Goal: Task Accomplishment & Management: Manage account settings

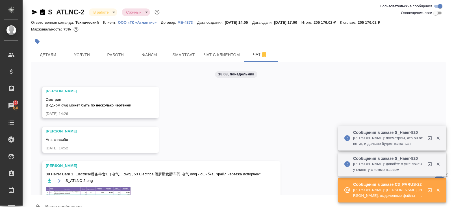
scroll to position [2872, 0]
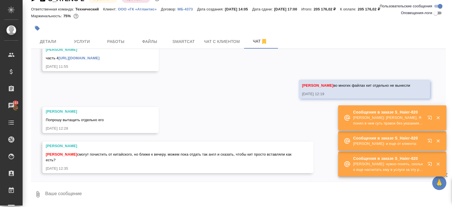
click at [429, 131] on div "Сообщения в заказе S_Haier-820 Усманова Ольга: Ольга, Я понял в чем суть правок…" at bounding box center [392, 118] width 108 height 26
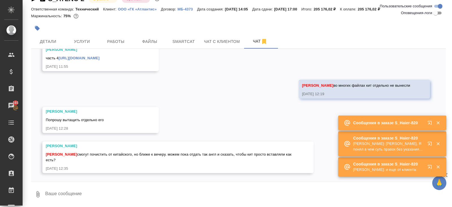
click at [426, 127] on div "Сообщения в заказе S_Haier-820" at bounding box center [392, 123] width 108 height 15
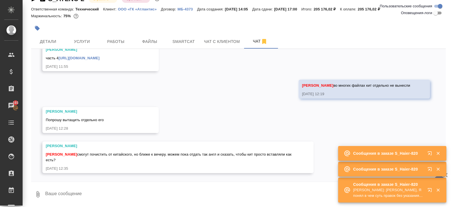
click at [426, 136] on div "🙏 .cls-1 fill:#fff; AWATERA Belyakova Yulia Клиенты Спецификации Заказы 193 Чат…" at bounding box center [226, 103] width 452 height 207
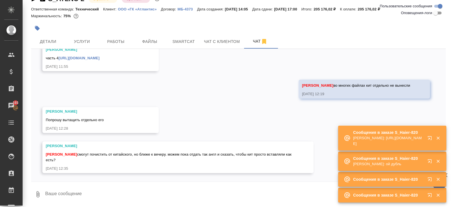
click at [98, 194] on textarea at bounding box center [245, 194] width 401 height 19
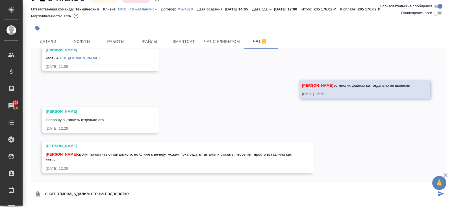
type textarea "с кит отмена, удалим его на подверстке"
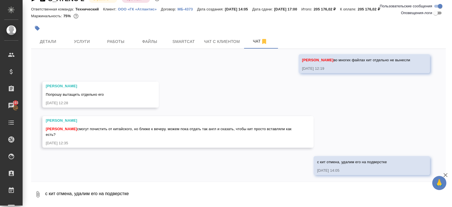
scroll to position [2899, 0]
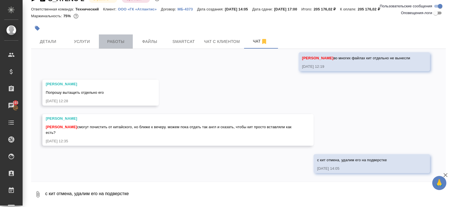
click at [112, 38] on span "Работы" at bounding box center [115, 41] width 27 height 7
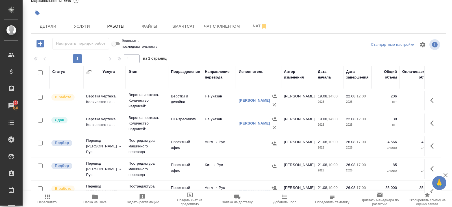
scroll to position [30, 0]
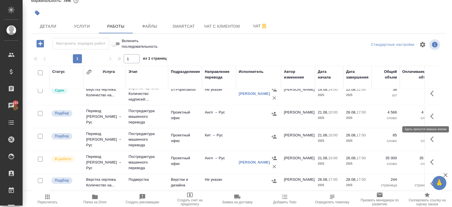
click at [432, 116] on icon "button" at bounding box center [433, 116] width 7 height 7
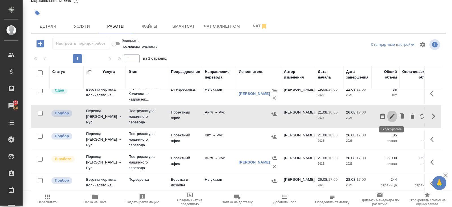
click at [391, 116] on icon "button" at bounding box center [392, 116] width 5 height 5
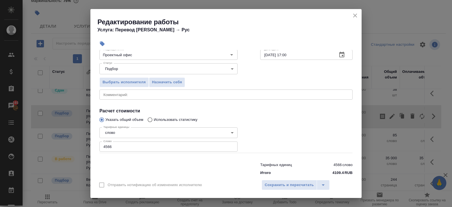
scroll to position [58, 0]
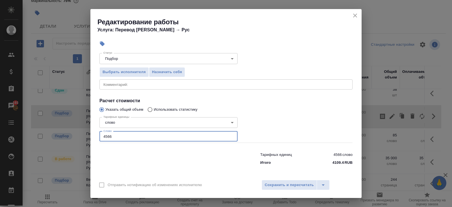
drag, startPoint x: 131, startPoint y: 137, endPoint x: 4, endPoint y: 134, distance: 126.9
click at [4, 134] on div "Редактирование работы Услуга: Перевод Стандарт Англ → Рус Параметры Файлы Вид р…" at bounding box center [226, 103] width 452 height 207
type input "36029"
click at [273, 183] on span "Сохранить и пересчитать" at bounding box center [289, 185] width 49 height 6
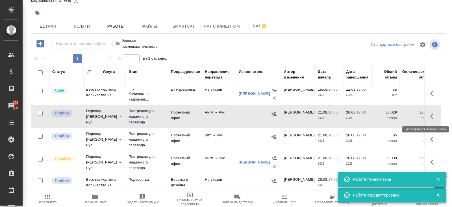
click at [430, 116] on icon "button" at bounding box center [433, 116] width 7 height 7
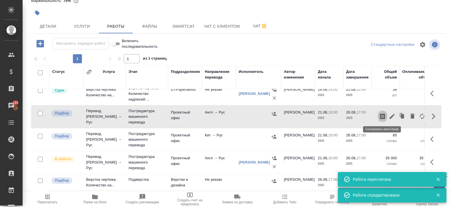
click at [380, 115] on icon "button" at bounding box center [382, 117] width 5 height 6
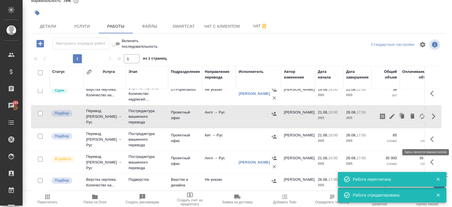
click at [436, 140] on icon "button" at bounding box center [433, 139] width 7 height 7
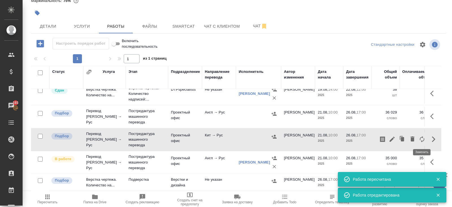
click at [413, 137] on icon "button" at bounding box center [412, 138] width 4 height 5
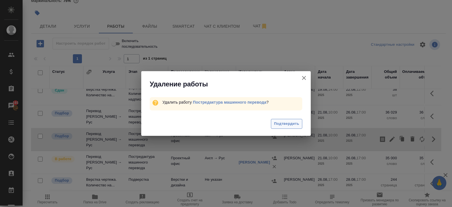
click at [294, 123] on span "Подтвердить" at bounding box center [286, 124] width 25 height 6
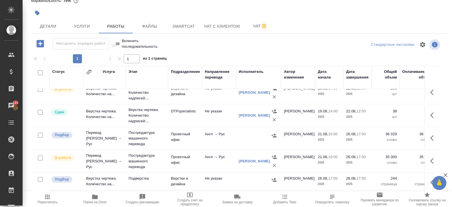
scroll to position [7, 0]
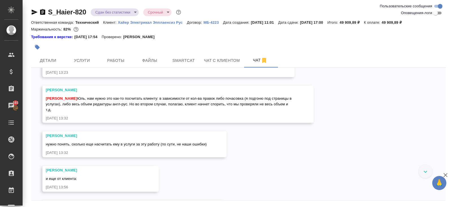
scroll to position [3622, 0]
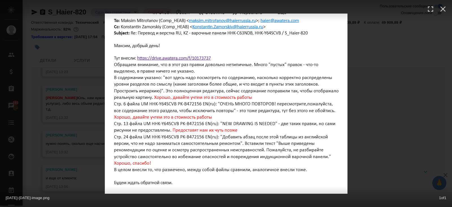
click at [54, 135] on div "22-08-2025-13-07-30-image.png 1 of 1" at bounding box center [226, 103] width 452 height 207
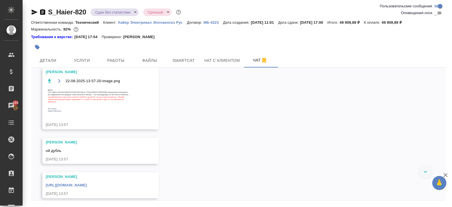
scroll to position [4015, 0]
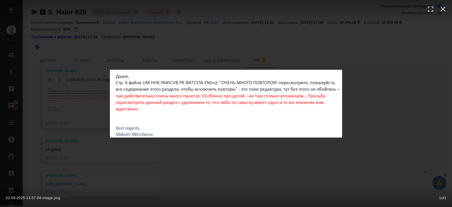
click at [61, 162] on div "22-08-2025-13-57-08-image.png 1 of 1" at bounding box center [226, 103] width 452 height 207
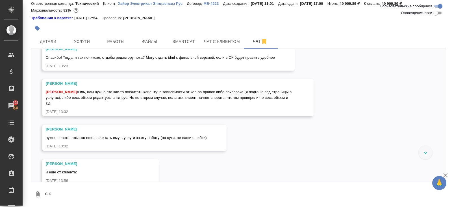
scroll to position [3609, 0]
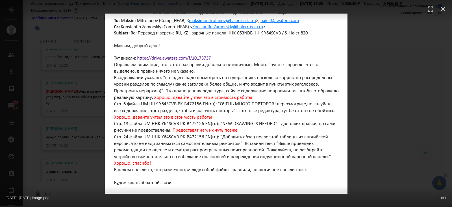
click at [73, 116] on div "22-08-2025-13-07-30-image.png 1 of 1" at bounding box center [226, 103] width 452 height 207
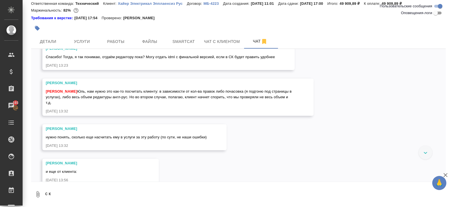
scroll to position [3969, 0]
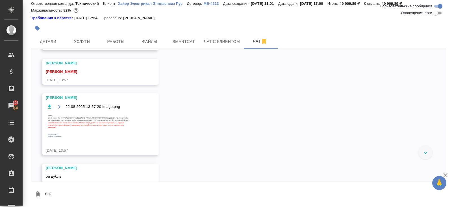
click at [56, 186] on textarea "с к" at bounding box center [245, 194] width 401 height 19
drag, startPoint x: 56, startPoint y: 198, endPoint x: 19, endPoint y: 193, distance: 37.4
click at [19, 186] on div ".cls-1 fill:#fff; AWATERA Belyakova Yulia Клиенты Спецификации Заказы 193 Чаты …" at bounding box center [226, 103] width 452 height 207
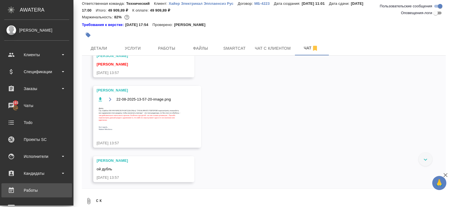
scroll to position [4028, 0]
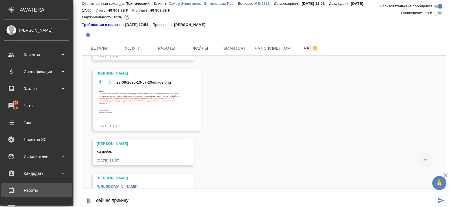
type textarea "сейчас прикину"
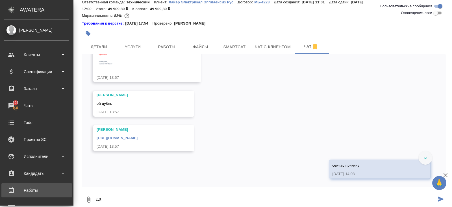
type textarea "д"
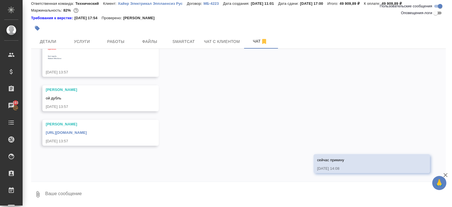
scroll to position [4173, 0]
click at [125, 38] on span "Работы" at bounding box center [115, 41] width 27 height 7
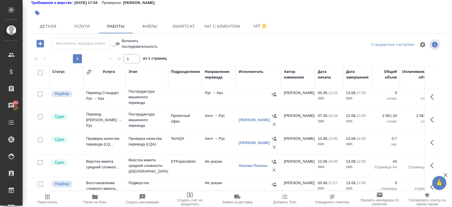
scroll to position [75, 0]
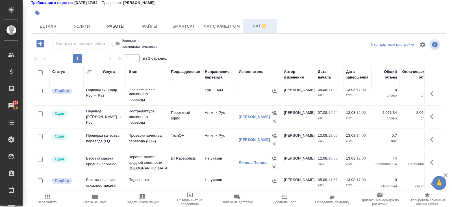
click at [259, 23] on span "Чат" at bounding box center [260, 26] width 27 height 7
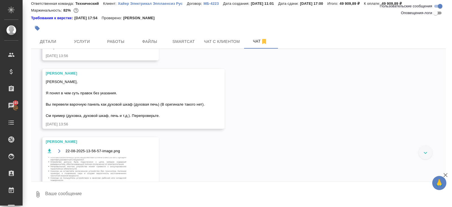
scroll to position [3735, 0]
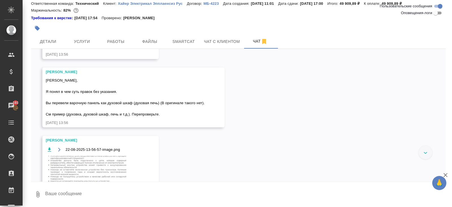
click at [93, 186] on textarea at bounding box center [245, 194] width 401 height 19
type textarea "д"
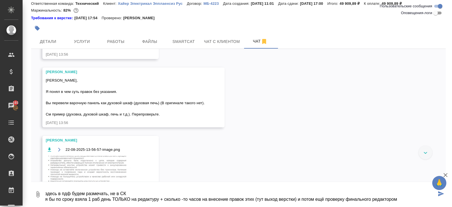
click at [380, 186] on textarea "здесь в пдф будем размечать, не в СК я бы по сроку взяла 1 раб день ТОЛЬКО на р…" at bounding box center [241, 194] width 392 height 19
click at [406, 186] on textarea "здесь в пдф будем размечать, не в СК я бы по сроку взяла 1 раб день ТОЛЬКО на р…" at bounding box center [241, 194] width 392 height 19
type textarea "здесь в пдф будем размечать, не в СК я бы по сроку взяла 1 раб день ТОЛЬКО на р…"
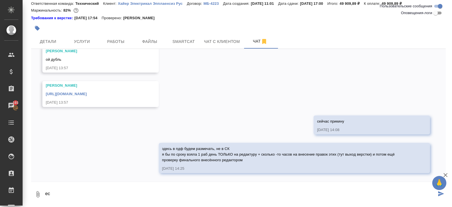
scroll to position [4212, 0]
type textarea "если долго, могу попробовать договориться на редактуру к утра"
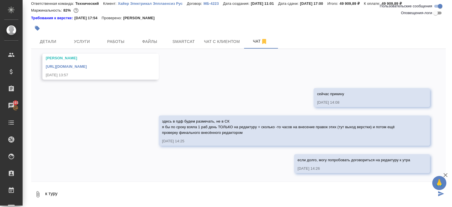
scroll to position [4239, 0]
type textarea "к утру*"
type textarea """
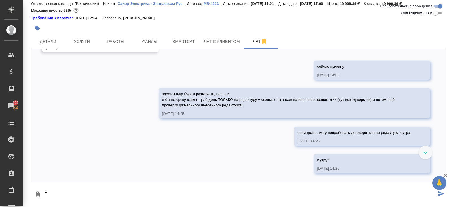
scroll to position [4266, 0]
type textarea "@"
type textarea "почасовкой часов 5?....+ часы от верстки"
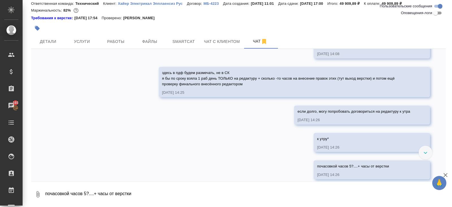
scroll to position [4294, 0]
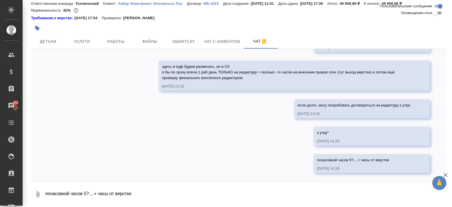
click at [85, 186] on textarea "почасовкой часов 5?....+ часы от верстки" at bounding box center [245, 194] width 401 height 19
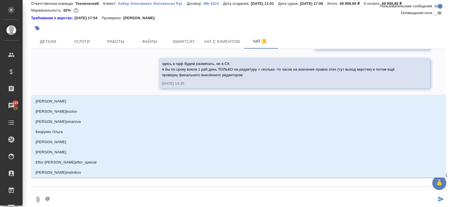
type textarea "@у"
type input "у"
type textarea "@ус"
type input "ус"
type textarea "@усм"
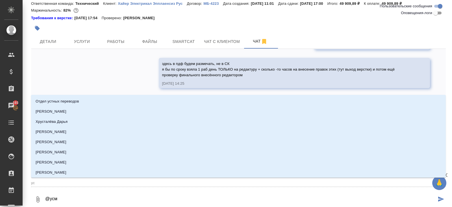
type input "усм"
type textarea "@усма"
type input "усма"
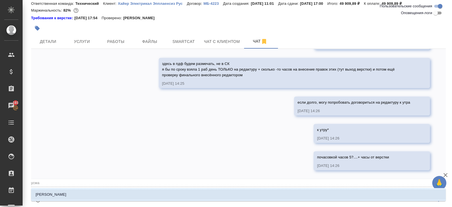
click at [73, 186] on li "Усманова Ольга" at bounding box center [238, 195] width 415 height 10
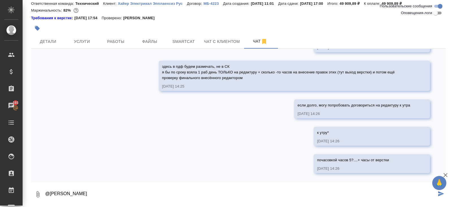
type textarea "@Усманова Ольга"
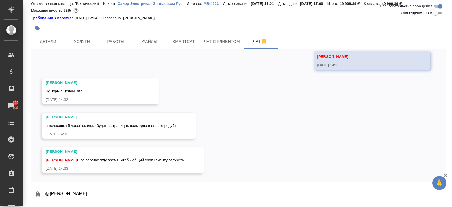
scroll to position [4424, 0]
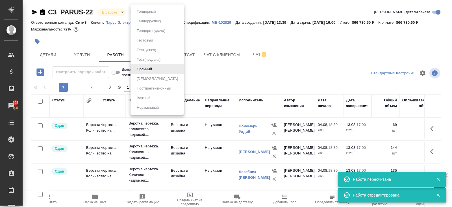
scroll to position [233, 0]
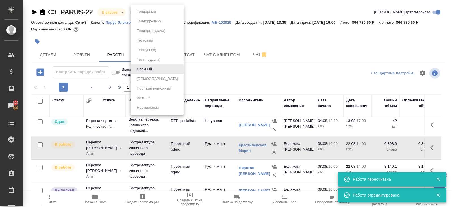
click at [227, 42] on div at bounding box center [226, 103] width 452 height 207
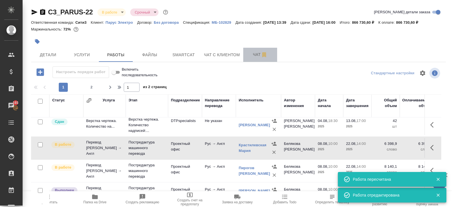
click at [261, 52] on span "Чат" at bounding box center [260, 54] width 27 height 7
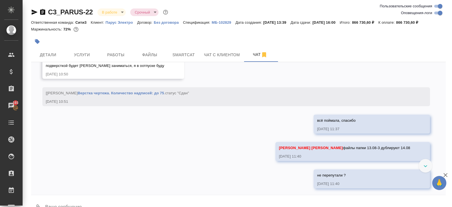
scroll to position [15464, 0]
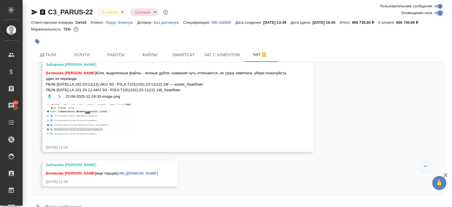
click at [439, 10] on input "Оповещения-логи" at bounding box center [440, 13] width 20 height 7
checkbox input "false"
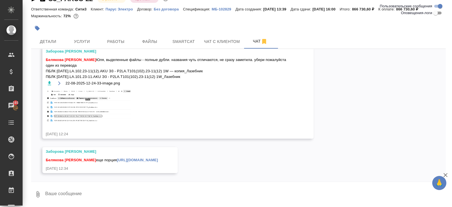
click at [105, 196] on textarea at bounding box center [245, 194] width 401 height 19
click at [123, 159] on link "https://drive.awatera.com/apps/files/files/10175241?dir=/Shares/PARUS/Orders/C3…" at bounding box center [118, 160] width 41 height 4
click at [89, 192] on textarea at bounding box center [245, 194] width 401 height 19
type textarea "ещё будет? или всё?"
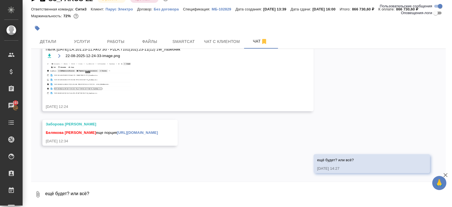
scroll to position [6467, 0]
click at [180, 39] on span "Smartcat" at bounding box center [183, 41] width 27 height 7
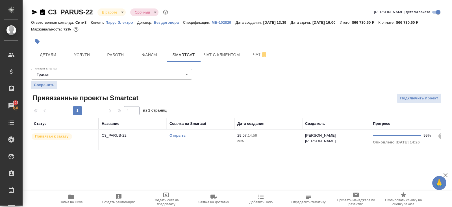
click at [180, 135] on link "Открыть" at bounding box center [177, 135] width 16 height 4
click at [248, 60] on button "Чат" at bounding box center [260, 55] width 34 height 14
click at [261, 58] on button "Чат" at bounding box center [260, 55] width 34 height 14
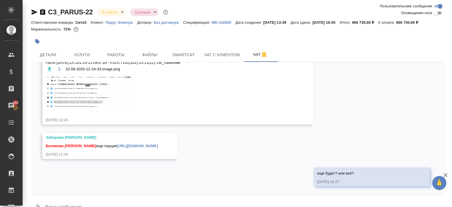
scroll to position [6467, 0]
click at [122, 144] on link "https://drive.awatera.com/apps/files/files/10175241?dir=/Shares/PARUS/Orders/C3…" at bounding box center [118, 146] width 41 height 4
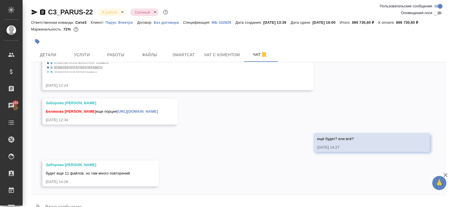
scroll to position [13, 0]
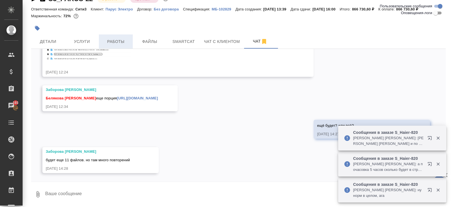
click at [114, 42] on span "Работы" at bounding box center [115, 41] width 27 height 7
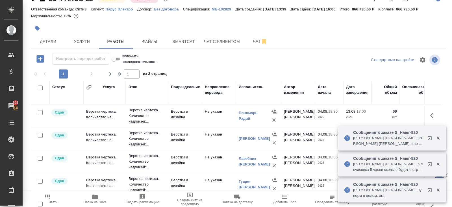
click at [94, 200] on span "Папка на Drive" at bounding box center [95, 198] width 41 height 11
click at [256, 41] on span "Чат" at bounding box center [260, 41] width 27 height 7
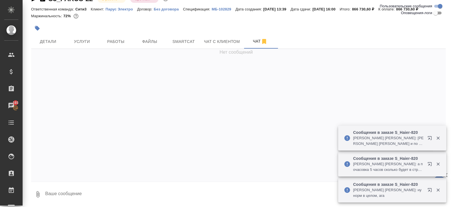
click at [78, 197] on textarea at bounding box center [245, 194] width 401 height 19
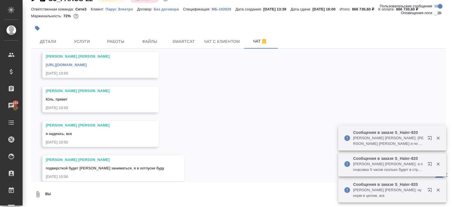
scroll to position [6501, 0]
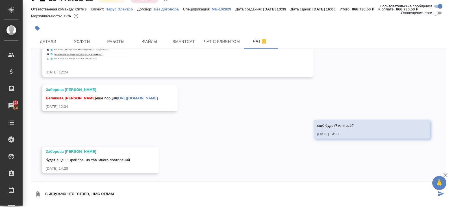
type textarea "выгружаю что готово, щас отдам"
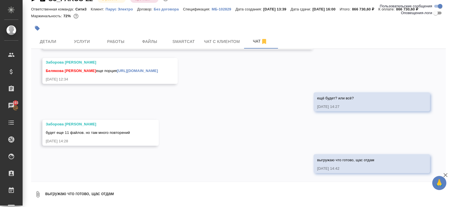
scroll to position [6529, 0]
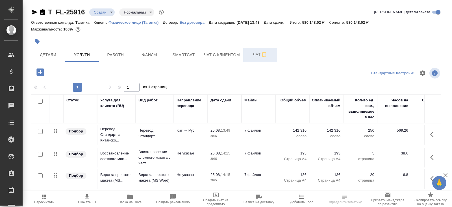
click at [258, 56] on span "Чат" at bounding box center [260, 54] width 27 height 7
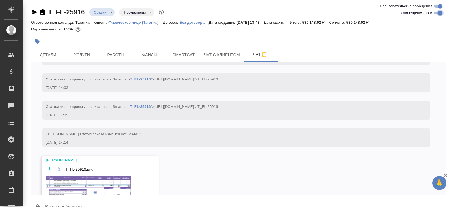
scroll to position [102, 0]
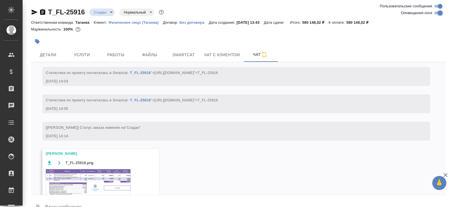
click at [437, 10] on input "Оповещения-логи" at bounding box center [440, 13] width 20 height 7
checkbox input "false"
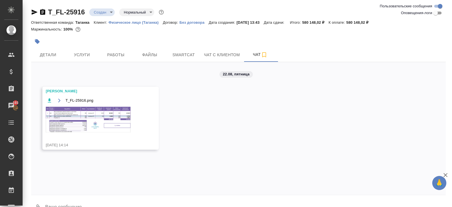
click at [89, 106] on div "T_FL-25916.png" at bounding box center [92, 118] width 93 height 43
click at [90, 117] on img at bounding box center [88, 120] width 85 height 26
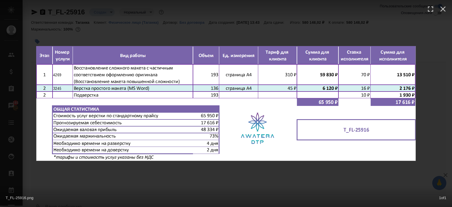
click at [106, 178] on div "T_FL-25916.png 1 of 1" at bounding box center [226, 103] width 452 height 207
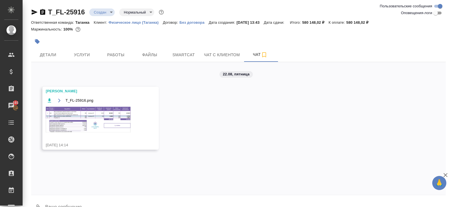
click at [175, 63] on div "22.08, пятница Малофеева Екатерина T_FL-25916.png 22.08.25, 14:14" at bounding box center [238, 128] width 415 height 133
click at [180, 56] on span "Smartcat" at bounding box center [183, 54] width 27 height 7
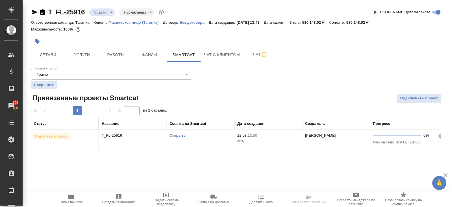
click at [175, 135] on link "Открыть" at bounding box center [177, 135] width 16 height 4
click at [54, 51] on button "Детали" at bounding box center [48, 55] width 34 height 14
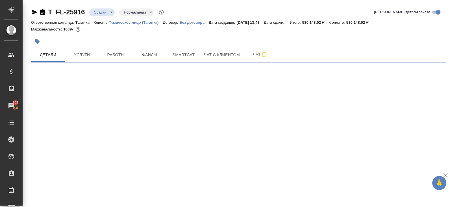
select select "RU"
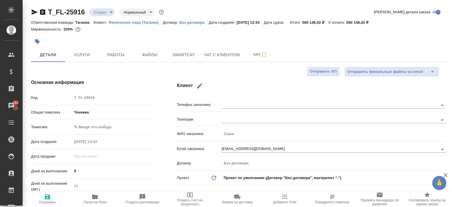
type textarea "x"
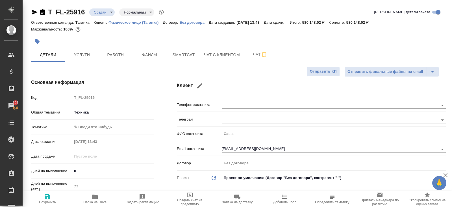
type textarea "x"
click at [36, 12] on icon "button" at bounding box center [35, 12] width 6 height 5
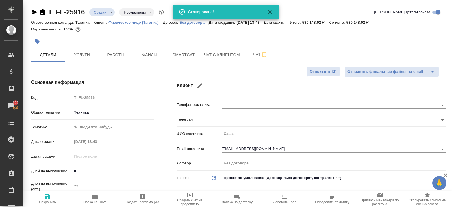
type textarea "x"
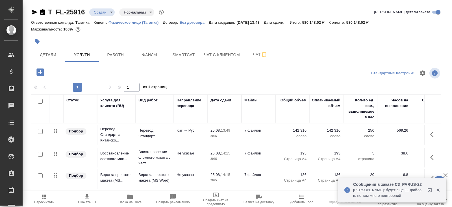
click at [32, 12] on icon "button" at bounding box center [34, 12] width 7 height 7
click at [54, 56] on span "Детали" at bounding box center [47, 54] width 27 height 7
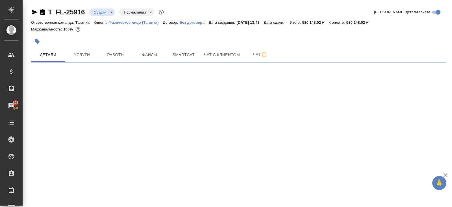
select select "RU"
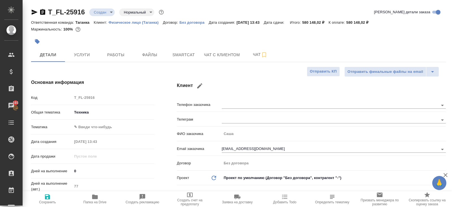
type textarea "x"
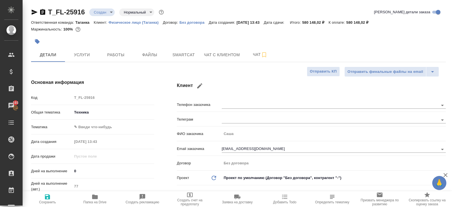
type textarea "x"
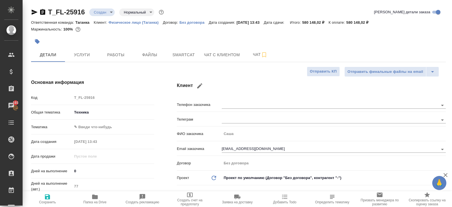
type textarea "x"
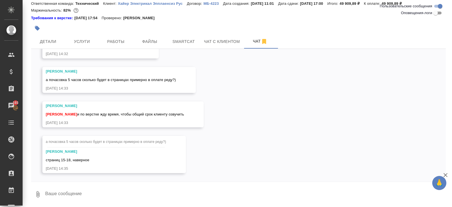
scroll to position [4470, 0]
type textarea "да, 18"
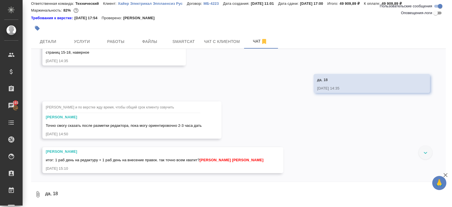
scroll to position [4578, 0]
click at [130, 194] on textarea "да, 18" at bounding box center [245, 194] width 401 height 19
type textarea "1"
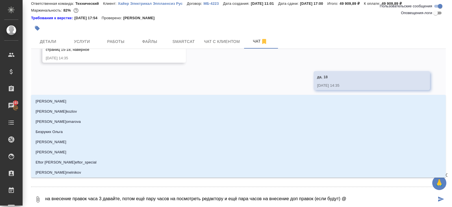
type textarea "на внесение правок часа 3 давайте, потом ещё пару часов на посмотреть редактору…"
type input "m"
type textarea "на внесение правок часа 3 давайте, потом ещё пару часов на посмотреть редактору…"
type input "ma"
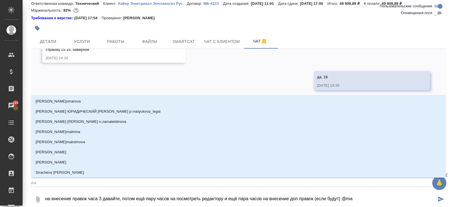
type textarea "на внесение правок часа 3 давайте, потом ещё пару часов на посмотреть редактору…"
type input "mal"
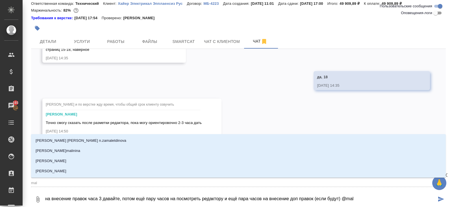
type textarea "на внесение правок часа 3 давайте, потом ещё пару часов на посмотреть редактору…"
type input "ma"
type textarea "на внесение правок часа 3 давайте, потом ещё пару часов на посмотреть редактору…"
type input "m"
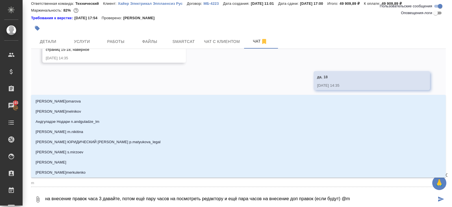
type textarea "на внесение правок часа 3 давайте, потом ещё пару часов на посмотреть редактору…"
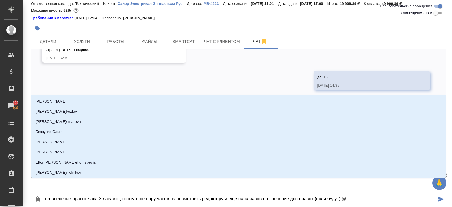
type textarea "на внесение правок часа 3 давайте, потом ещё пару часов на посмотреть редактору…"
type input "м"
type textarea "на внесение правок часа 3 давайте, потом ещё пару часов на посмотреть редактору…"
type input "ма"
type textarea "на внесение правок часа 3 давайте, потом ещё пару часов на посмотреть редактору…"
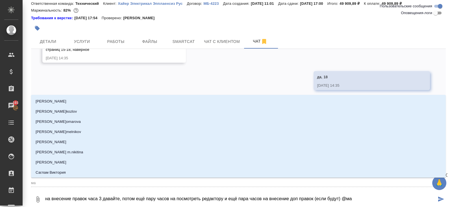
type input "мал"
type textarea "на внесение правок часа 3 давайте, потом ещё пару часов на посмотреть редактору…"
type input "мало"
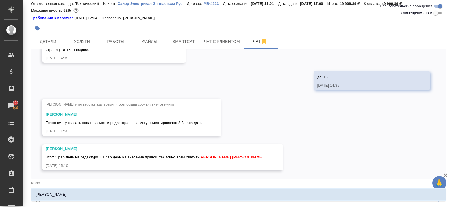
click at [62, 197] on p "[PERSON_NAME]" at bounding box center [51, 195] width 31 height 6
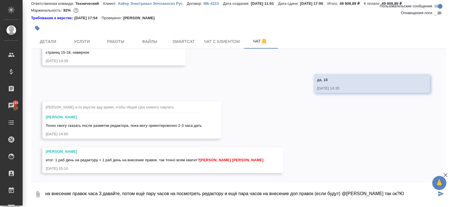
type textarea "на внесение правок часа 3 давайте, потом ещё пару часов на посмотреть редактору…"
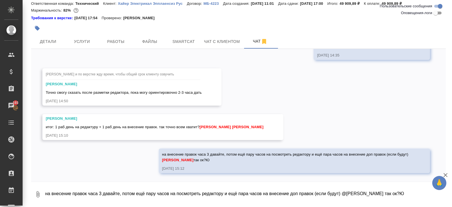
scroll to position [4611, 0]
click at [122, 149] on div at bounding box center [226, 103] width 452 height 207
click at [82, 193] on textarea "на внесение правок часа 3 давайте, потом ещё пару часов на посмотреть редактору…" at bounding box center [245, 194] width 401 height 19
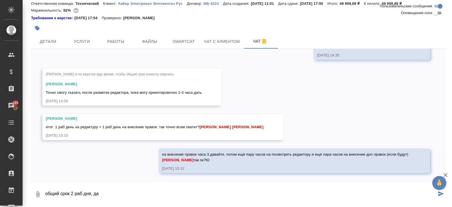
type textarea "общий срок 2 раб дня, да"
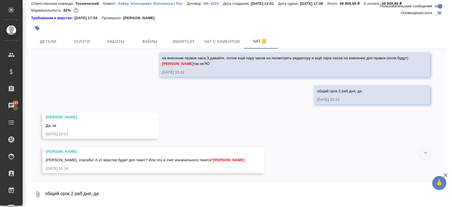
scroll to position [4707, 0]
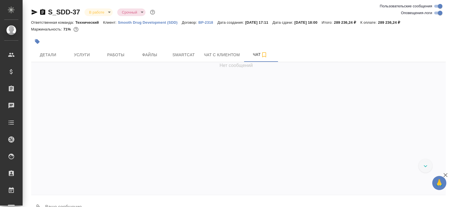
click at [437, 16] on div "S_SDD-37 В работе inProgress Срочный urgent" at bounding box center [238, 12] width 415 height 9
click at [439, 14] on input "Оповещения-логи" at bounding box center [440, 13] width 20 height 7
checkbox input "false"
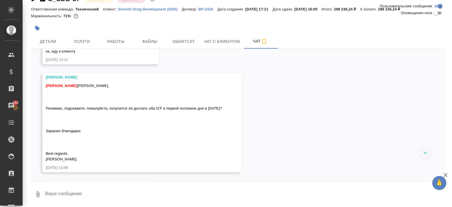
scroll to position [3543, 0]
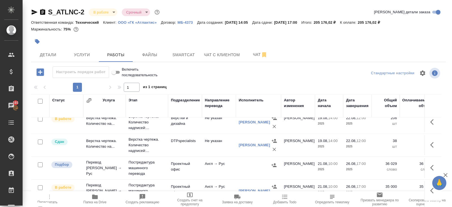
scroll to position [29, 0]
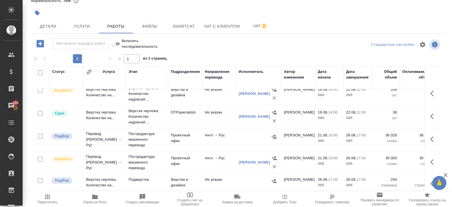
click at [46, 195] on icon "button" at bounding box center [47, 196] width 7 height 7
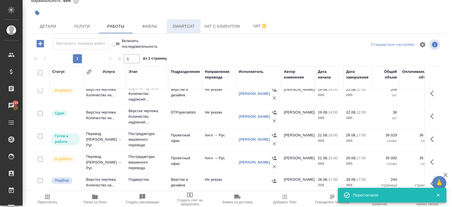
click at [184, 29] on button "Smartcat" at bounding box center [184, 26] width 34 height 14
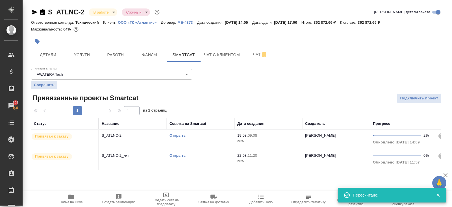
click at [177, 136] on link "Открыть" at bounding box center [177, 135] width 16 height 4
click at [253, 60] on button "Чат" at bounding box center [260, 55] width 34 height 14
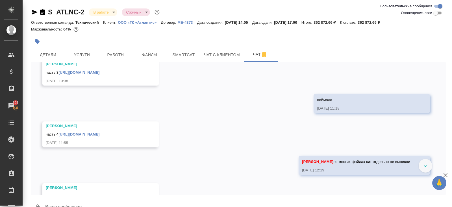
scroll to position [2773, 0]
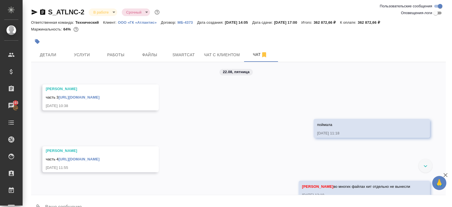
click at [99, 161] on link "[URL][DOMAIN_NAME]" at bounding box center [78, 159] width 41 height 4
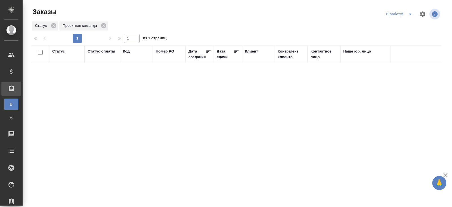
click at [405, 15] on button "split button" at bounding box center [410, 14] width 11 height 9
click at [403, 25] on li "ПМ" at bounding box center [399, 25] width 31 height 9
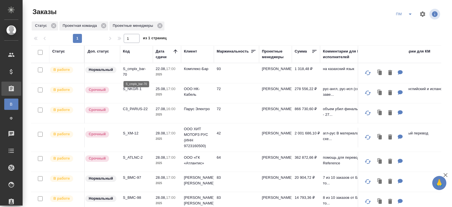
click at [126, 72] on p "S_cmplx_bar-70" at bounding box center [136, 71] width 27 height 11
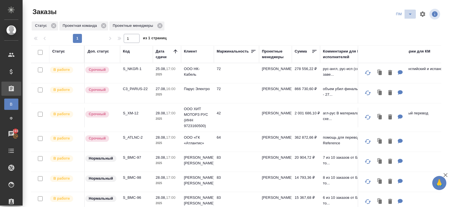
click at [407, 12] on icon "split button" at bounding box center [410, 14] width 7 height 7
click at [407, 21] on li "В работу!" at bounding box center [404, 25] width 29 height 9
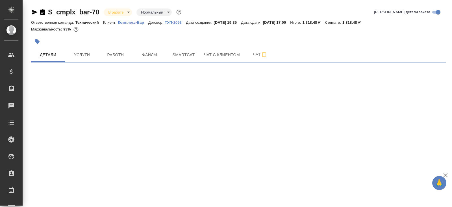
click at [195, 55] on span "Smartcat" at bounding box center [183, 54] width 27 height 7
select select "RU"
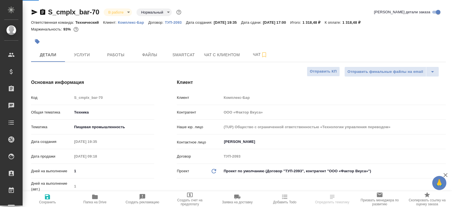
type textarea "x"
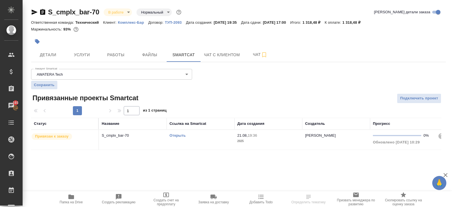
click at [177, 134] on link "Открыть" at bounding box center [177, 135] width 16 height 4
click at [75, 197] on span "Папка на Drive" at bounding box center [71, 198] width 41 height 11
click at [113, 59] on button "Работы" at bounding box center [116, 55] width 34 height 14
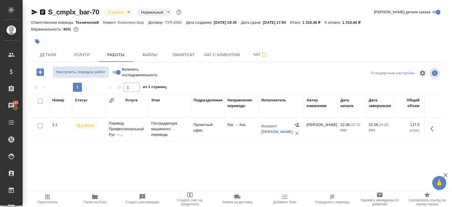
scroll to position [29, 0]
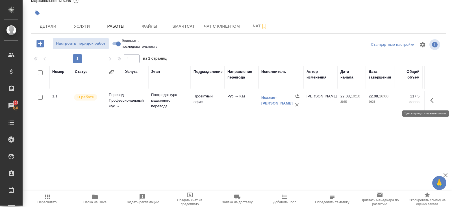
click at [435, 101] on icon "button" at bounding box center [433, 100] width 7 height 7
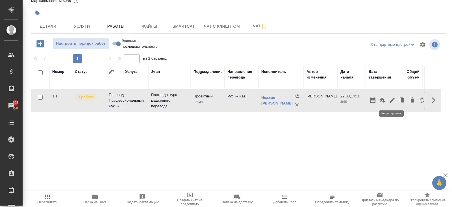
click at [392, 101] on icon "button" at bounding box center [392, 100] width 7 height 7
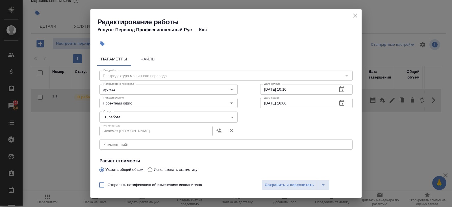
scroll to position [94, 0]
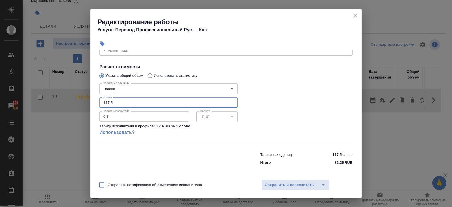
drag, startPoint x: 116, startPoint y: 104, endPoint x: 70, endPoint y: 104, distance: 45.8
click at [70, 104] on div "Редактирование работы Услуга: Перевод Профессиональный Рус → Каз Параметры Файл…" at bounding box center [226, 103] width 452 height 207
type input "84"
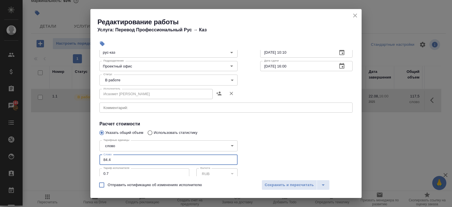
scroll to position [0, 0]
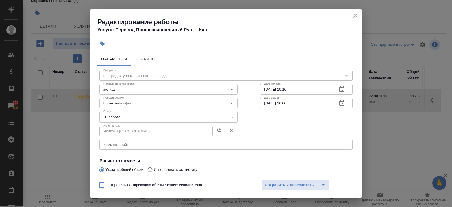
type input "84.4"
click at [105, 120] on body "🙏 .cls-1 fill:#fff; AWATERA Belyakova Yulia Клиенты Спецификации Заказы 193 Чат…" at bounding box center [226, 103] width 452 height 207
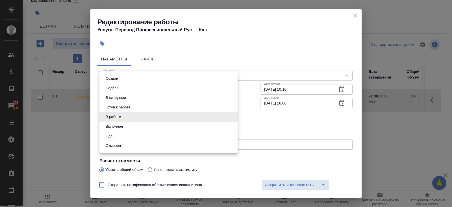
click at [105, 142] on li "Отменен" at bounding box center [168, 146] width 138 height 10
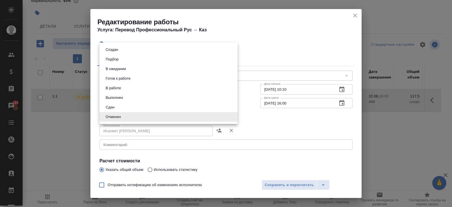
click at [112, 119] on body "🙏 .cls-1 fill:#fff; AWATERA Belyakova Yulia Клиенты Спецификации Заказы 193 Чат…" at bounding box center [226, 103] width 452 height 207
click at [111, 106] on button "Сдан" at bounding box center [110, 107] width 12 height 6
type input "closed"
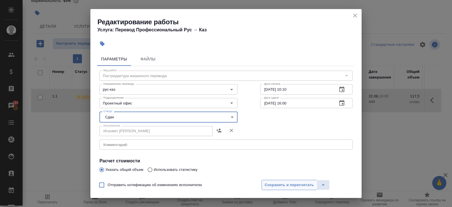
click at [267, 181] on button "Сохранить и пересчитать" at bounding box center [289, 185] width 55 height 10
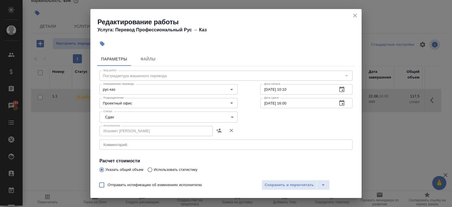
click at [48, 198] on div "Редактирование работы Услуга: Перевод Профессиональный Рус → Каз Параметры Файл…" at bounding box center [226, 103] width 452 height 207
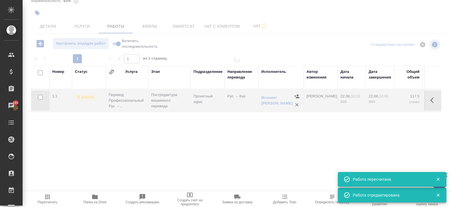
click at [48, 198] on icon "button" at bounding box center [47, 196] width 7 height 7
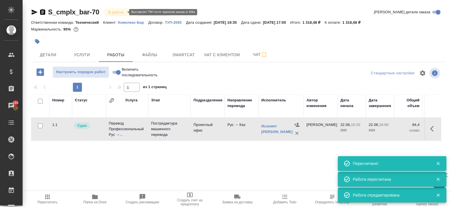
click at [112, 12] on body "🙏 .cls-1 fill:#fff; AWATERA Belyakova Yulia Клиенты Спецификации Заказы 193 Чат…" at bounding box center [226, 103] width 452 height 207
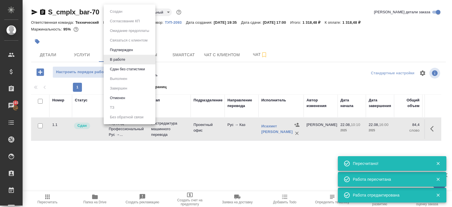
click at [112, 15] on button "Сдан без статистики" at bounding box center [116, 11] width 16 height 6
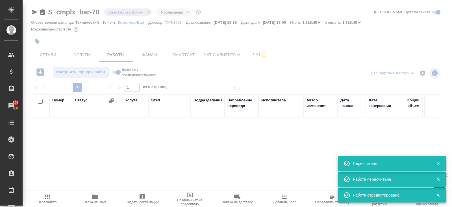
click at [119, 12] on div at bounding box center [237, 103] width 429 height 207
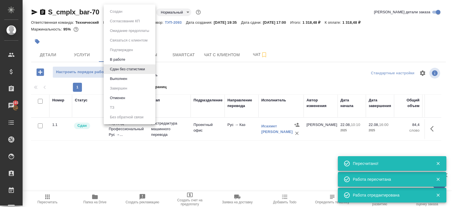
click at [119, 12] on body "🙏 .cls-1 fill:#fff; AWATERA Belyakova Yulia Клиенты Спецификации Заказы 193 Чат…" at bounding box center [226, 103] width 452 height 207
click at [116, 79] on button "Выполнен" at bounding box center [118, 79] width 21 height 6
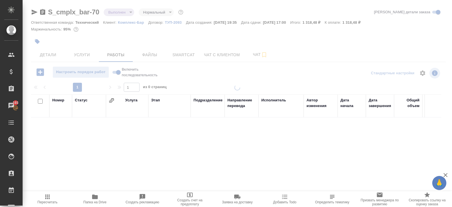
click at [34, 12] on div at bounding box center [237, 103] width 429 height 207
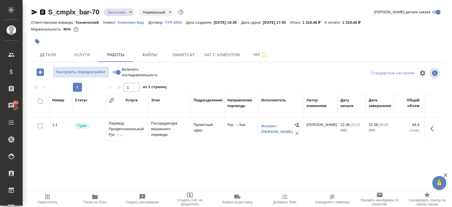
click at [34, 14] on icon "button" at bounding box center [34, 12] width 7 height 7
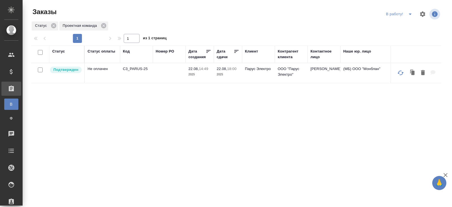
click at [134, 68] on p "C3_PARUS-25" at bounding box center [136, 69] width 27 height 6
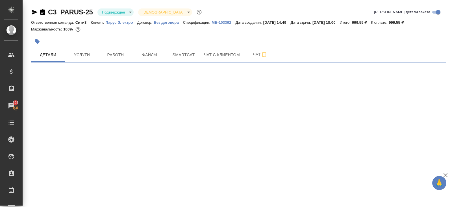
select select "RU"
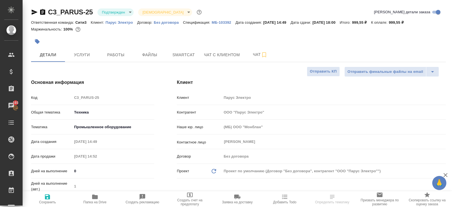
type textarea "x"
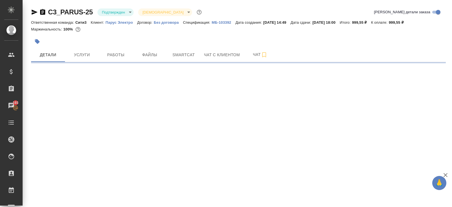
select select "RU"
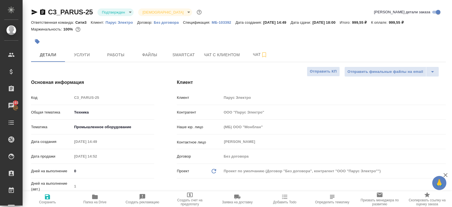
type textarea "x"
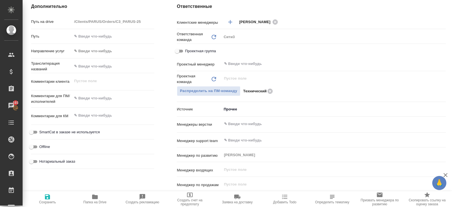
scroll to position [247, 0]
click at [248, 72] on div "Проектный менеджер ​" at bounding box center [311, 67] width 269 height 15
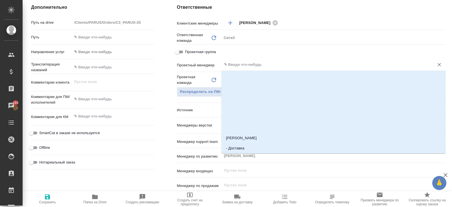
click at [248, 66] on input "text" at bounding box center [324, 64] width 202 height 7
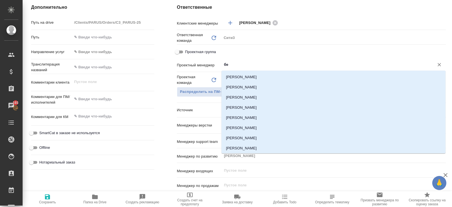
type input "бел"
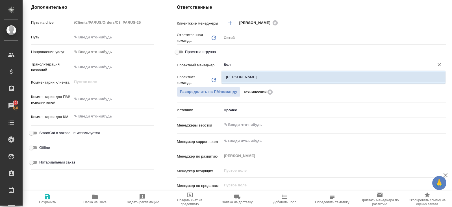
click at [241, 75] on li "Белякова Юлия" at bounding box center [333, 77] width 224 height 10
type textarea "x"
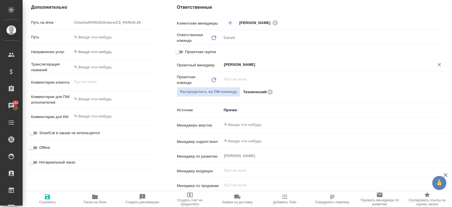
type input "Белякова Юлия"
click at [47, 197] on icon "button" at bounding box center [47, 196] width 5 height 5
type textarea "x"
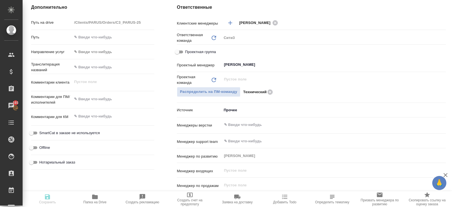
type textarea "x"
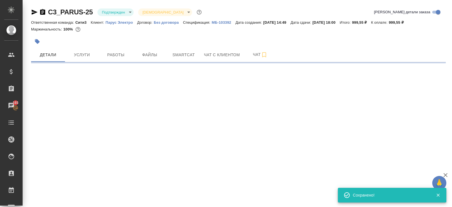
scroll to position [0, 0]
select select "RU"
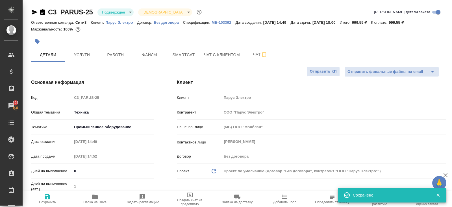
type textarea "x"
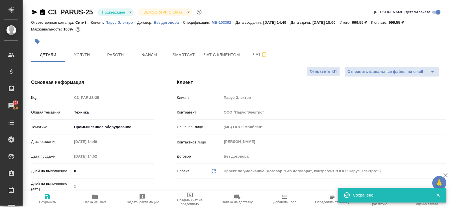
type textarea "x"
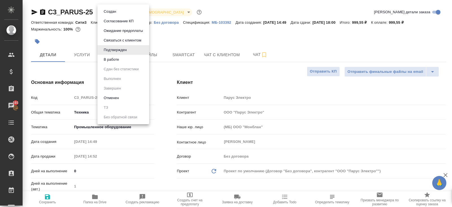
click at [103, 12] on body "🙏 .cls-1 fill:#fff; AWATERA Belyakova Yulia Клиенты Спецификации Заказы 193 Чат…" at bounding box center [226, 103] width 452 height 207
click at [104, 56] on li "В работе" at bounding box center [123, 60] width 52 height 10
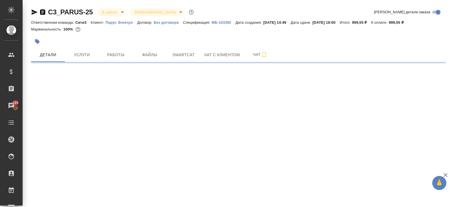
select select "RU"
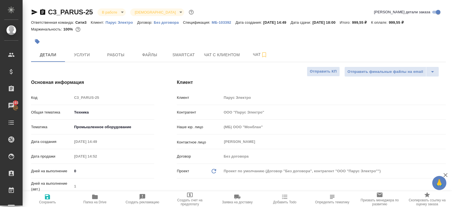
type textarea "x"
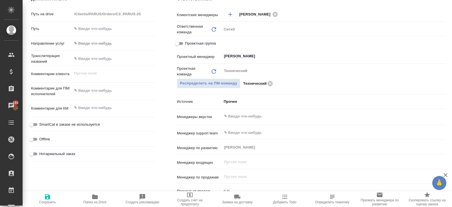
scroll to position [254, 0]
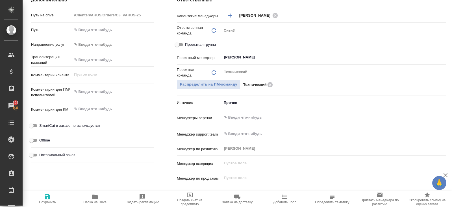
type textarea "x"
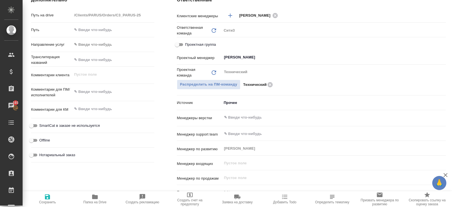
type textarea "x"
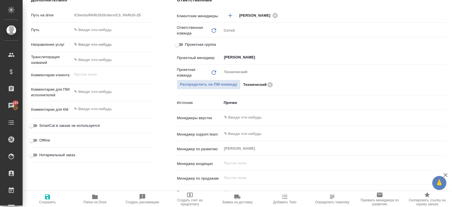
type textarea "x"
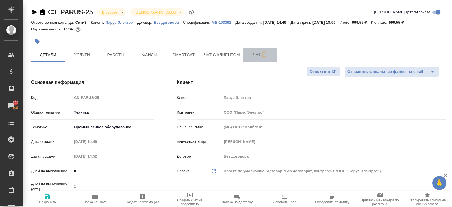
click at [260, 58] on button "Чат" at bounding box center [260, 55] width 34 height 14
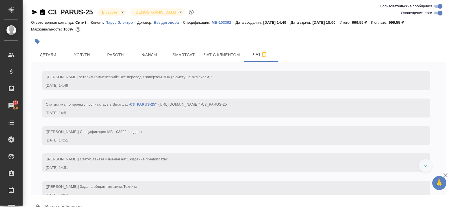
click at [433, 13] on input "Оповещения-логи" at bounding box center [440, 13] width 20 height 7
checkbox input "false"
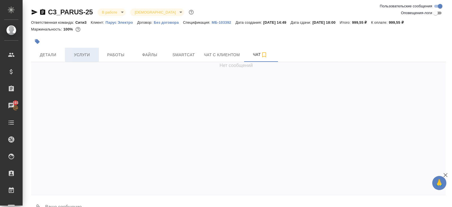
click at [67, 54] on button "Услуги" at bounding box center [82, 55] width 34 height 14
click at [62, 54] on button "Детали" at bounding box center [48, 55] width 34 height 14
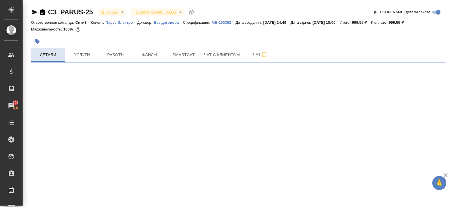
select select "RU"
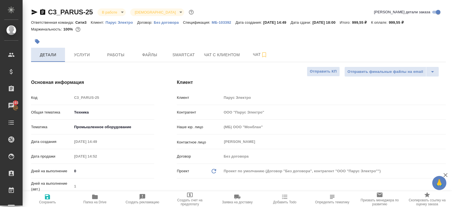
type textarea "x"
click at [94, 196] on icon "button" at bounding box center [95, 197] width 6 height 5
type textarea "x"
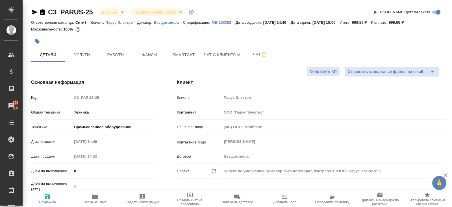
type textarea "x"
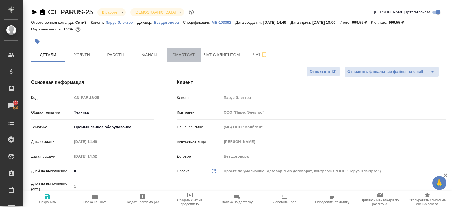
click at [189, 54] on span "Smartcat" at bounding box center [183, 54] width 27 height 7
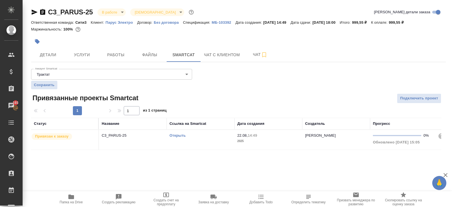
click at [174, 137] on link "Открыть" at bounding box center [177, 135] width 16 height 4
click at [123, 51] on button "Работы" at bounding box center [116, 55] width 34 height 14
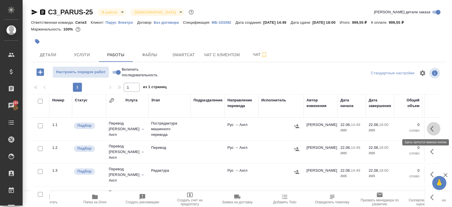
click at [434, 129] on icon "button" at bounding box center [433, 128] width 7 height 7
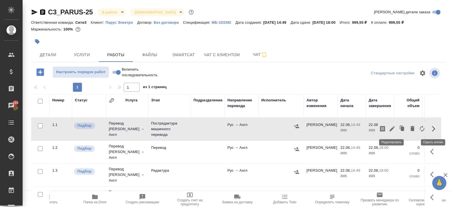
click at [393, 129] on icon "button" at bounding box center [392, 128] width 7 height 7
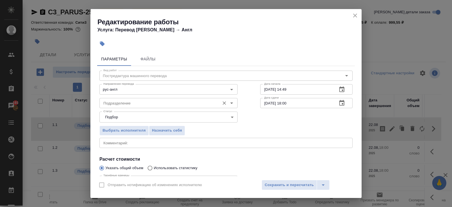
click at [182, 100] on input "Подразделение" at bounding box center [159, 103] width 116 height 7
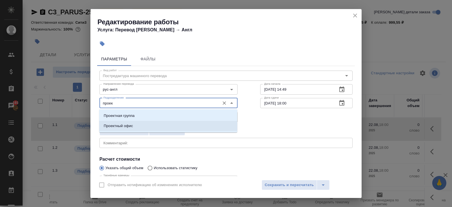
click at [154, 124] on li "Проектный офис" at bounding box center [168, 126] width 138 height 10
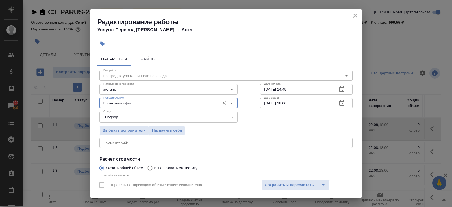
scroll to position [58, 0]
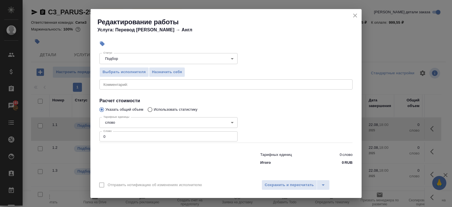
type input "Проектный офис"
click at [134, 137] on input "0" at bounding box center [168, 136] width 138 height 10
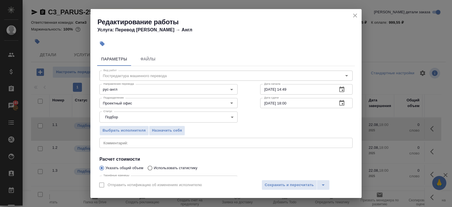
type input "274"
click at [345, 87] on button "button" at bounding box center [342, 90] width 14 height 14
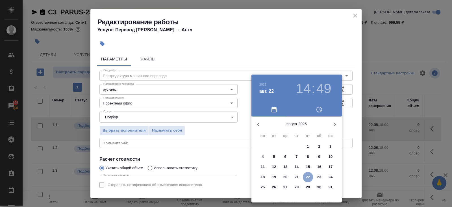
click at [306, 177] on p "22" at bounding box center [308, 177] width 4 height 6
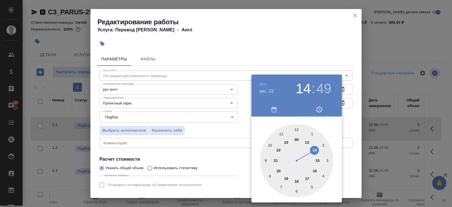
click at [317, 161] on div at bounding box center [296, 160] width 73 height 73
type input "22.08.2025 15:00"
click at [297, 129] on div at bounding box center [296, 160] width 73 height 73
click at [333, 55] on div at bounding box center [226, 103] width 452 height 207
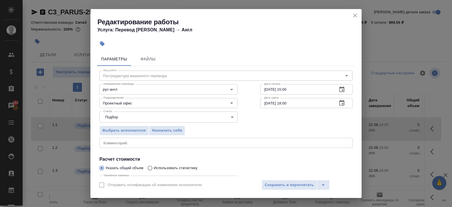
click at [343, 104] on icon "button" at bounding box center [341, 103] width 5 height 6
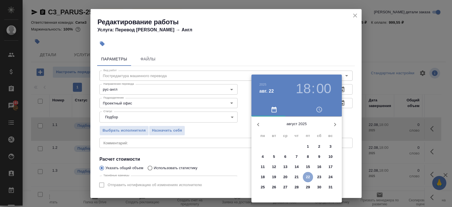
click at [307, 175] on p "22" at bounding box center [308, 177] width 4 height 6
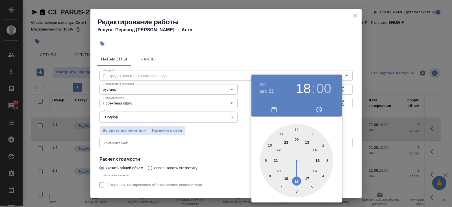
click at [236, 172] on div at bounding box center [226, 103] width 452 height 207
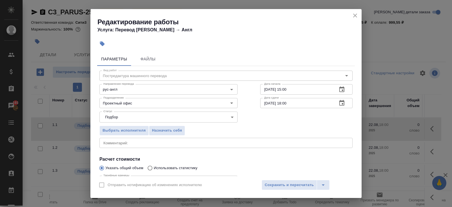
click at [271, 191] on div "Отправить нотификацию об изменениях исполнителю Сохранить и пересчитать" at bounding box center [225, 187] width 271 height 22
click at [272, 188] on span "Сохранить и пересчитать" at bounding box center [289, 185] width 49 height 6
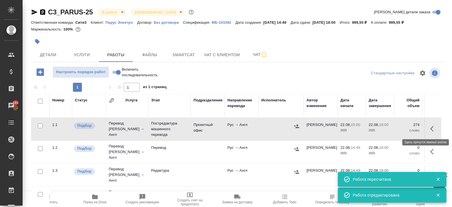
click at [431, 130] on icon "button" at bounding box center [433, 128] width 7 height 7
click at [382, 130] on icon "button" at bounding box center [382, 129] width 5 height 6
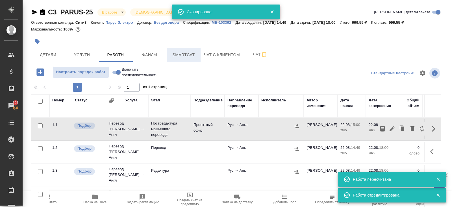
click at [186, 48] on button "Smartcat" at bounding box center [184, 55] width 34 height 14
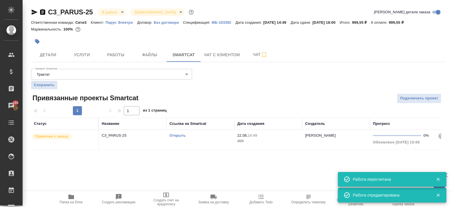
click at [206, 135] on div "Открыть" at bounding box center [200, 136] width 62 height 6
click at [117, 59] on button "Работы" at bounding box center [116, 55] width 34 height 14
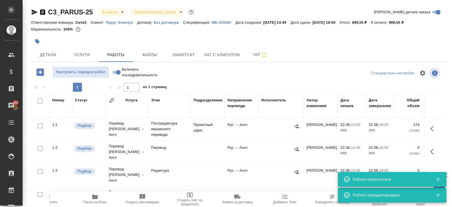
click at [41, 100] on input "checkbox" at bounding box center [40, 101] width 5 height 5
checkbox input "true"
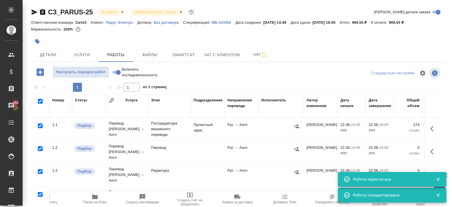
checkbox input "true"
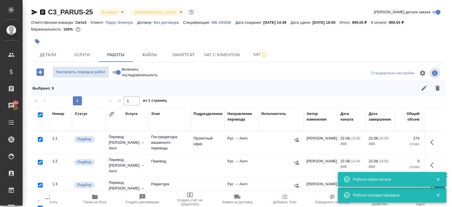
click at [40, 139] on input "checkbox" at bounding box center [40, 139] width 5 height 5
checkbox input "false"
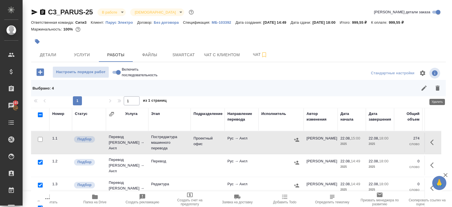
click at [434, 89] on icon "button" at bounding box center [437, 88] width 7 height 7
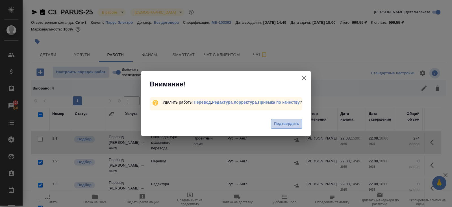
click at [287, 126] on span "Подтвердить" at bounding box center [286, 124] width 25 height 6
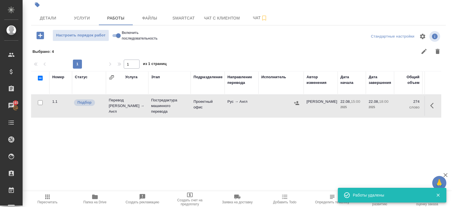
scroll to position [42, 0]
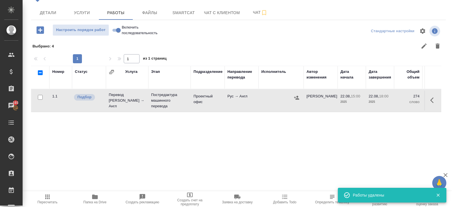
click at [299, 96] on icon "button" at bounding box center [297, 98] width 6 height 6
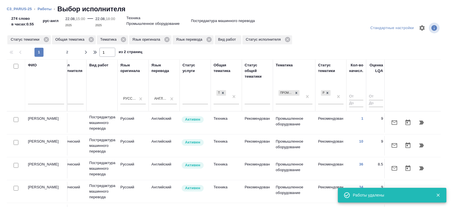
scroll to position [0, 386]
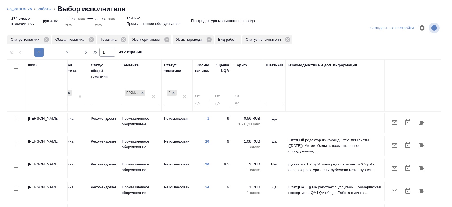
click at [272, 101] on div at bounding box center [274, 99] width 17 height 8
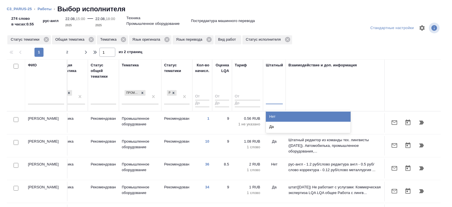
click at [272, 115] on div "Нет" at bounding box center [308, 117] width 85 height 10
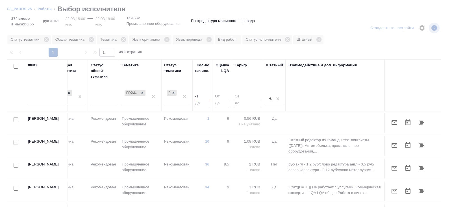
type input "-1"
click at [206, 96] on input "-1" at bounding box center [202, 96] width 14 height 7
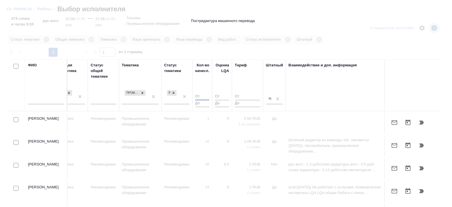
click at [206, 95] on input "number" at bounding box center [202, 96] width 14 height 7
type input "1"
click at [206, 95] on input "1" at bounding box center [202, 96] width 14 height 7
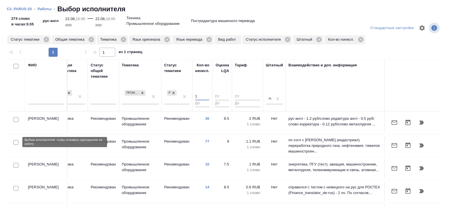
click at [15, 143] on input "checkbox" at bounding box center [16, 142] width 5 height 5
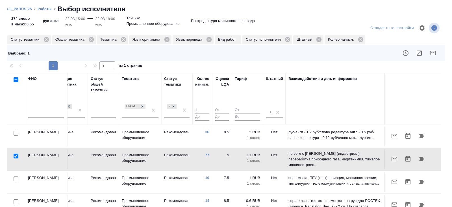
scroll to position [21, 386]
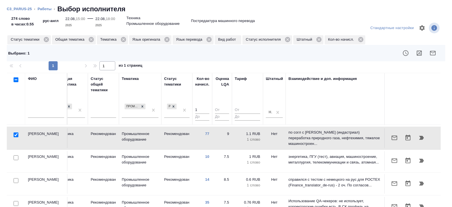
click at [16, 133] on input "checkbox" at bounding box center [16, 134] width 5 height 5
checkbox input "false"
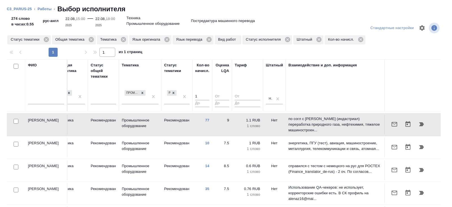
click at [16, 156] on tr "Скляренко Ольга Николаевна olgaskl73@gmail.com Активен 8.27 Технический Постред…" at bounding box center [30, 147] width 821 height 23
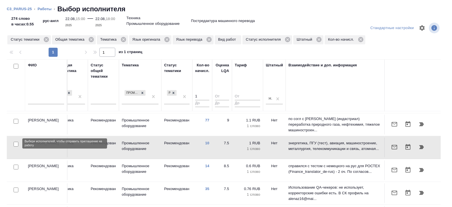
click at [16, 145] on input "checkbox" at bounding box center [16, 144] width 5 height 5
checkbox input "true"
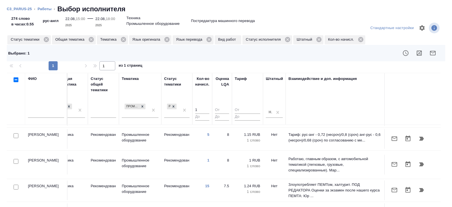
scroll to position [219, 386]
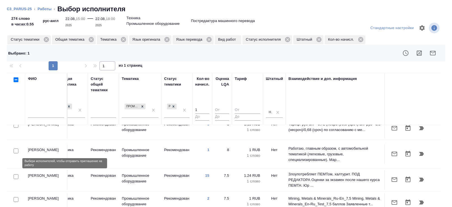
click at [16, 174] on input "checkbox" at bounding box center [16, 176] width 5 height 5
checkbox input "true"
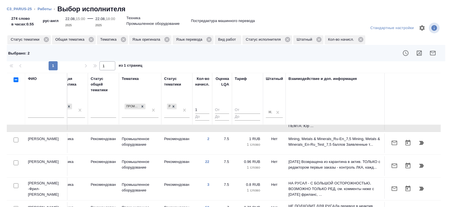
scroll to position [280, 386]
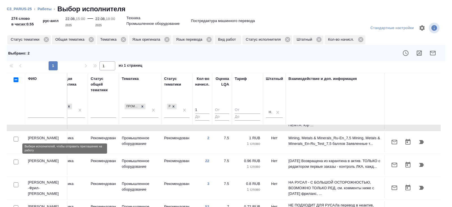
click at [16, 160] on input "checkbox" at bounding box center [16, 162] width 5 height 5
checkbox input "true"
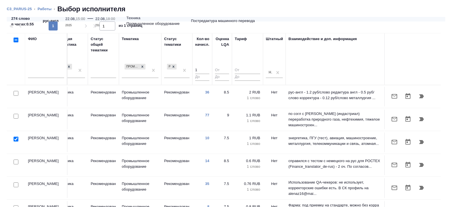
scroll to position [0, 0]
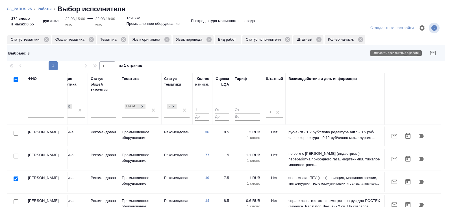
click at [434, 51] on icon "button" at bounding box center [433, 53] width 6 height 5
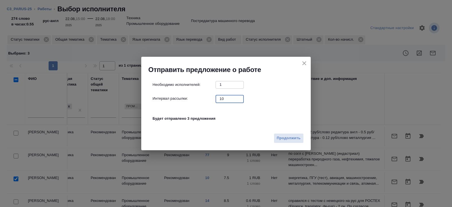
drag, startPoint x: 230, startPoint y: 97, endPoint x: 189, endPoint y: 93, distance: 41.2
click at [189, 93] on div "Необходимо исполнителей: 1 ​ Интервал рассылки: 10 ​ Будет отправлено 3 предлож…" at bounding box center [228, 104] width 151 height 47
type input "0"
click at [288, 142] on button "Продолжить" at bounding box center [289, 138] width 30 height 10
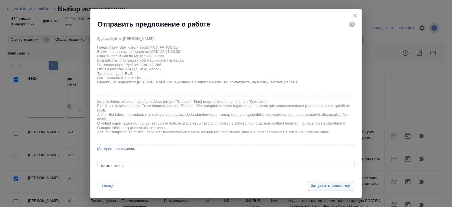
click at [321, 184] on span "Запустить рассылку" at bounding box center [330, 186] width 39 height 6
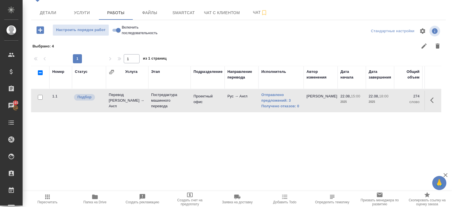
click at [49, 198] on icon "button" at bounding box center [47, 197] width 5 height 5
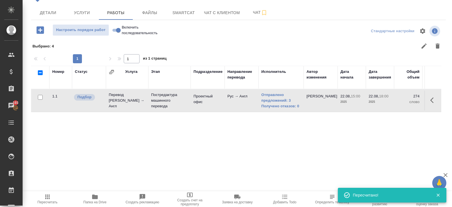
click at [47, 199] on icon "button" at bounding box center [47, 196] width 7 height 7
click at [186, 12] on span "Smartcat" at bounding box center [183, 12] width 27 height 7
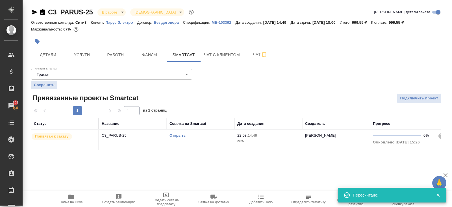
click at [177, 136] on link "Открыть" at bounding box center [177, 135] width 16 height 4
click at [121, 56] on span "Работы" at bounding box center [115, 54] width 27 height 7
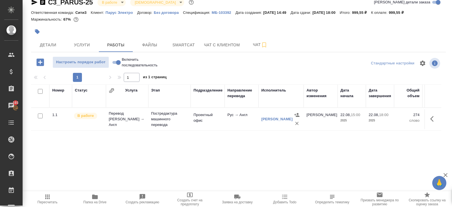
scroll to position [18, 0]
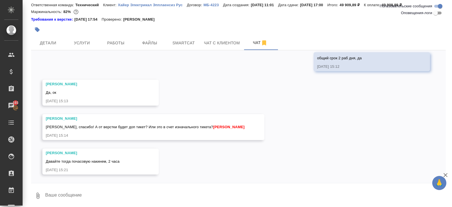
scroll to position [19, 0]
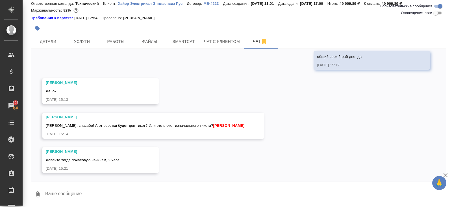
click at [58, 187] on textarea at bounding box center [245, 194] width 401 height 19
type textarea "Оль, можно приступать или жле"
drag, startPoint x: 123, startPoint y: 192, endPoint x: 16, endPoint y: 169, distance: 108.6
click at [16, 169] on div ".cls-1 fill:#fff; AWATERA [PERSON_NAME] Спецификации Заказы 193 Чаты Todo Проек…" at bounding box center [226, 103] width 452 height 207
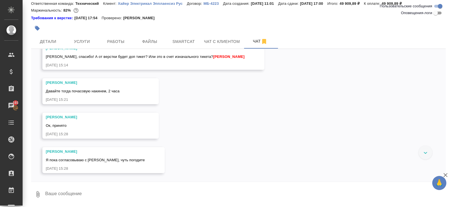
scroll to position [4811, 0]
click at [100, 194] on textarea at bounding box center [245, 194] width 401 height 19
type textarea "годим, тегнешь,ок?"
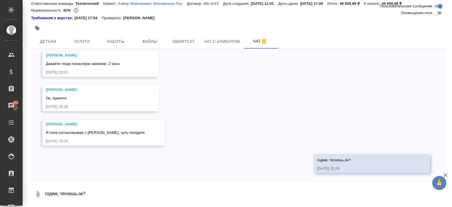
scroll to position [4838, 0]
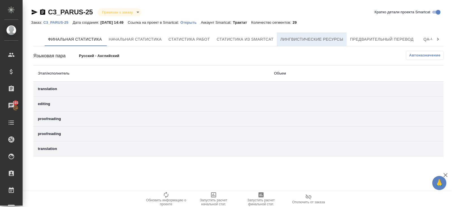
click at [319, 39] on span "Лингвистические ресурсы" at bounding box center [311, 39] width 63 height 7
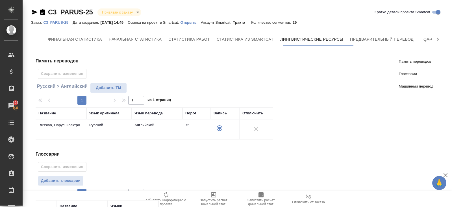
scroll to position [109, 0]
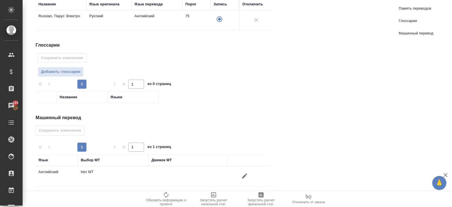
click at [243, 174] on icon "button" at bounding box center [244, 175] width 5 height 5
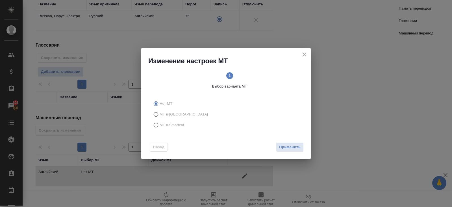
click at [180, 128] on label "МТ в Smartcat" at bounding box center [225, 125] width 149 height 11
click at [160, 128] on input "МТ в Smartcat" at bounding box center [155, 125] width 9 height 11
radio input "true"
click at [289, 150] on button "Вперед" at bounding box center [293, 147] width 20 height 10
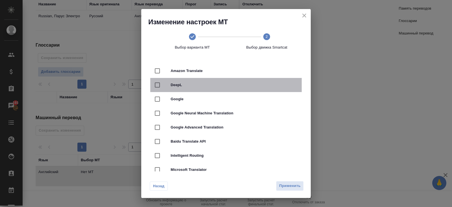
click at [188, 84] on span "DeepL" at bounding box center [234, 85] width 127 height 6
checkbox input "true"
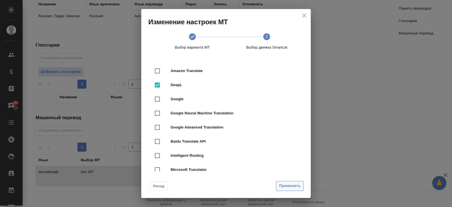
click at [279, 186] on span "Применить" at bounding box center [289, 186] width 21 height 6
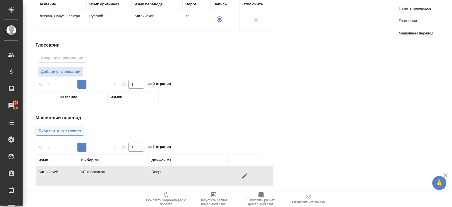
click at [75, 128] on span "Сохранить изменения" at bounding box center [60, 130] width 42 height 6
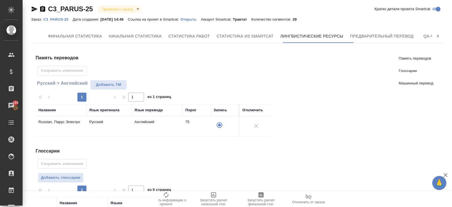
scroll to position [0, 0]
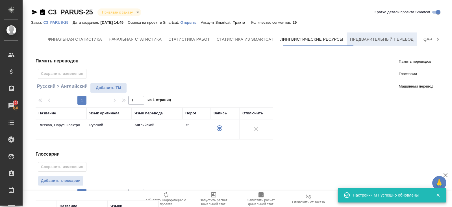
click at [373, 40] on span "Предварительный перевод" at bounding box center [382, 39] width 64 height 7
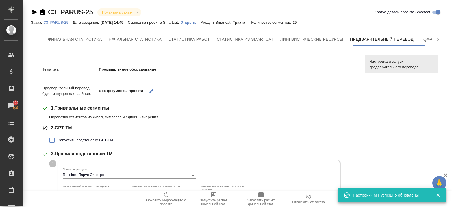
click at [64, 140] on span "Запустить подстановку GPT-TM" at bounding box center [85, 140] width 55 height 6
click at [58, 140] on input "Запустить подстановку GPT-TM" at bounding box center [52, 140] width 12 height 12
checkbox input "true"
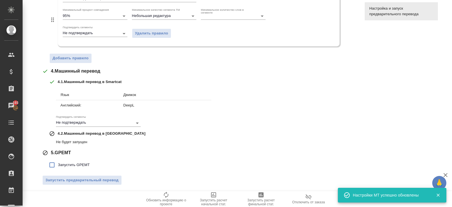
click at [69, 164] on span "Запустить GPEMT" at bounding box center [74, 165] width 32 height 6
click at [58, 164] on input "Запустить GPEMT" at bounding box center [52, 165] width 12 height 12
checkbox input "true"
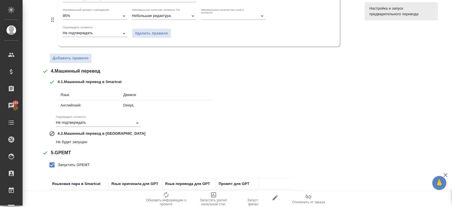
scroll to position [255, 0]
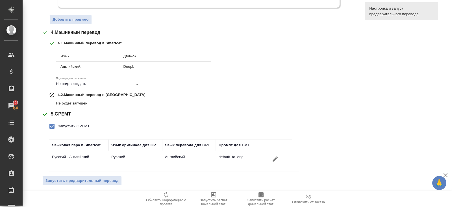
click at [71, 178] on span "Запустить предварительный перевод" at bounding box center [81, 181] width 73 height 6
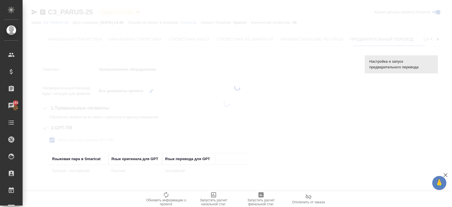
scroll to position [0, 0]
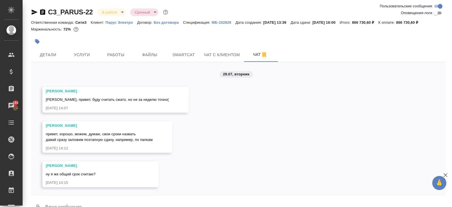
scroll to position [6529, 0]
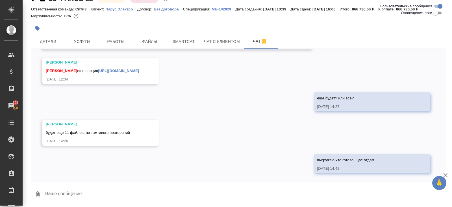
click at [127, 185] on textarea at bounding box center [245, 194] width 401 height 19
click at [127, 201] on textarea at bounding box center [245, 194] width 401 height 19
type textarea "отдаю наконец-то https://drive.awatera.com/s/RFmfNtnf42wHgC3"
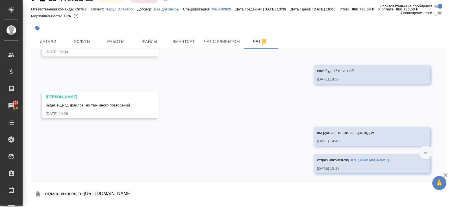
scroll to position [6556, 0]
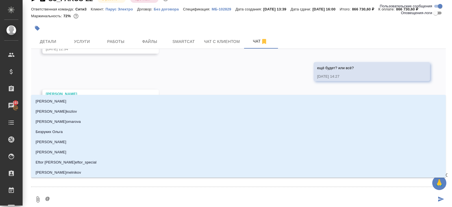
type textarea "@з"
type input "з"
type textarea "@за"
type input "за"
type textarea "@заб"
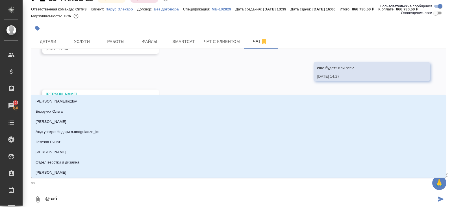
type input "заб"
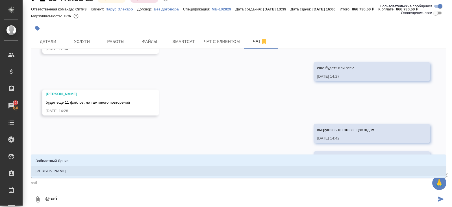
click at [49, 170] on p "[PERSON_NAME]" at bounding box center [60, 171] width 48 height 6
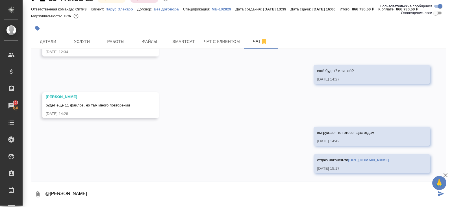
type textarea "@[PERSON_NAME]"
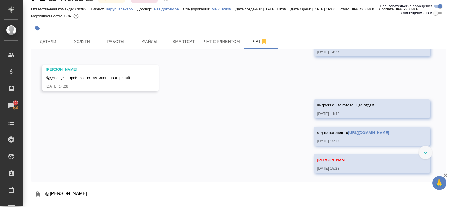
scroll to position [6583, 0]
click at [186, 40] on span "Smartcat" at bounding box center [183, 41] width 27 height 7
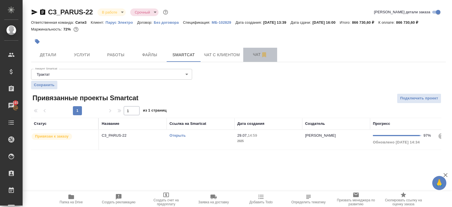
click at [256, 58] on button "Чат" at bounding box center [260, 55] width 34 height 14
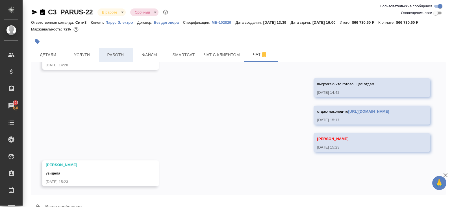
scroll to position [6618, 0]
click at [119, 54] on span "Работы" at bounding box center [115, 54] width 27 height 7
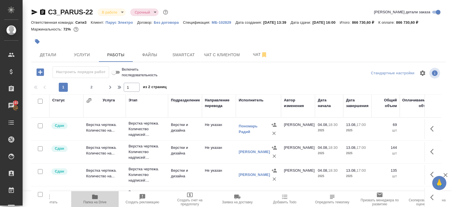
click at [93, 197] on icon "button" at bounding box center [95, 197] width 6 height 5
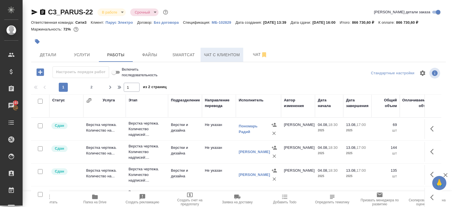
click at [212, 57] on span "Чат с клиентом" at bounding box center [222, 54] width 36 height 7
click at [188, 54] on span "Smartcat" at bounding box center [183, 54] width 27 height 7
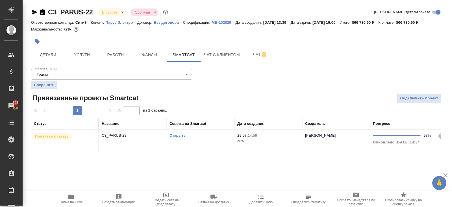
click at [173, 135] on link "Открыть" at bounding box center [177, 135] width 16 height 4
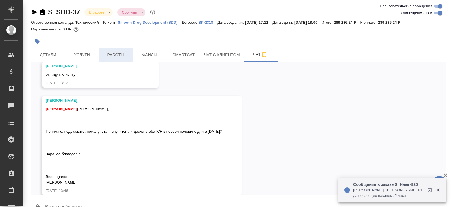
scroll to position [15142, 0]
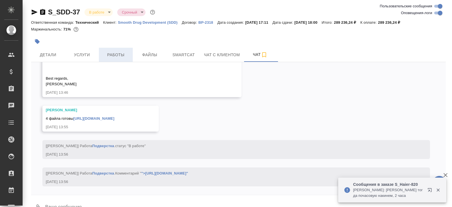
click at [113, 53] on span "Работы" at bounding box center [115, 54] width 27 height 7
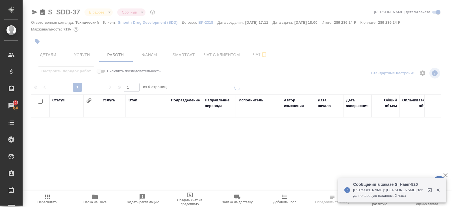
click at [97, 197] on icon "button" at bounding box center [95, 197] width 6 height 5
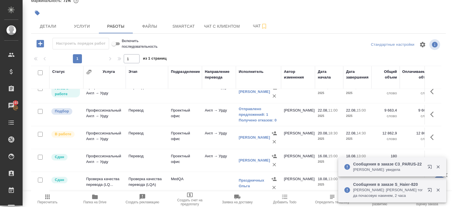
scroll to position [102, 0]
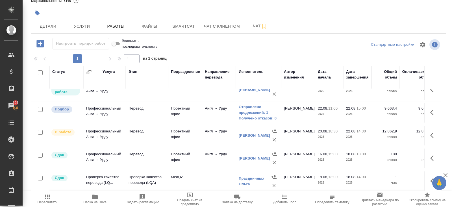
click at [245, 135] on link "Arshad Taaha" at bounding box center [254, 135] width 31 height 4
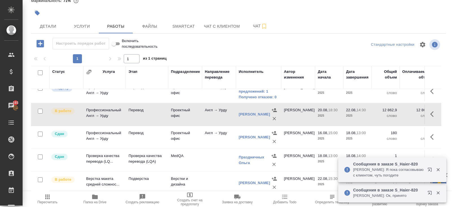
scroll to position [0, 0]
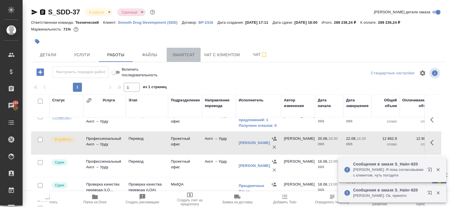
click at [183, 53] on span "Smartcat" at bounding box center [183, 54] width 27 height 7
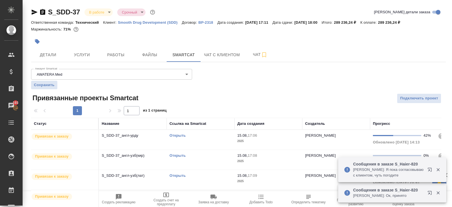
scroll to position [16, 0]
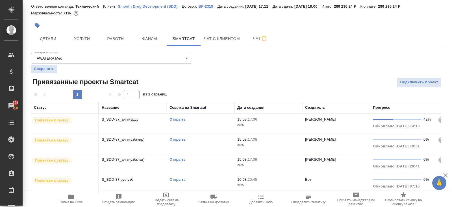
click at [179, 118] on link "Открыть" at bounding box center [177, 119] width 16 height 4
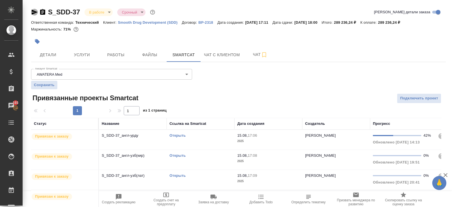
click at [31, 12] on icon "button" at bounding box center [34, 12] width 7 height 7
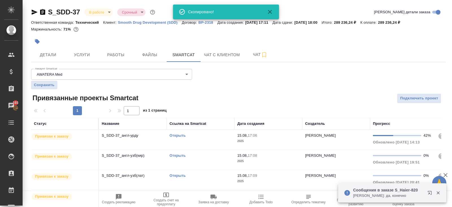
click at [119, 62] on div "S_SDD-37 В работе inProgress Срочный urgent Кратко детали заказа Ответственная …" at bounding box center [238, 112] width 421 height 225
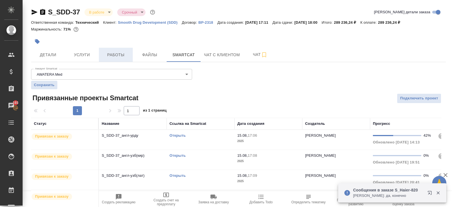
click at [118, 53] on span "Работы" at bounding box center [115, 54] width 27 height 7
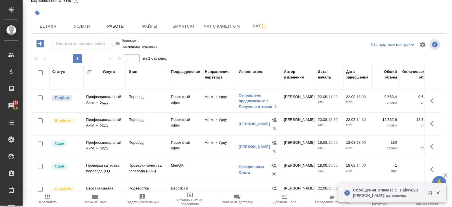
scroll to position [112, 0]
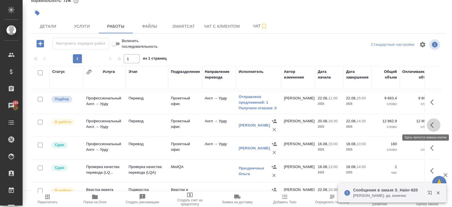
click at [433, 123] on icon "button" at bounding box center [433, 125] width 7 height 7
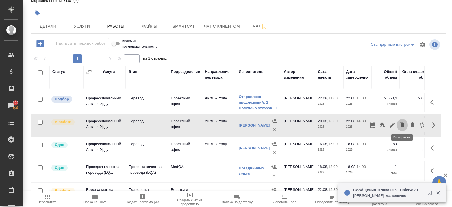
click at [400, 123] on icon "button" at bounding box center [401, 124] width 3 height 4
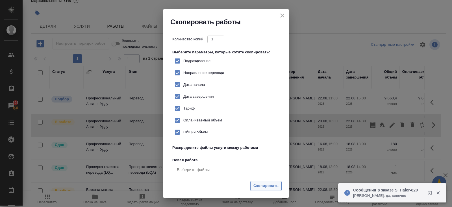
click at [265, 186] on span "Скопировать" at bounding box center [265, 186] width 25 height 6
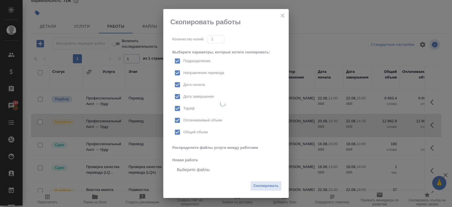
checkbox input "true"
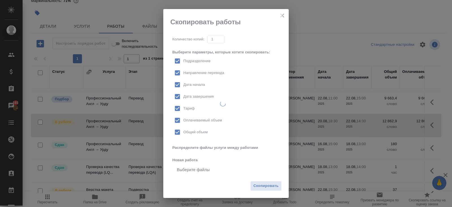
checkbox input "true"
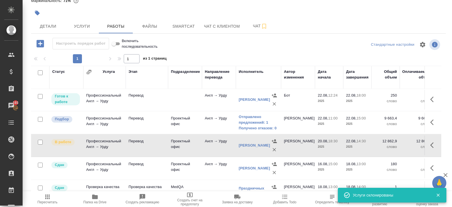
scroll to position [0, 0]
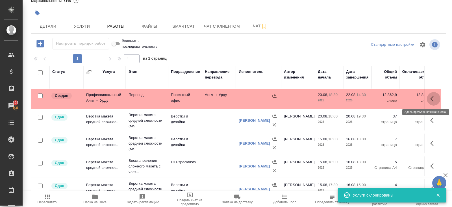
click at [432, 98] on icon "button" at bounding box center [433, 98] width 7 height 7
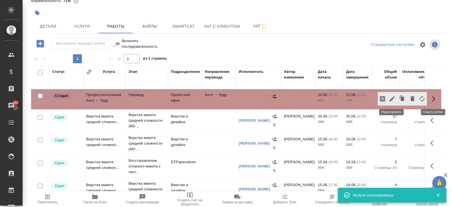
click at [390, 98] on icon "button" at bounding box center [392, 98] width 7 height 7
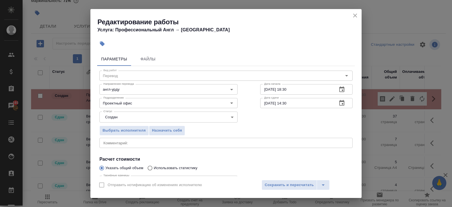
click at [341, 102] on icon "button" at bounding box center [341, 103] width 7 height 7
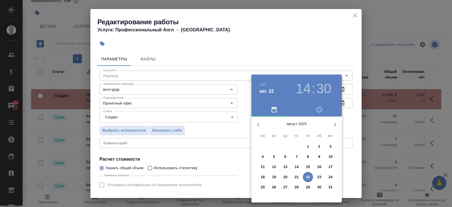
click at [264, 186] on p "25" at bounding box center [263, 187] width 4 height 6
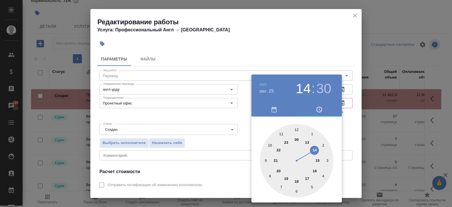
click at [266, 160] on div at bounding box center [296, 160] width 73 height 73
type input "25.08.2025 09:00"
click at [296, 130] on div at bounding box center [296, 160] width 73 height 73
click at [353, 87] on div at bounding box center [226, 103] width 452 height 207
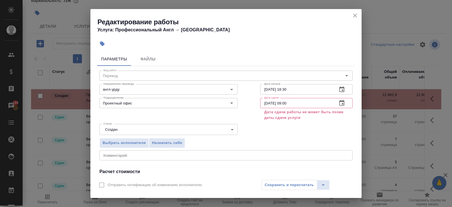
click at [355, 16] on icon "close" at bounding box center [355, 16] width 4 height 4
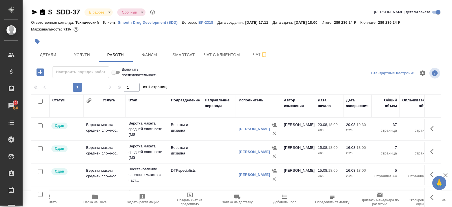
click at [50, 56] on span "Детали" at bounding box center [47, 54] width 27 height 7
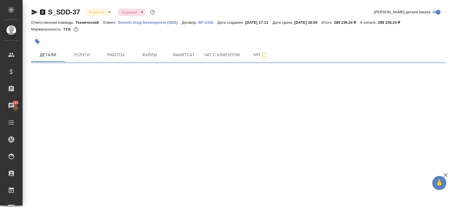
select select "RU"
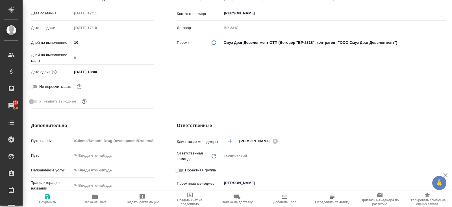
scroll to position [150, 0]
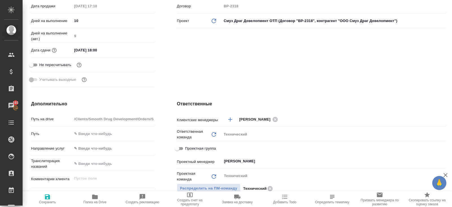
click at [114, 48] on input "22.08.2025 18:00" at bounding box center [96, 50] width 49 height 8
click at [135, 51] on icon "button" at bounding box center [137, 49] width 7 height 7
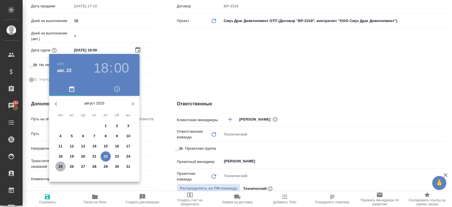
click at [64, 168] on span "25" at bounding box center [60, 167] width 10 height 6
type input "25.08.2025 18:00"
type textarea "x"
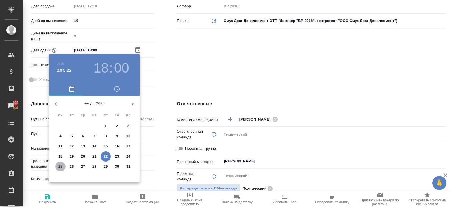
type textarea "x"
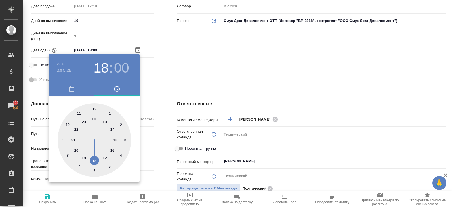
click at [112, 129] on div at bounding box center [94, 139] width 73 height 73
type input "25.08.2025 14:00"
type textarea "x"
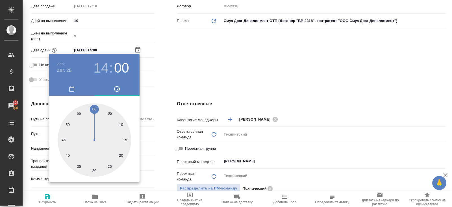
click at [159, 124] on div at bounding box center [226, 103] width 452 height 207
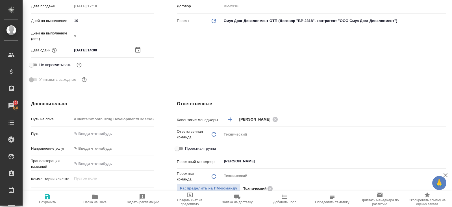
click at [50, 199] on icon "button" at bounding box center [47, 196] width 7 height 7
type textarea "x"
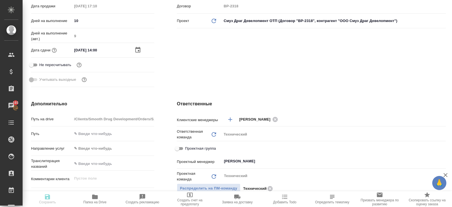
type textarea "x"
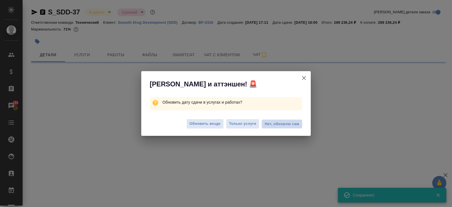
scroll to position [0, 0]
click at [277, 123] on span "Нет, обновлю сам" at bounding box center [282, 124] width 34 height 6
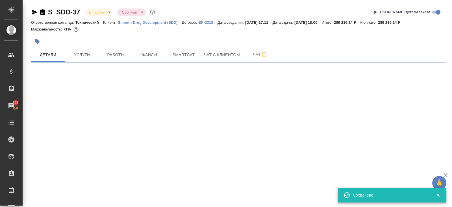
select select "RU"
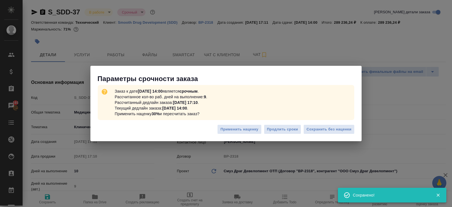
type textarea "x"
click at [322, 133] on button "Сохранить без наценки" at bounding box center [328, 130] width 51 height 10
type textarea "x"
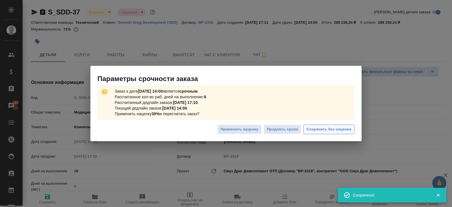
type textarea "x"
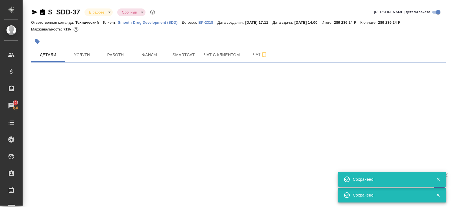
select select "RU"
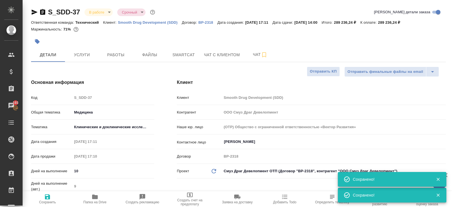
type textarea "x"
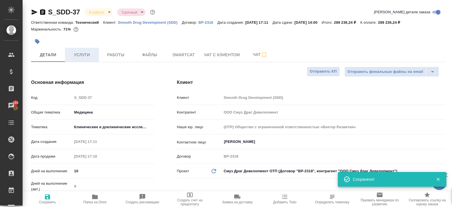
click at [82, 54] on span "Услуги" at bounding box center [81, 54] width 27 height 7
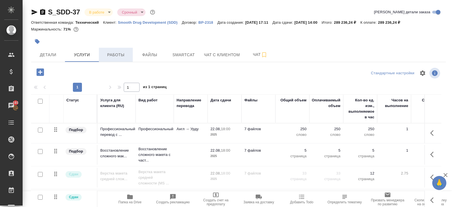
scroll to position [23, 0]
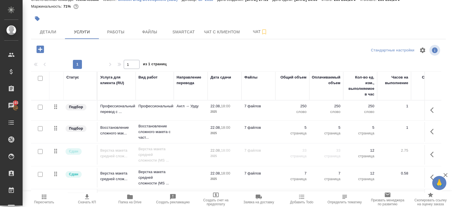
click at [41, 78] on input "checkbox" at bounding box center [40, 78] width 5 height 5
checkbox input "true"
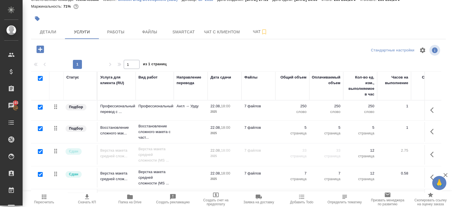
checkbox input "true"
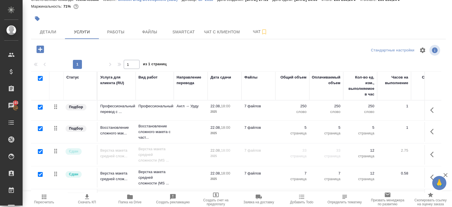
checkbox input "true"
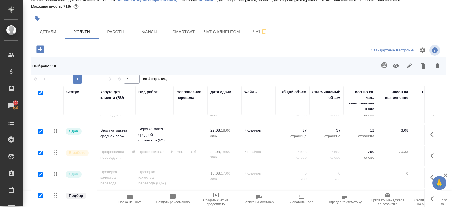
scroll to position [38, 0]
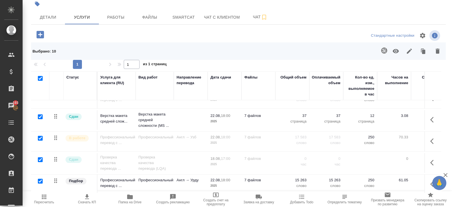
click at [404, 52] on button "button" at bounding box center [410, 51] width 14 height 15
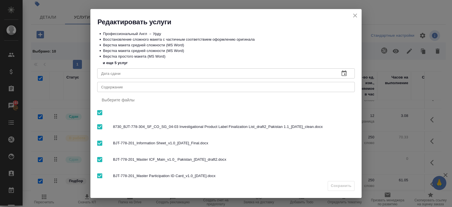
click at [345, 72] on icon "button" at bounding box center [344, 73] width 5 height 6
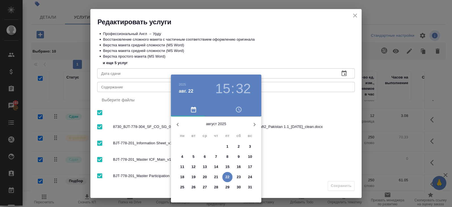
click at [180, 188] on span "25" at bounding box center [182, 187] width 10 height 6
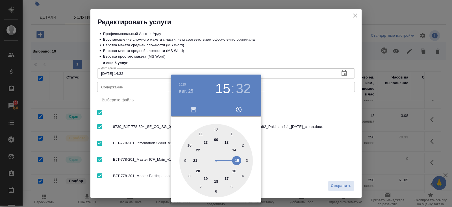
click at [236, 149] on div at bounding box center [215, 160] width 73 height 73
type input "25.08.2025 14:00"
click at [216, 130] on div at bounding box center [215, 160] width 73 height 73
click at [304, 103] on div at bounding box center [226, 103] width 452 height 207
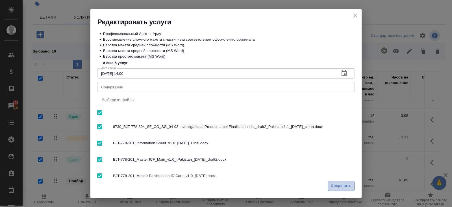
click at [332, 189] on span "Сохранить" at bounding box center [341, 186] width 21 height 6
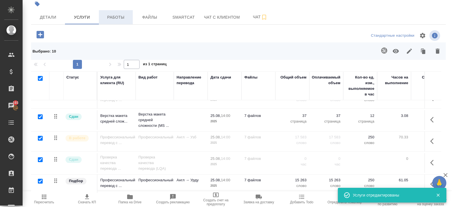
click at [117, 23] on button "Работы" at bounding box center [116, 17] width 34 height 14
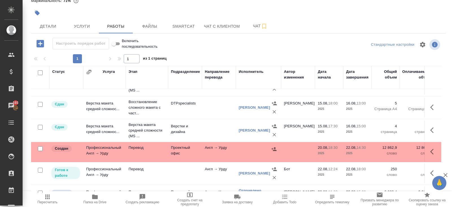
scroll to position [48, 0]
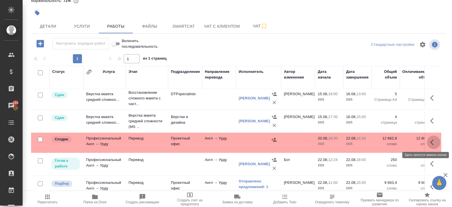
click at [431, 141] on icon "button" at bounding box center [431, 143] width 3 height 6
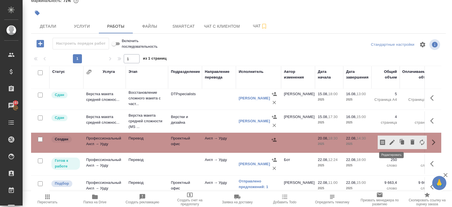
click at [394, 141] on icon "button" at bounding box center [392, 142] width 7 height 7
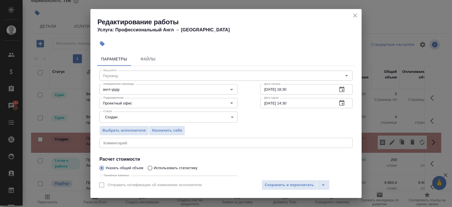
click at [339, 90] on icon "button" at bounding box center [341, 89] width 7 height 7
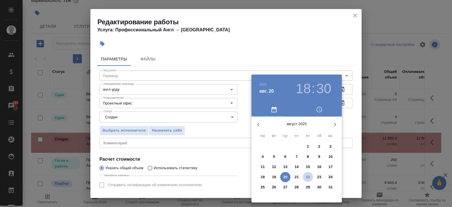
click at [307, 176] on p "22" at bounding box center [308, 177] width 4 height 6
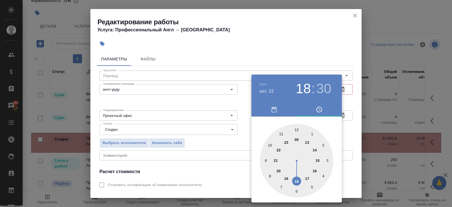
click at [318, 161] on div at bounding box center [296, 160] width 73 height 73
type input "22.08.2025 15:30"
click at [366, 130] on div at bounding box center [226, 103] width 452 height 207
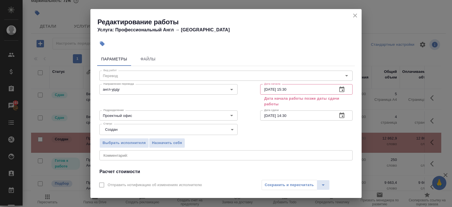
click at [343, 118] on icon "button" at bounding box center [341, 115] width 5 height 6
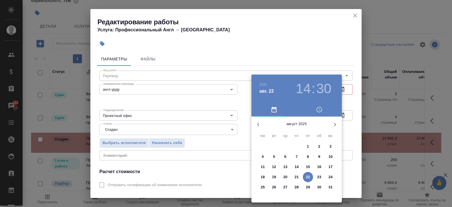
click at [265, 186] on p "25" at bounding box center [263, 187] width 4 height 6
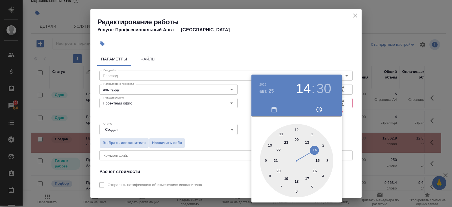
click at [270, 175] on div at bounding box center [296, 160] width 73 height 73
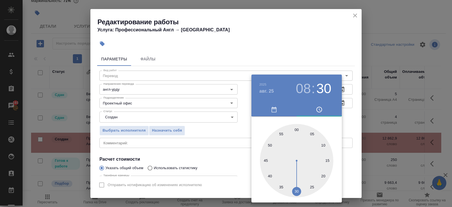
type input "25.08.2025 08:00"
click at [296, 131] on div at bounding box center [296, 160] width 73 height 73
click at [192, 152] on div at bounding box center [226, 103] width 452 height 207
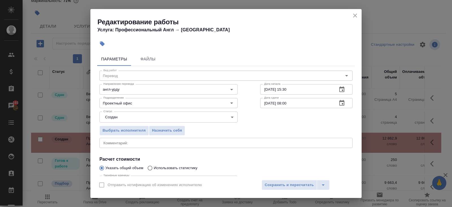
click at [128, 121] on body "🙏 .cls-1 fill:#fff; AWATERA Belyakova Yulia Клиенты Спецификации Заказы 193 Чат…" at bounding box center [226, 103] width 452 height 207
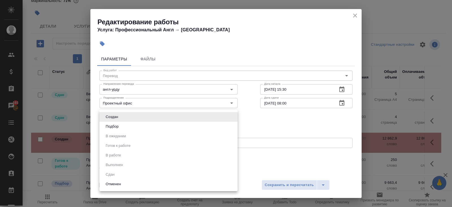
click at [120, 129] on button "Подбор" at bounding box center [112, 126] width 16 height 6
type input "recruiting"
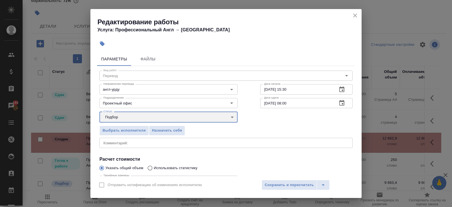
scroll to position [58, 0]
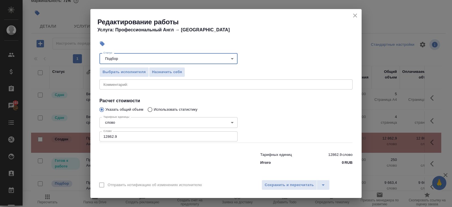
drag, startPoint x: 121, startPoint y: 136, endPoint x: 37, endPoint y: 132, distance: 84.0
click at [37, 132] on div "Редактирование работы Услуга: Профессиональный Англ → Урду Параметры Файлы Вид …" at bounding box center [226, 103] width 452 height 207
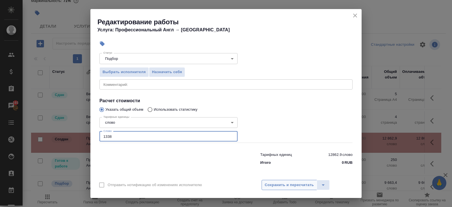
type input "1338"
click at [279, 190] on button "Сохранить и пересчитать" at bounding box center [289, 185] width 55 height 10
click at [279, 185] on span "Сохранить и пересчитать" at bounding box center [289, 185] width 49 height 6
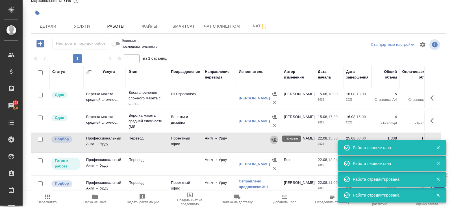
click at [274, 138] on icon "button" at bounding box center [274, 140] width 6 height 6
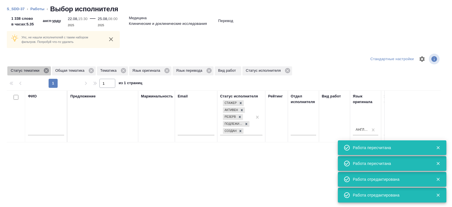
click at [47, 70] on icon at bounding box center [46, 70] width 5 height 5
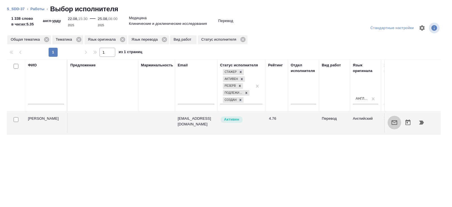
click at [393, 121] on icon "button" at bounding box center [394, 122] width 7 height 7
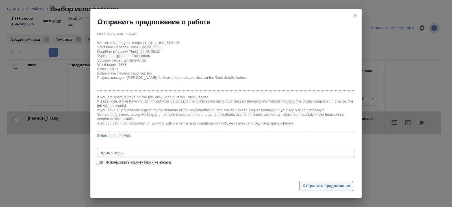
click at [316, 185] on span "Отправить предложение" at bounding box center [326, 186] width 47 height 6
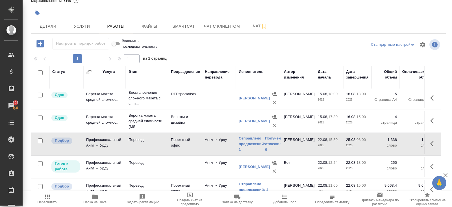
click at [46, 204] on span "Пересчитать" at bounding box center [48, 202] width 20 height 4
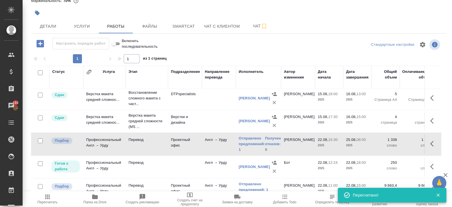
scroll to position [78, 0]
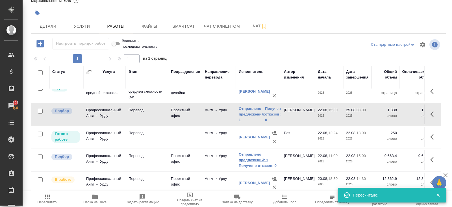
click at [243, 157] on link "Отправлено предложений: 1" at bounding box center [259, 157] width 40 height 11
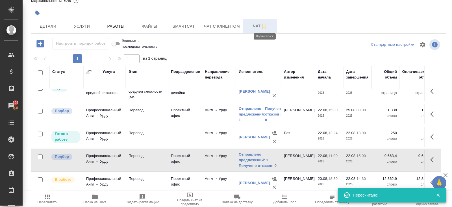
click at [261, 27] on span "Чат" at bounding box center [260, 26] width 27 height 7
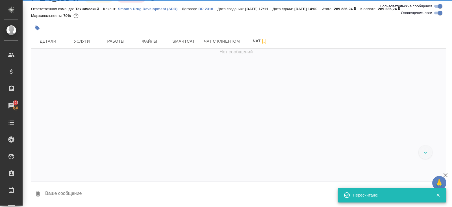
scroll to position [13, 0]
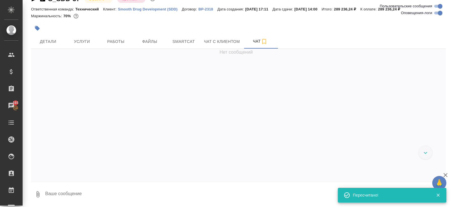
click at [438, 13] on input "Оповещения-логи" at bounding box center [440, 13] width 20 height 7
checkbox input "false"
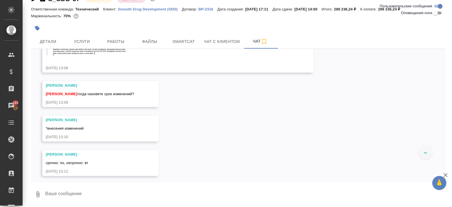
scroll to position [3543, 0]
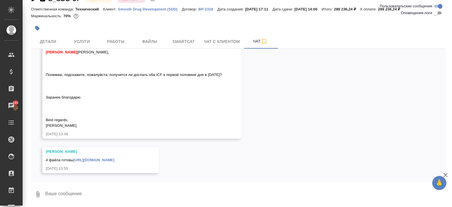
click at [86, 187] on textarea at bounding box center [245, 194] width 401 height 19
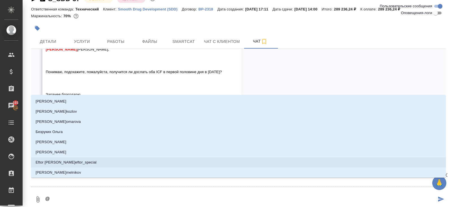
type textarea "@з"
type input "з"
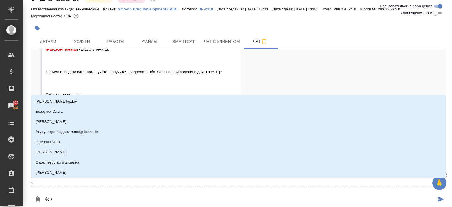
type textarea "@за"
type input "за"
type textarea "@заб"
type input "заб"
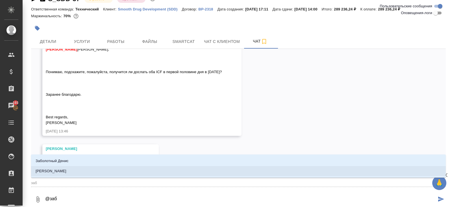
click at [66, 169] on p "[PERSON_NAME]" at bounding box center [51, 171] width 31 height 6
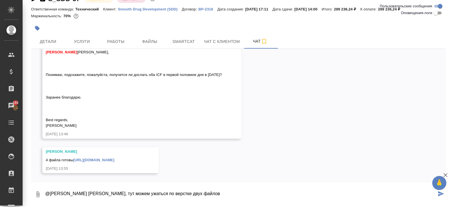
paste textarea "BJT-778-201_Master ICF_Main_v1.0_ Pakistan_13Aug2025_draft2"
paste textarea "BJT-778-201_Master ICF_Main_v1.0_ Pakistan_13Aug2025_draft2 (2)"
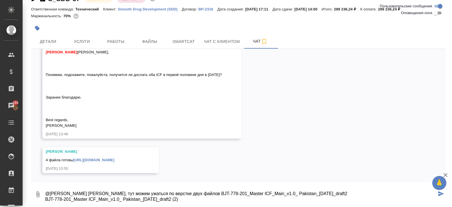
scroll to position [9, 0]
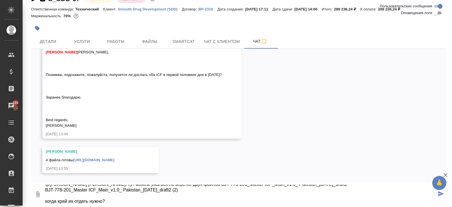
type textarea "@Заборова Александра Саша, тут можем ужаться по верстке двух файлов BJT-778-201…"
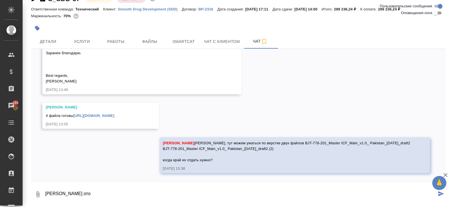
scroll to position [3587, 0]
type textarea "Н"
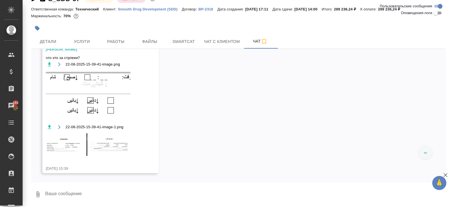
scroll to position [3737, 0]
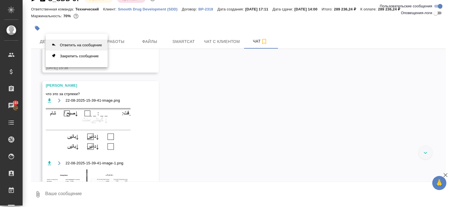
click at [85, 48] on button "Ответить на сообщение" at bounding box center [77, 45] width 62 height 11
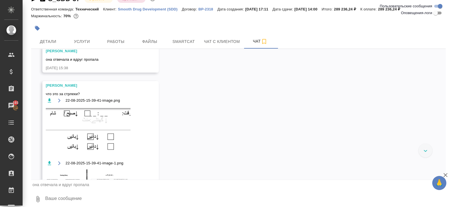
click at [79, 197] on textarea at bounding box center [245, 199] width 401 height 19
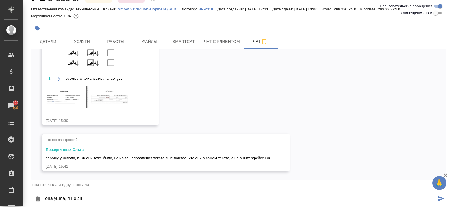
scroll to position [3840, 0]
type textarea "она ушла, я не знаю насколько"
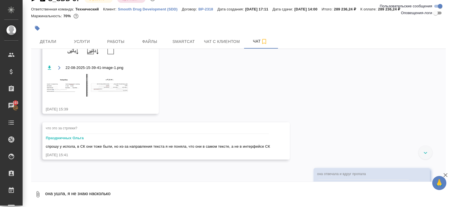
scroll to position [3795, 0]
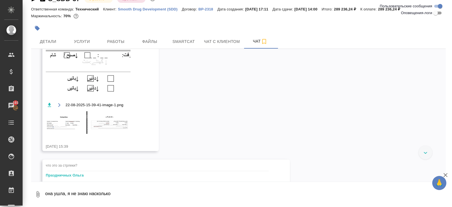
click at [84, 87] on img at bounding box center [88, 72] width 85 height 46
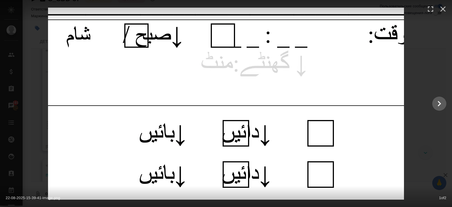
click at [429, 137] on div at bounding box center [226, 104] width 452 height 192
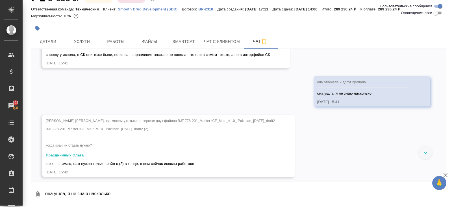
scroll to position [3947, 0]
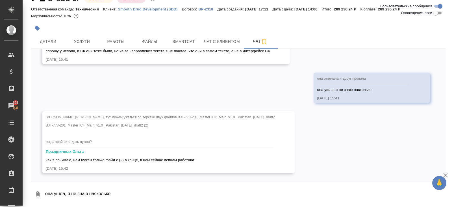
click at [96, 188] on textarea "она ушла, я не знаю насколько" at bounding box center [245, 194] width 401 height 19
type textarea "j"
type textarea "ок"
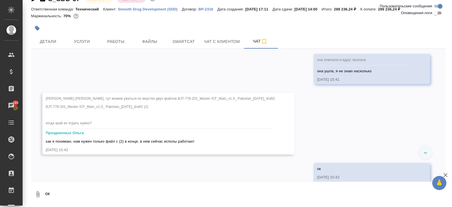
scroll to position [3974, 0]
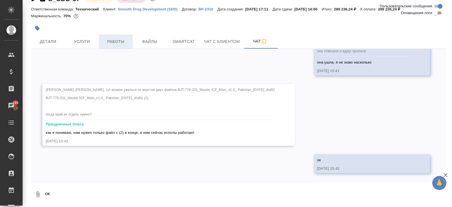
click at [122, 47] on button "Работы" at bounding box center [116, 41] width 34 height 14
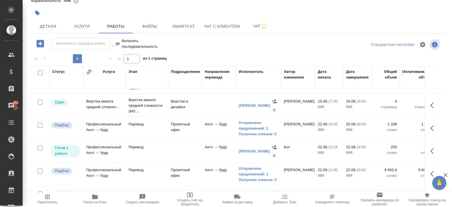
scroll to position [68, 0]
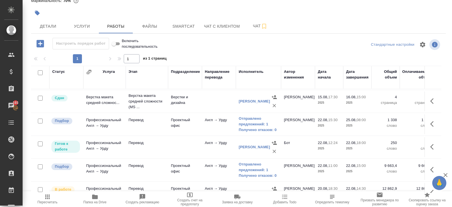
click at [48, 200] on icon "button" at bounding box center [47, 196] width 7 height 7
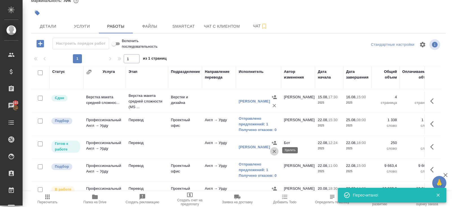
click at [272, 151] on icon "button" at bounding box center [274, 152] width 6 height 6
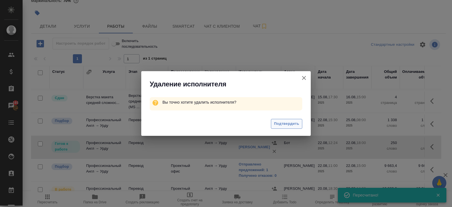
click at [279, 126] on span "Подтвердить" at bounding box center [286, 124] width 25 height 6
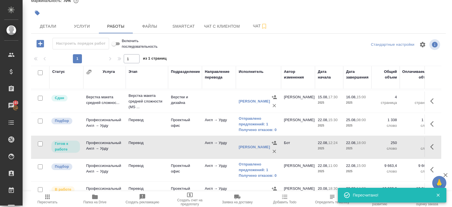
click at [432, 144] on icon "button" at bounding box center [433, 146] width 7 height 7
click at [414, 145] on icon "button" at bounding box center [412, 146] width 7 height 7
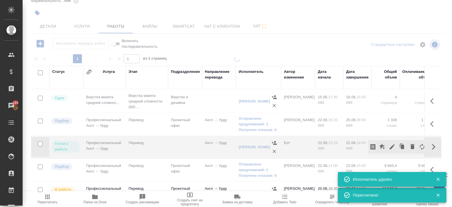
click at [297, 121] on body "🙏 .cls-1 fill:#fff; AWATERA Belyakova Yulia Клиенты Спецификации Заказы 193 Чат…" at bounding box center [226, 103] width 452 height 207
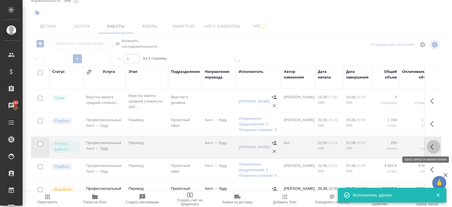
click at [430, 146] on button "button" at bounding box center [434, 147] width 14 height 14
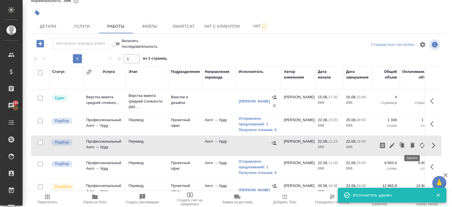
click at [414, 145] on icon "button" at bounding box center [412, 145] width 4 height 5
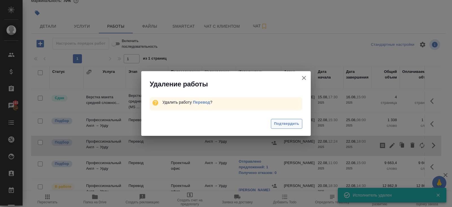
click at [281, 124] on span "Подтвердить" at bounding box center [286, 124] width 25 height 6
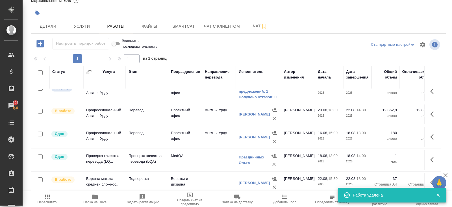
scroll to position [117, 0]
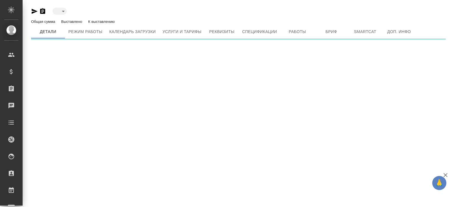
type input "active"
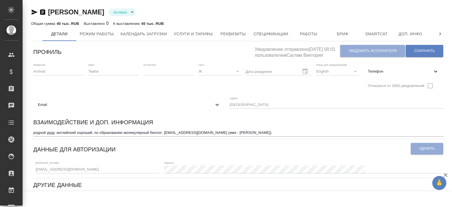
click at [34, 12] on icon "button" at bounding box center [35, 12] width 6 height 5
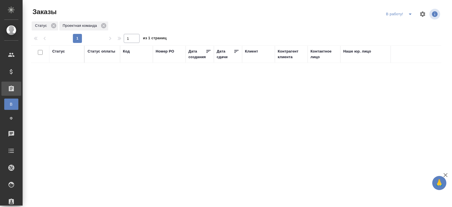
click at [410, 15] on icon "split button" at bounding box center [410, 14] width 7 height 7
click at [404, 28] on li "ПМ" at bounding box center [399, 25] width 31 height 9
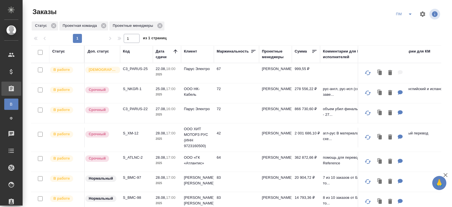
click at [132, 70] on p "C3_PARUS-25" at bounding box center [136, 69] width 27 height 6
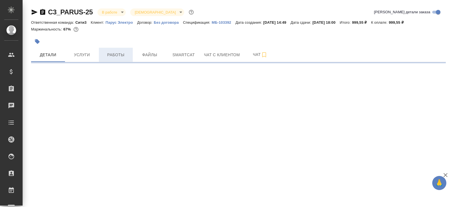
select select "RU"
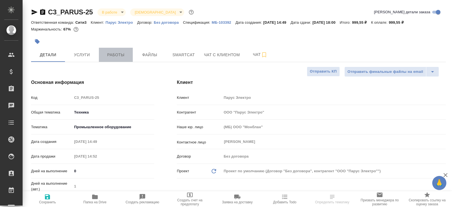
click at [115, 60] on button "Работы" at bounding box center [116, 55] width 34 height 14
type textarea "x"
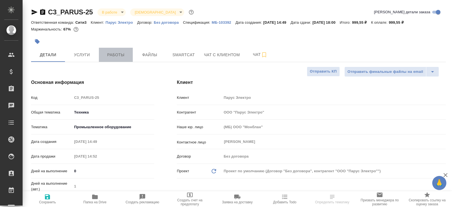
type textarea "x"
click at [58, 55] on span "Детали" at bounding box center [47, 54] width 27 height 7
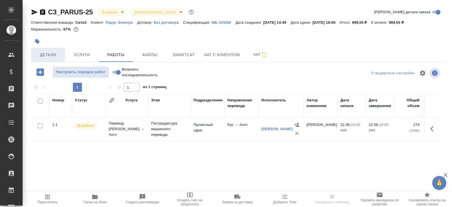
click at [58, 55] on span "Детали" at bounding box center [47, 54] width 27 height 7
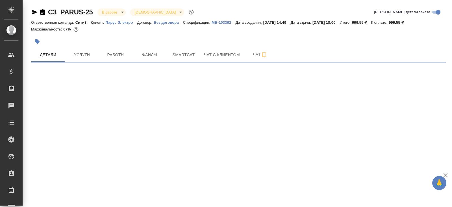
select select "RU"
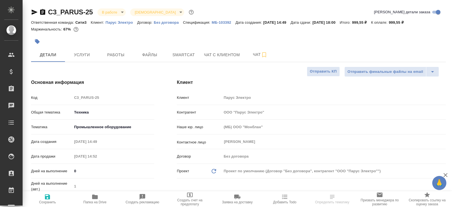
type textarea "x"
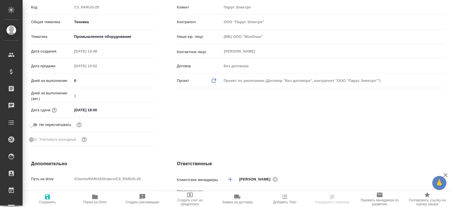
scroll to position [108, 0]
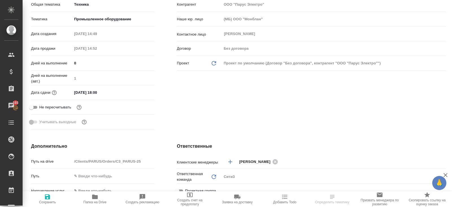
click at [112, 91] on input "[DATE] 18:00" at bounding box center [96, 92] width 49 height 8
click at [139, 91] on icon "button" at bounding box center [137, 92] width 7 height 7
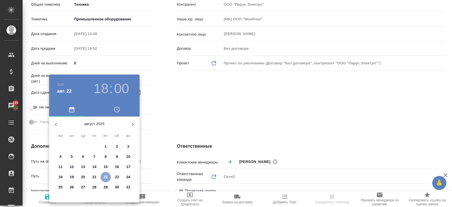
click at [106, 176] on p "22" at bounding box center [106, 177] width 4 height 6
type textarea "x"
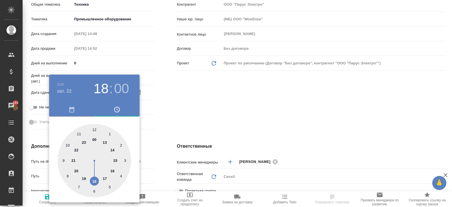
type input "22.08.2025 19:00"
type textarea "x"
click at [84, 180] on div at bounding box center [94, 160] width 73 height 73
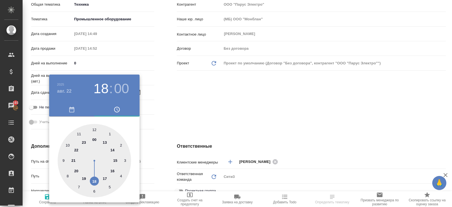
type textarea "x"
click at [152, 142] on div at bounding box center [226, 103] width 452 height 207
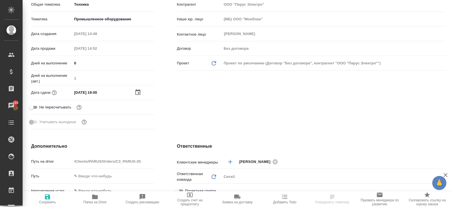
click at [50, 201] on span "Сохранить" at bounding box center [47, 202] width 17 height 4
type textarea "x"
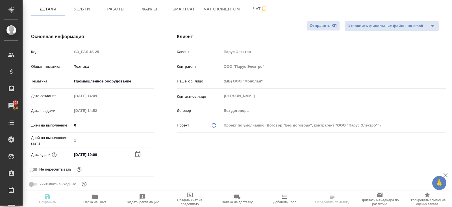
type textarea "x"
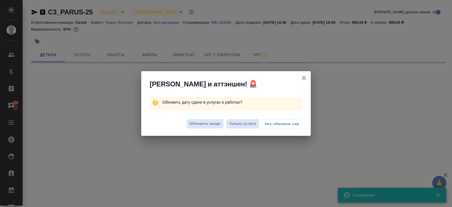
select select "RU"
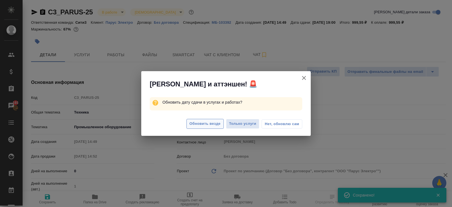
type textarea "x"
click at [199, 122] on span "Обновить везде" at bounding box center [205, 124] width 31 height 6
type textarea "x"
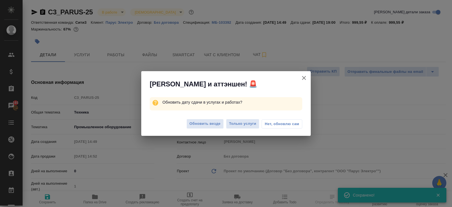
type textarea "x"
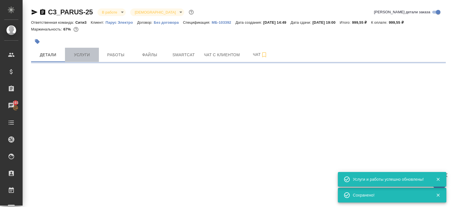
click at [92, 55] on span "Услуги" at bounding box center [81, 54] width 27 height 7
select select "RU"
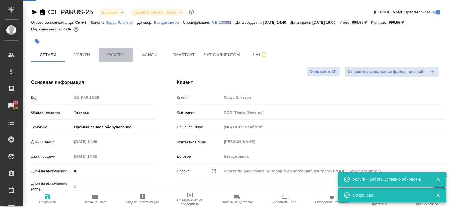
click at [119, 54] on span "Работы" at bounding box center [115, 54] width 27 height 7
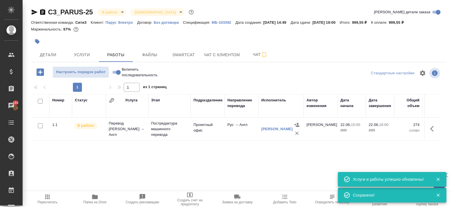
click at [40, 74] on icon "button" at bounding box center [40, 72] width 10 height 10
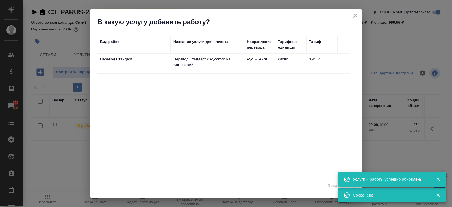
click at [148, 66] on td "Перевод Стандарт" at bounding box center [133, 64] width 73 height 20
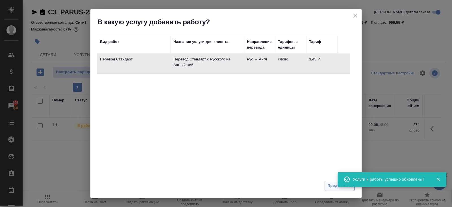
click at [328, 183] on span "Продолжить" at bounding box center [340, 186] width 24 height 6
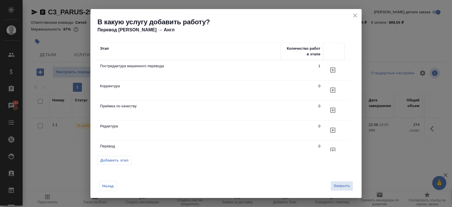
click at [127, 80] on td "Редактура" at bounding box center [189, 70] width 184 height 20
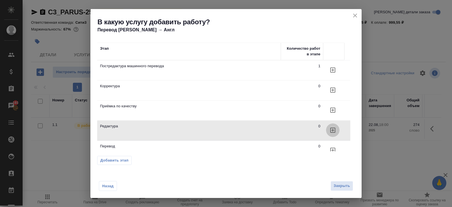
click at [332, 73] on icon "button" at bounding box center [332, 70] width 7 height 7
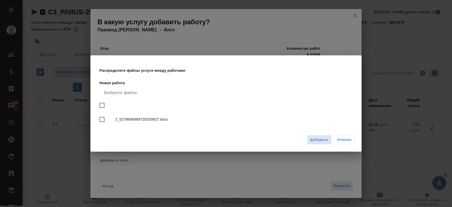
click at [319, 136] on button "Добавить" at bounding box center [319, 140] width 25 height 10
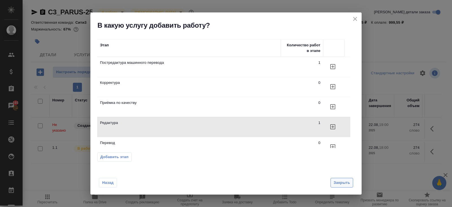
click at [339, 184] on span "Закрыть" at bounding box center [342, 183] width 16 height 6
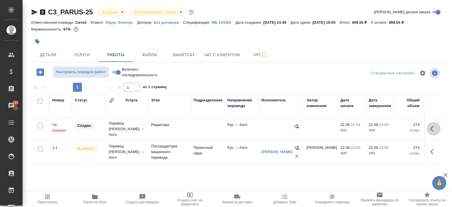
click at [432, 126] on icon "button" at bounding box center [433, 128] width 7 height 7
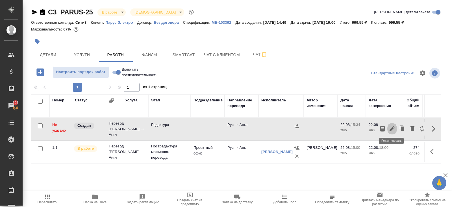
click at [393, 127] on icon "button" at bounding box center [392, 128] width 7 height 7
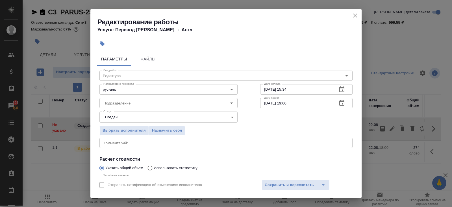
click at [342, 94] on button "button" at bounding box center [342, 90] width 14 height 14
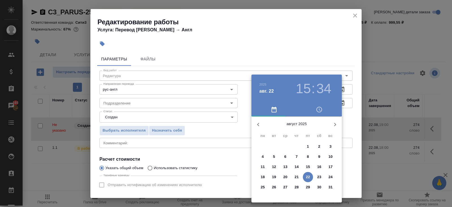
click at [310, 178] on p "22" at bounding box center [308, 177] width 4 height 6
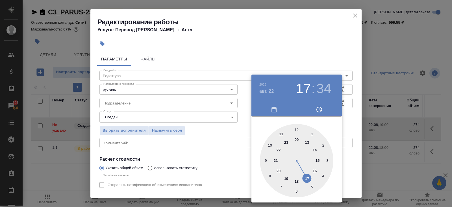
click at [307, 179] on div at bounding box center [296, 160] width 73 height 73
click at [300, 188] on div at bounding box center [296, 160] width 73 height 73
type input "22.08.2025 17:30"
click at [297, 190] on div at bounding box center [296, 160] width 73 height 73
click at [352, 136] on div at bounding box center [226, 103] width 452 height 207
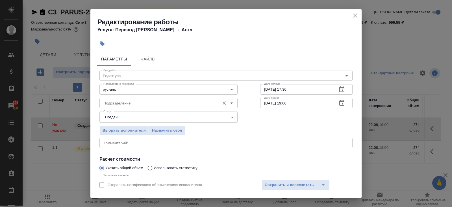
click at [156, 98] on div "Подразделение" at bounding box center [168, 103] width 138 height 10
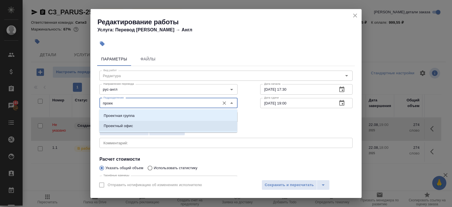
click at [140, 123] on li "Проектный офис" at bounding box center [168, 126] width 138 height 10
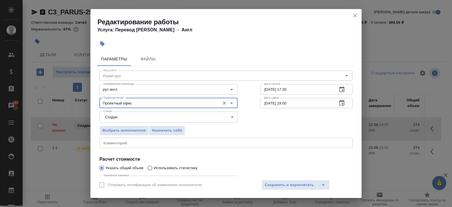
type input "Проектный офис"
click at [120, 114] on body "🙏 .cls-1 fill:#fff; AWATERA Belyakova Yulia Клиенты Спецификации Заказы 193 Чат…" at bounding box center [226, 103] width 452 height 207
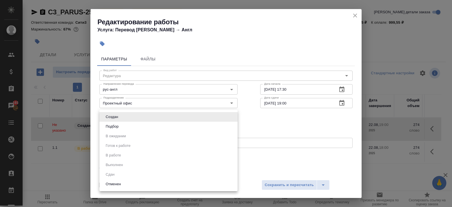
click at [120, 124] on li "Подбор" at bounding box center [168, 127] width 138 height 10
type input "recruiting"
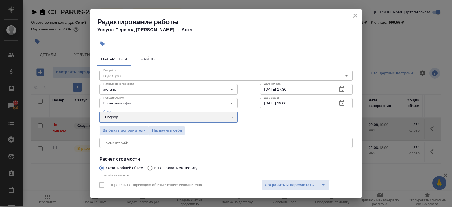
scroll to position [58, 0]
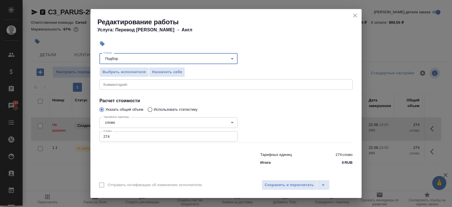
drag, startPoint x: 111, startPoint y: 136, endPoint x: 51, endPoint y: 136, distance: 60.2
click at [51, 136] on div "Редактирование работы Услуга: Перевод Стандарт Рус → Англ Параметры Файлы Вид р…" at bounding box center [226, 103] width 452 height 207
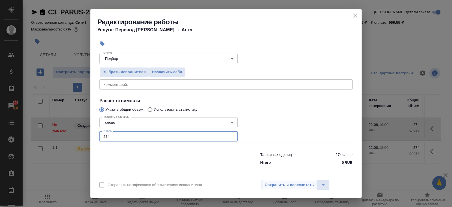
click at [287, 184] on span "Сохранить и пересчитать" at bounding box center [289, 185] width 49 height 6
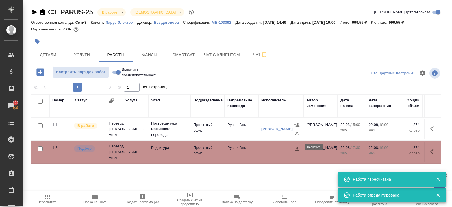
click at [294, 149] on icon "button" at bounding box center [297, 149] width 6 height 6
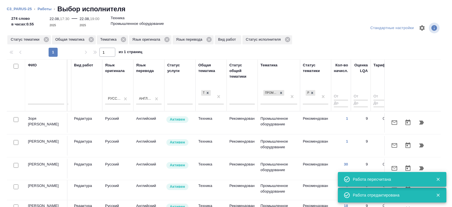
scroll to position [0, 386]
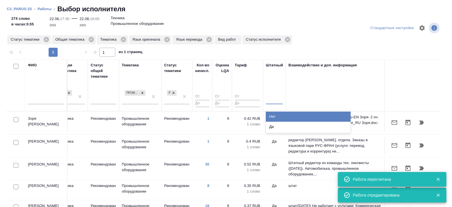
click at [269, 101] on div at bounding box center [274, 99] width 17 height 8
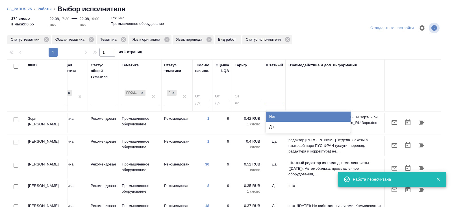
click at [269, 118] on div "Нет" at bounding box center [308, 117] width 85 height 10
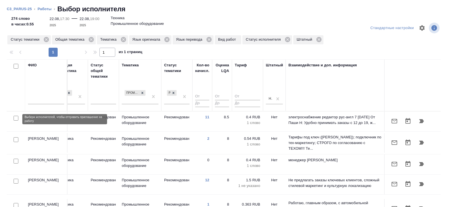
click at [15, 118] on input "checkbox" at bounding box center [16, 118] width 5 height 5
checkbox input "true"
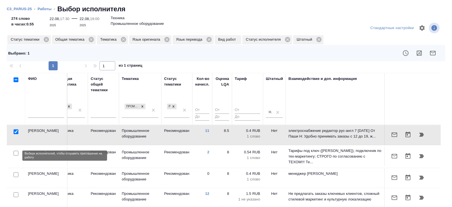
click at [16, 156] on input "checkbox" at bounding box center [16, 153] width 5 height 5
checkbox input "true"
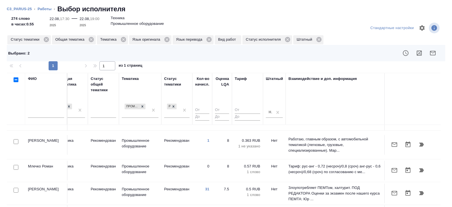
scroll to position [78, 386]
click at [16, 188] on input "checkbox" at bounding box center [16, 190] width 5 height 5
checkbox input "true"
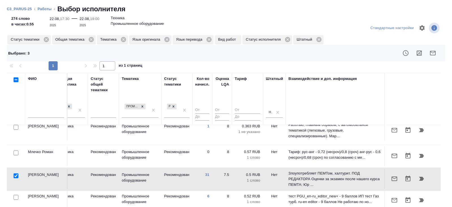
scroll to position [46, 0]
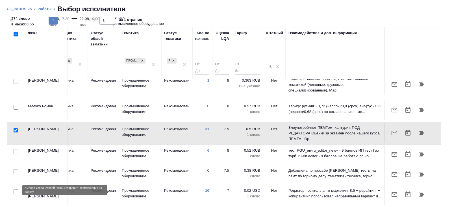
drag, startPoint x: 16, startPoint y: 191, endPoint x: 22, endPoint y: 186, distance: 8.1
click at [16, 190] on input "checkbox" at bounding box center [16, 191] width 5 height 5
checkbox input "true"
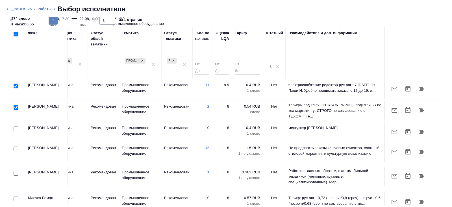
scroll to position [0, 0]
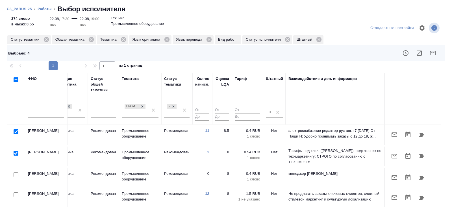
click at [434, 53] on icon "button" at bounding box center [432, 53] width 7 height 7
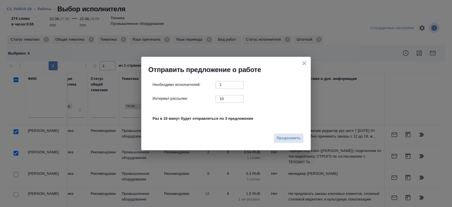
drag, startPoint x: 226, startPoint y: 99, endPoint x: 177, endPoint y: 90, distance: 49.4
click at [177, 90] on div "Необходимо исполнителей: 1 ​ Интервал рассылки: 10 ​ Раз в 10 минут будет отпра…" at bounding box center [228, 104] width 151 height 47
type input "0"
click at [286, 140] on span "Продолжить" at bounding box center [289, 138] width 24 height 6
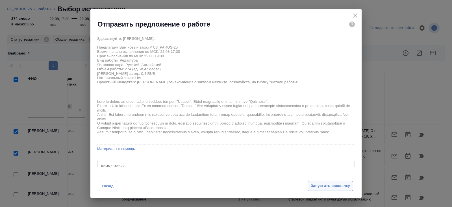
click at [315, 187] on span "Запустить рассылку" at bounding box center [330, 186] width 39 height 6
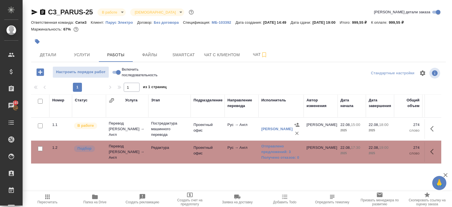
click at [46, 194] on icon "button" at bounding box center [47, 196] width 7 height 7
click at [56, 196] on span "Пересчитать" at bounding box center [47, 198] width 41 height 11
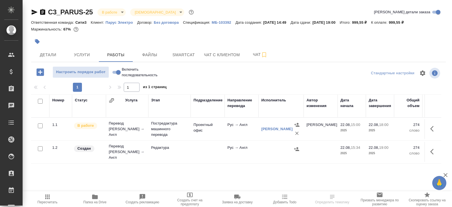
click at [199, 63] on div "C3_PARUS-25 В работе inProgress Святая троица holyTrinity Кратко детали заказа …" at bounding box center [238, 118] width 421 height 236
click at [192, 59] on button "Smartcat" at bounding box center [184, 55] width 34 height 14
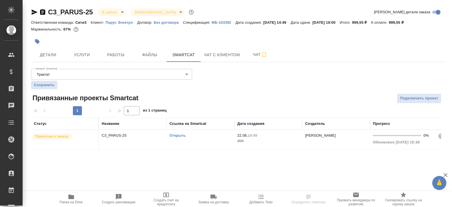
click at [182, 136] on link "Открыть" at bounding box center [177, 135] width 16 height 4
click at [118, 49] on button "Работы" at bounding box center [116, 55] width 34 height 14
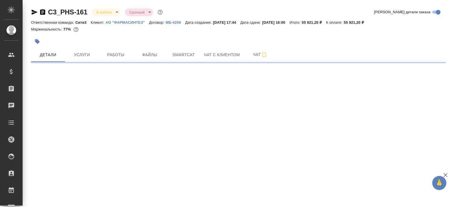
select select "RU"
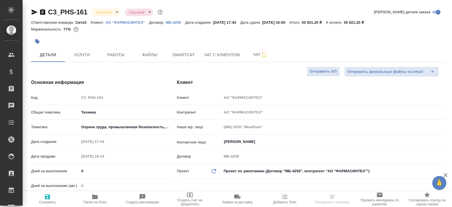
type textarea "x"
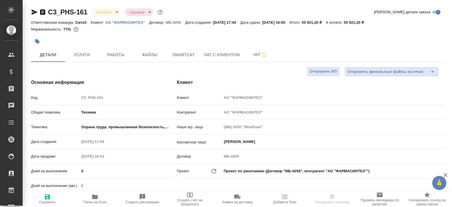
type textarea "x"
click at [36, 13] on icon "button" at bounding box center [34, 12] width 7 height 7
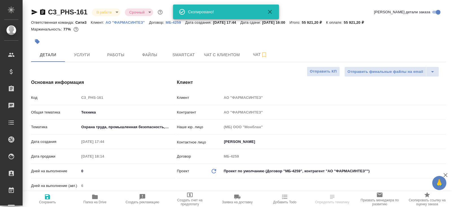
type textarea "x"
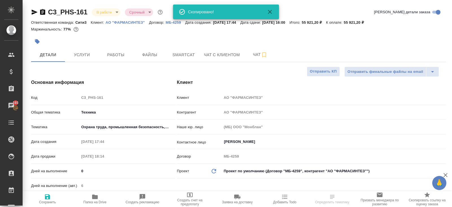
type textarea "x"
click at [259, 58] on span "Чат" at bounding box center [260, 54] width 27 height 7
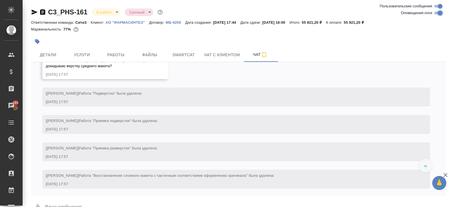
click at [437, 14] on input "Оповещения-логи" at bounding box center [440, 13] width 20 height 7
checkbox input "false"
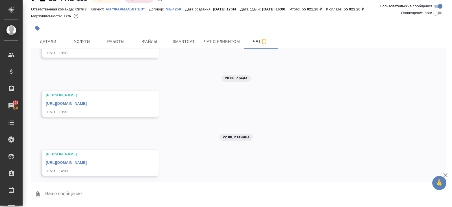
scroll to position [212, 0]
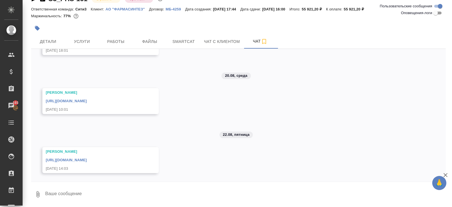
click at [78, 158] on link "[URL][DOMAIN_NAME]" at bounding box center [66, 160] width 41 height 4
click at [109, 43] on span "Работы" at bounding box center [115, 41] width 27 height 7
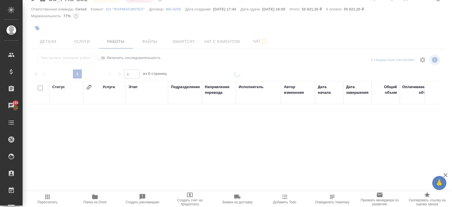
click at [93, 199] on icon "button" at bounding box center [95, 196] width 7 height 7
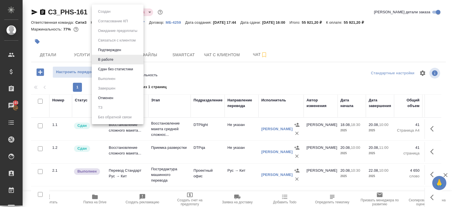
click at [104, 13] on body "🙏 .cls-1 fill:#fff; AWATERA [PERSON_NAME] Спецификации Заказы 193 Чаты Todo Про…" at bounding box center [226, 103] width 452 height 207
click at [105, 68] on button "Сдан без статистики" at bounding box center [115, 69] width 38 height 6
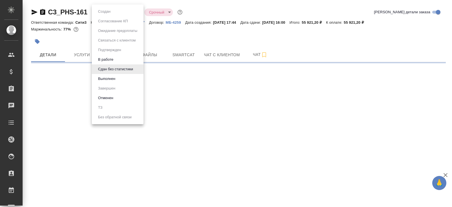
click at [102, 14] on body "🙏 .cls-1 fill:#fff; AWATERA Belyakova Yulia Клиенты Спецификации Заказы Чаты To…" at bounding box center [226, 103] width 452 height 207
select select "RU"
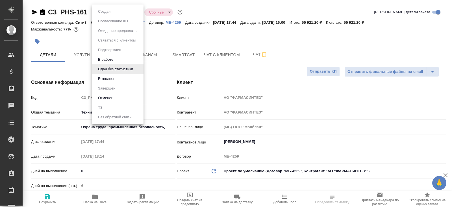
type textarea "x"
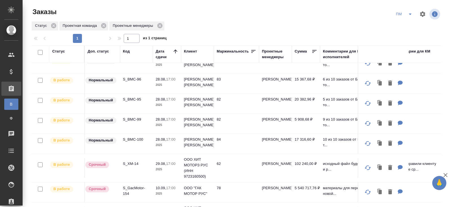
scroll to position [45, 0]
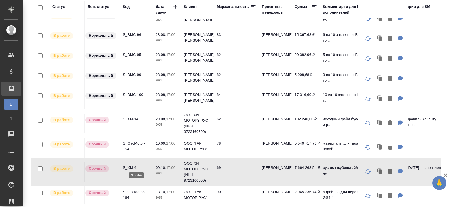
click at [127, 166] on p "S_XM-4" at bounding box center [136, 168] width 27 height 6
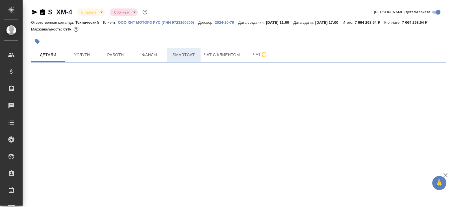
click at [190, 58] on span "Smartcat" at bounding box center [183, 54] width 27 height 7
select select "RU"
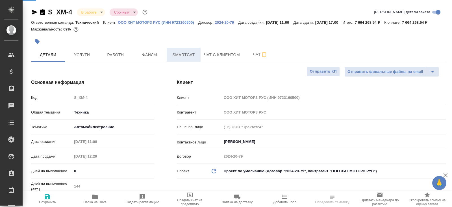
type textarea "x"
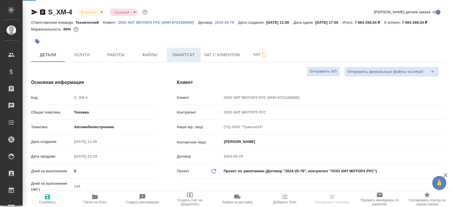
type textarea "x"
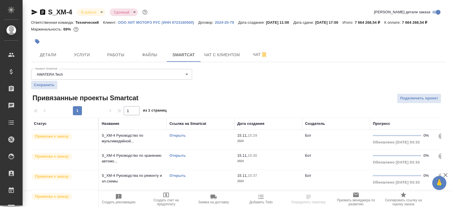
scroll to position [83, 0]
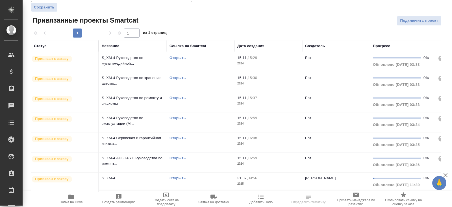
click at [174, 179] on link "Открыть" at bounding box center [177, 178] width 16 height 4
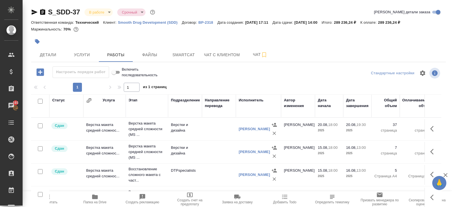
scroll to position [38, 0]
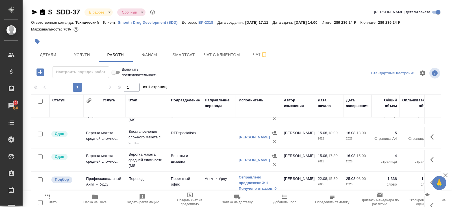
click at [44, 11] on icon "button" at bounding box center [42, 12] width 5 height 6
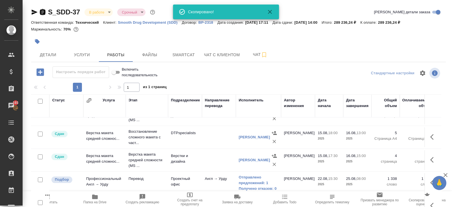
click at [44, 10] on icon "button" at bounding box center [42, 12] width 5 height 6
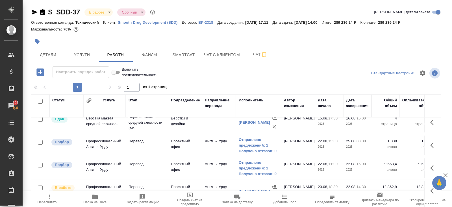
scroll to position [104, 0]
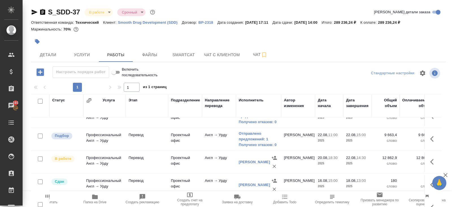
click at [244, 163] on div "[PERSON_NAME]" at bounding box center [254, 162] width 31 height 6
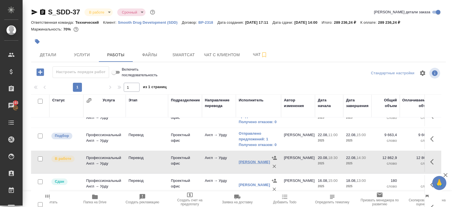
click at [244, 162] on link "[PERSON_NAME]" at bounding box center [254, 162] width 31 height 4
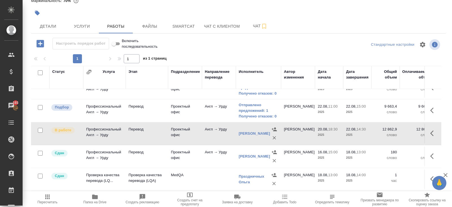
click at [53, 198] on span "Пересчитать" at bounding box center [47, 198] width 41 height 11
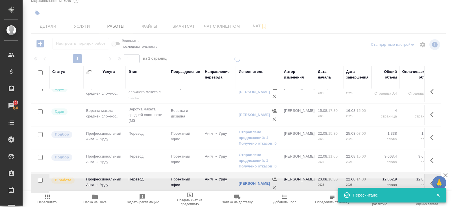
scroll to position [61, 0]
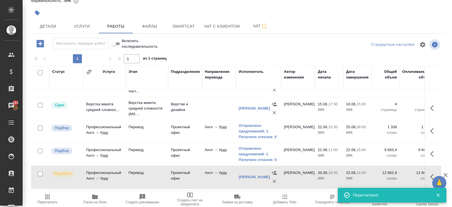
click at [431, 153] on icon "button" at bounding box center [431, 154] width 3 height 6
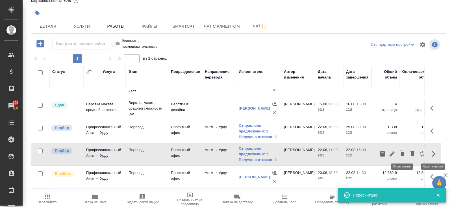
click at [393, 155] on icon "button" at bounding box center [392, 154] width 7 height 7
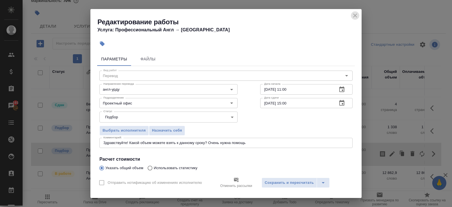
click at [355, 16] on icon "close" at bounding box center [355, 16] width 4 height 4
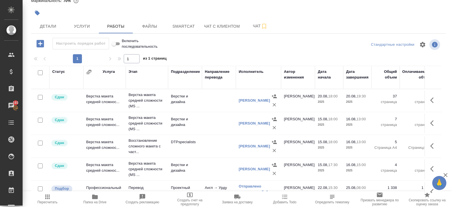
scroll to position [123, 0]
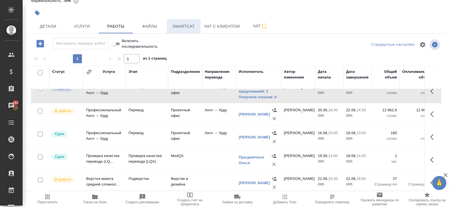
click at [179, 25] on span "Smartcat" at bounding box center [183, 26] width 27 height 7
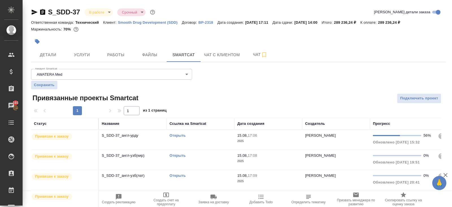
scroll to position [16, 0]
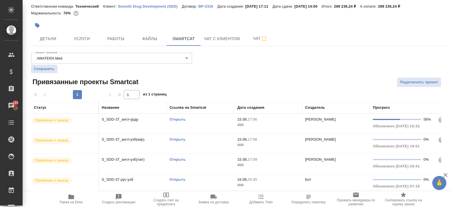
click at [200, 122] on td "Открыть" at bounding box center [201, 124] width 68 height 20
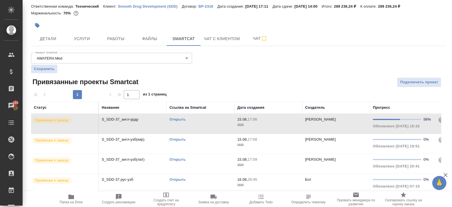
click at [200, 122] on td "Открыть" at bounding box center [201, 124] width 68 height 20
click at [258, 39] on span "Чат" at bounding box center [260, 38] width 27 height 7
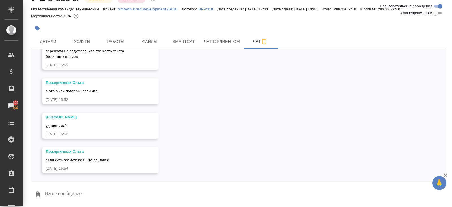
scroll to position [4119, 0]
click at [110, 43] on span "Работы" at bounding box center [115, 41] width 27 height 7
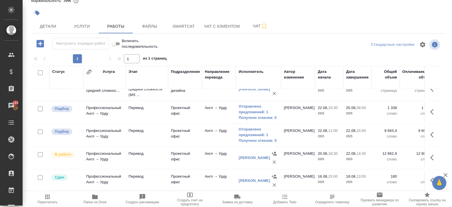
scroll to position [74, 0]
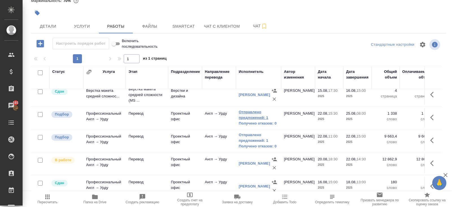
click at [252, 112] on link "Отправлено предложений: 1" at bounding box center [259, 114] width 40 height 11
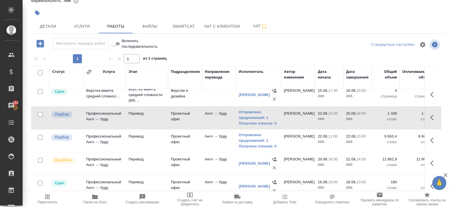
click at [42, 195] on span "Пересчитать" at bounding box center [47, 198] width 41 height 11
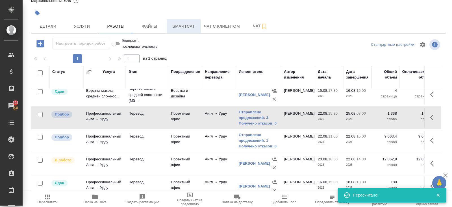
click at [182, 27] on span "Smartcat" at bounding box center [183, 26] width 27 height 7
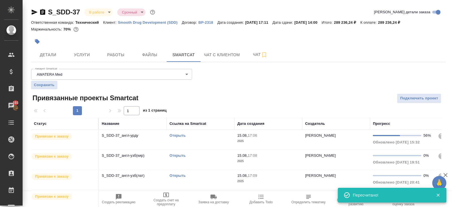
scroll to position [16, 0]
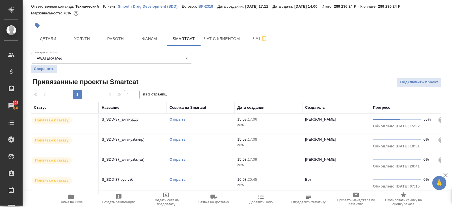
click at [208, 122] on td "Открыть" at bounding box center [201, 124] width 68 height 20
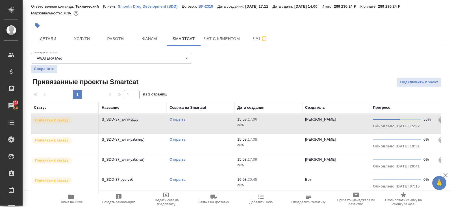
click at [208, 122] on td "Открыть" at bounding box center [201, 124] width 68 height 20
click at [210, 123] on td "Открыть" at bounding box center [201, 124] width 68 height 20
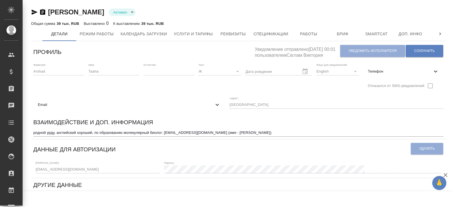
scroll to position [73, 0]
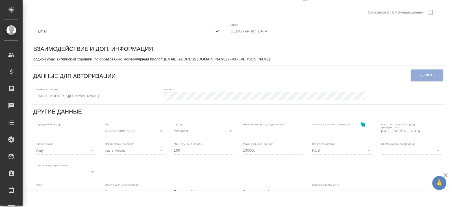
click at [27, 96] on div "[PERSON_NAME] active Общая сумма 39 тыс. RUB Выставлено 0 К выставлению 39 тыс.…" at bounding box center [238, 116] width 423 height 379
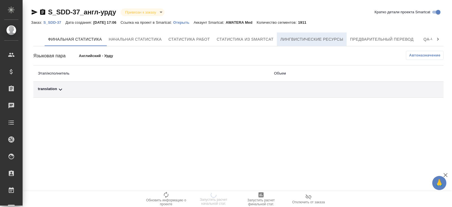
click at [306, 36] on span "Лингвистические ресурсы" at bounding box center [311, 39] width 63 height 7
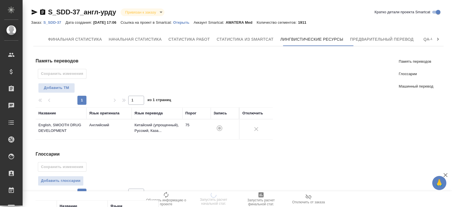
scroll to position [112, 0]
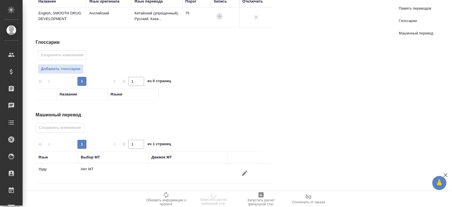
click at [244, 173] on icon "button" at bounding box center [244, 173] width 5 height 5
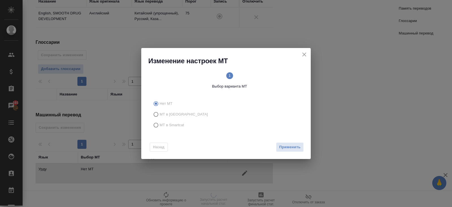
click at [174, 127] on span "МТ в Smartcat" at bounding box center [172, 125] width 25 height 6
click at [160, 127] on input "МТ в Smartcat" at bounding box center [155, 125] width 9 height 11
radio input "true"
click at [300, 144] on span "Вперед" at bounding box center [293, 147] width 14 height 6
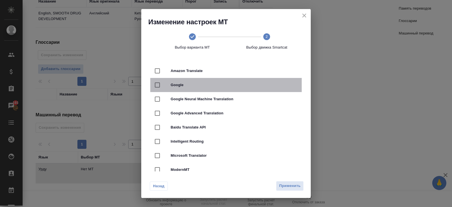
click at [199, 86] on span "Google" at bounding box center [234, 85] width 127 height 6
checkbox input "true"
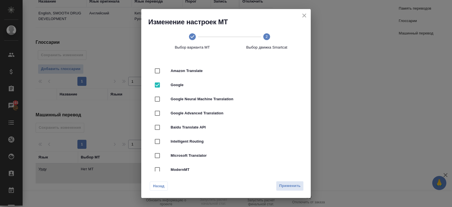
click at [280, 186] on span "Применить" at bounding box center [289, 186] width 21 height 6
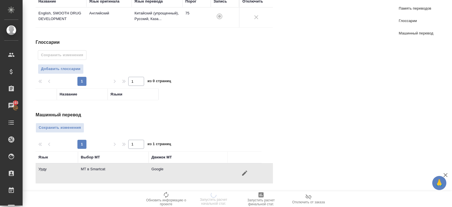
click at [32, 123] on div "Финальная статистика Начальная статистика Статистика работ Статистика из Smartc…" at bounding box center [238, 58] width 415 height 281
click at [42, 127] on span "Сохранить изменения" at bounding box center [60, 128] width 42 height 6
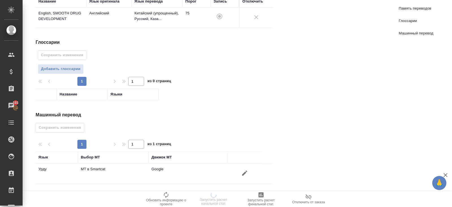
scroll to position [0, 0]
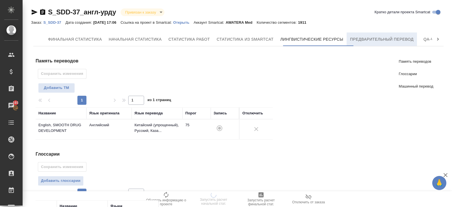
click at [409, 39] on span "Предварительный перевод" at bounding box center [382, 39] width 64 height 7
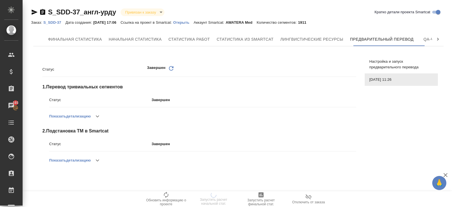
click at [376, 66] on span "Настройка и запуск предварительного перевода" at bounding box center [401, 64] width 64 height 11
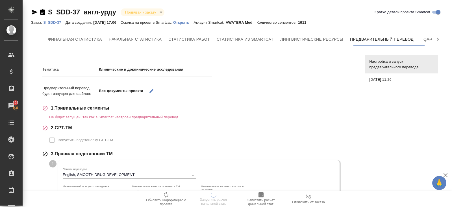
scroll to position [177, 0]
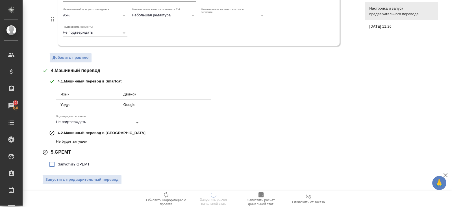
click at [70, 162] on span "Запустить GPEMT" at bounding box center [74, 165] width 32 height 6
click at [58, 162] on input "Запустить GPEMT" at bounding box center [52, 164] width 12 height 12
checkbox input "true"
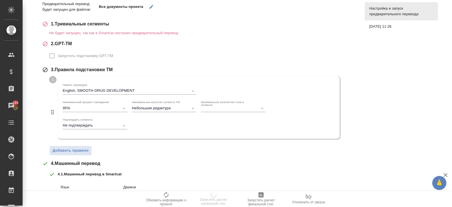
scroll to position [216, 0]
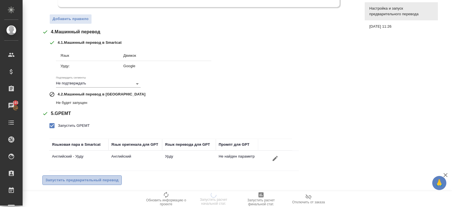
click at [99, 177] on span "Запустить предварительный перевод" at bounding box center [81, 180] width 73 height 6
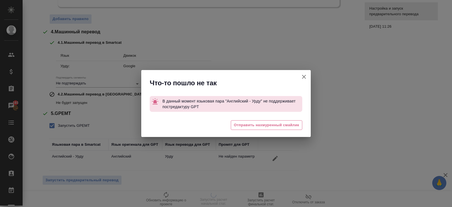
click at [305, 76] on icon "button" at bounding box center [304, 76] width 7 height 7
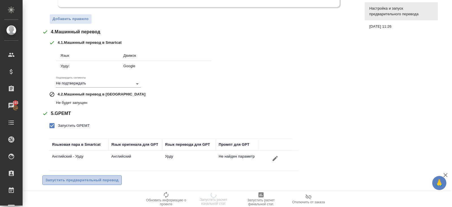
click at [59, 181] on span "Запустить предварительный перевод" at bounding box center [81, 180] width 73 height 6
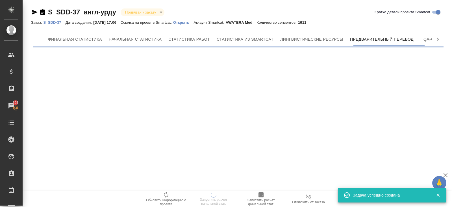
scroll to position [0, 0]
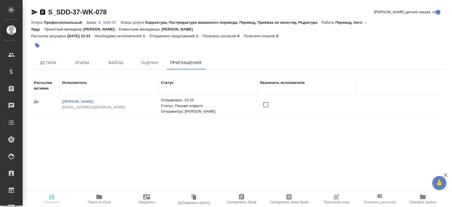
click at [334, 199] on icon "button" at bounding box center [336, 196] width 7 height 7
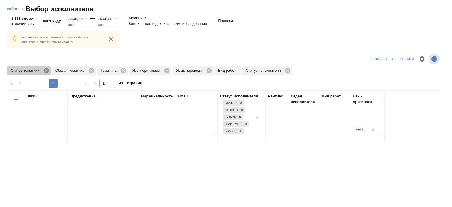
click at [47, 71] on icon at bounding box center [46, 70] width 5 height 5
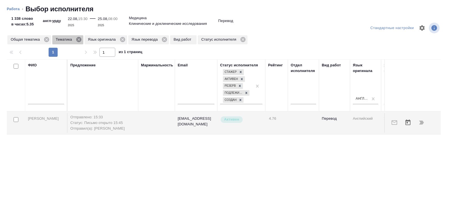
click at [80, 42] on icon at bounding box center [78, 39] width 5 height 5
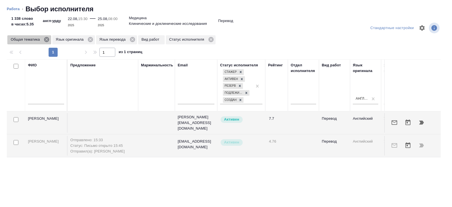
click at [47, 40] on icon at bounding box center [47, 39] width 6 height 6
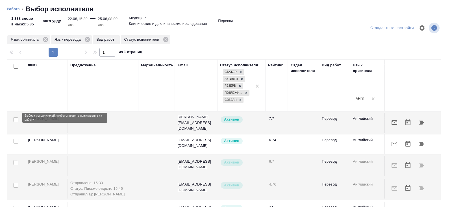
click at [15, 117] on input "checkbox" at bounding box center [16, 119] width 5 height 5
checkbox input "true"
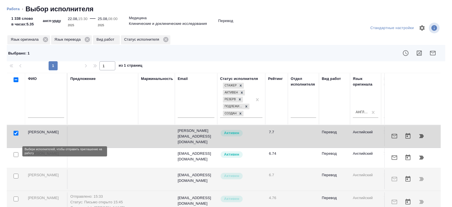
click at [16, 152] on input "checkbox" at bounding box center [16, 154] width 5 height 5
checkbox input "true"
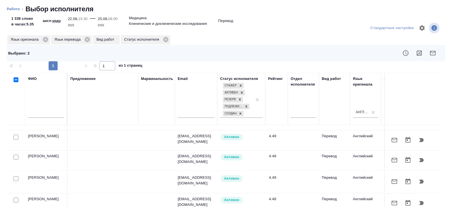
scroll to position [46, 0]
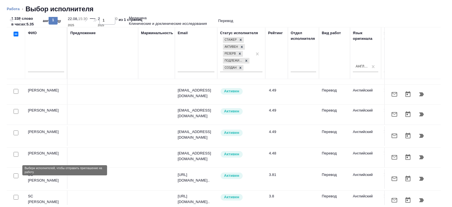
click at [16, 173] on input "checkbox" at bounding box center [16, 175] width 5 height 5
checkbox input "true"
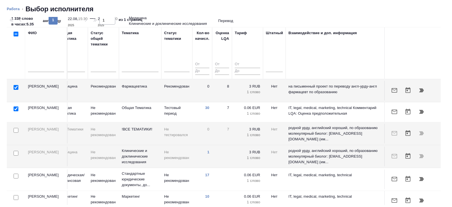
scroll to position [0, 0]
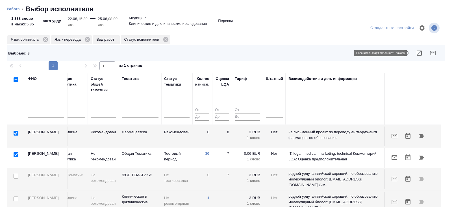
click at [428, 54] on button "button" at bounding box center [433, 53] width 14 height 14
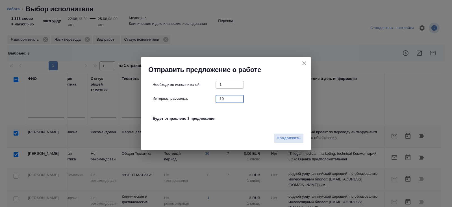
drag, startPoint x: 232, startPoint y: 99, endPoint x: 196, endPoint y: 99, distance: 36.2
click at [196, 99] on div "Интервал рассылки: 10 ​" at bounding box center [228, 98] width 151 height 7
type input "0"
click at [287, 140] on span "Продолжить" at bounding box center [289, 138] width 24 height 6
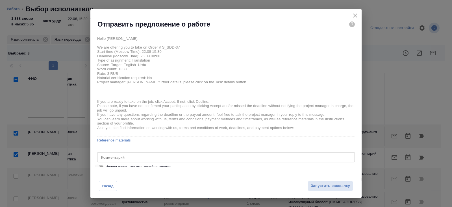
scroll to position [5, 0]
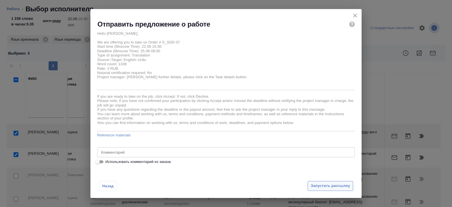
click at [315, 184] on span "Запустить рассылку" at bounding box center [330, 186] width 39 height 6
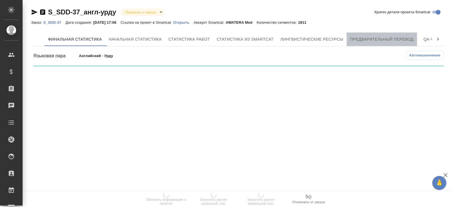
click at [373, 43] on button "Предварительный перевод" at bounding box center [382, 39] width 70 height 14
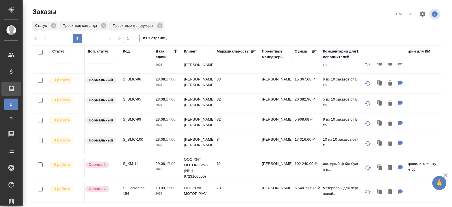
scroll to position [45, 0]
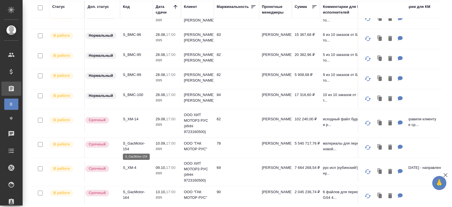
click at [129, 141] on p "S_GacMotor-154" at bounding box center [136, 146] width 27 height 11
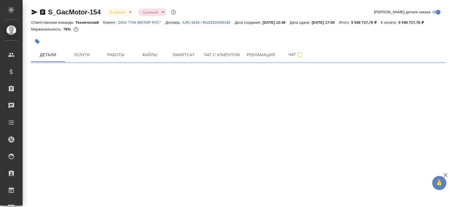
select select "RU"
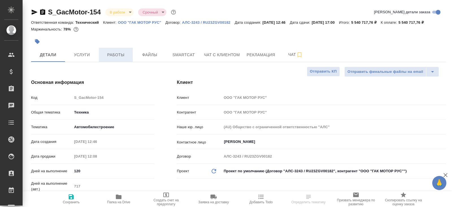
type textarea "x"
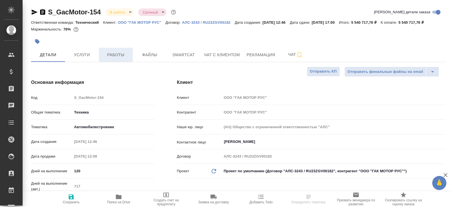
type textarea "x"
click at [122, 62] on button "Работы" at bounding box center [116, 55] width 34 height 14
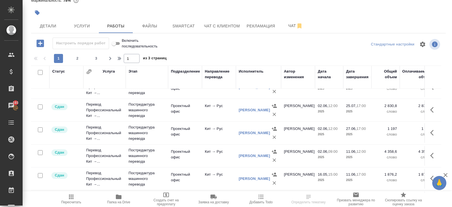
scroll to position [465, 0]
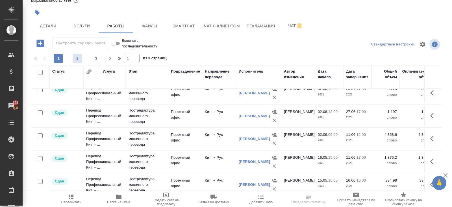
click at [81, 58] on span "2" at bounding box center [77, 59] width 9 height 6
type input "2"
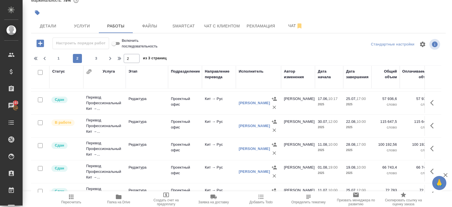
scroll to position [64, 0]
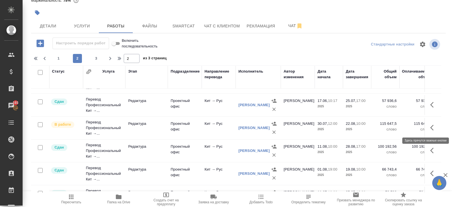
click at [430, 126] on icon "button" at bounding box center [433, 127] width 7 height 7
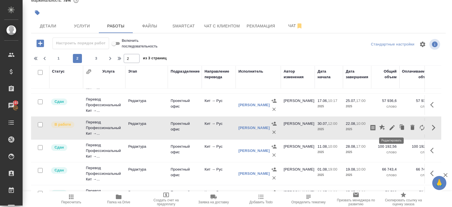
click at [390, 126] on icon "button" at bounding box center [392, 127] width 7 height 7
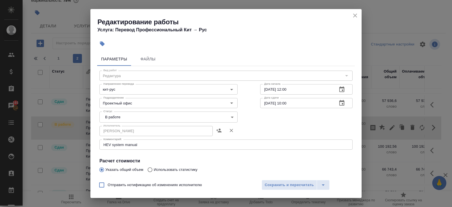
click at [356, 17] on icon "close" at bounding box center [355, 15] width 7 height 7
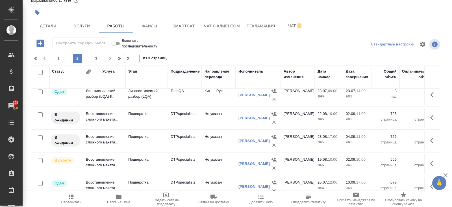
scroll to position [346, 0]
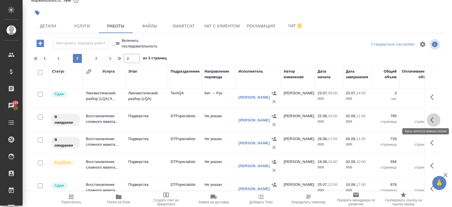
click at [432, 119] on icon "button" at bounding box center [431, 120] width 3 height 6
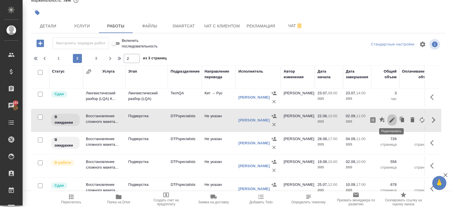
click at [393, 119] on icon "button" at bounding box center [392, 120] width 7 height 7
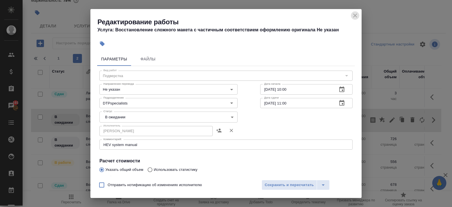
click at [355, 15] on icon "close" at bounding box center [355, 15] width 7 height 7
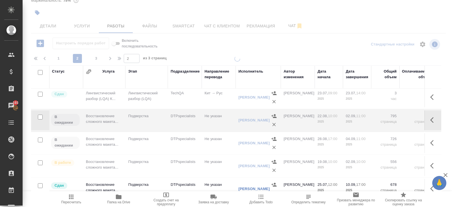
click at [432, 142] on icon "button" at bounding box center [431, 143] width 3 height 6
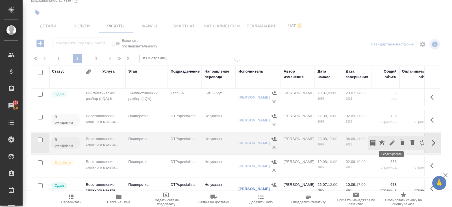
click at [391, 140] on icon "button" at bounding box center [392, 143] width 7 height 7
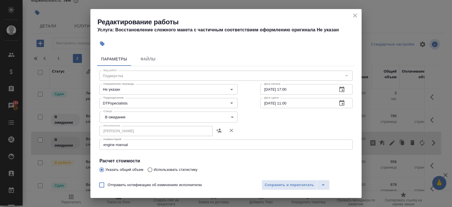
click at [352, 20] on h2 "Редактирование работы" at bounding box center [229, 22] width 264 height 9
click at [355, 15] on icon "close" at bounding box center [355, 15] width 7 height 7
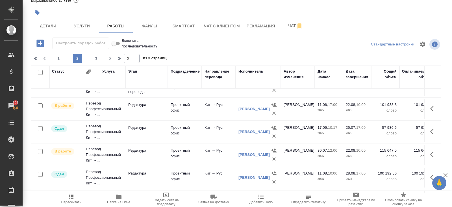
scroll to position [47, 0]
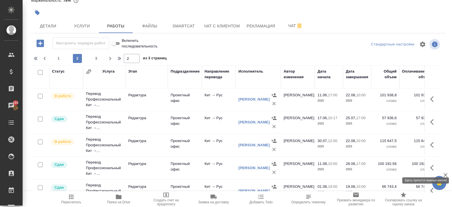
click at [433, 166] on icon "button" at bounding box center [433, 167] width 7 height 7
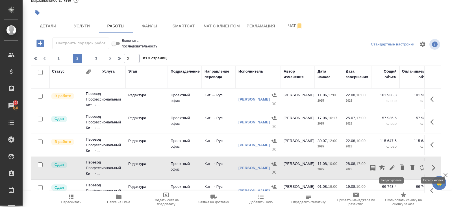
click at [392, 166] on icon "button" at bounding box center [392, 167] width 5 height 5
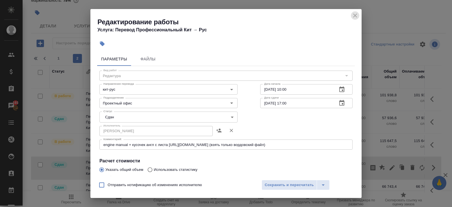
click at [356, 14] on icon "close" at bounding box center [355, 15] width 7 height 7
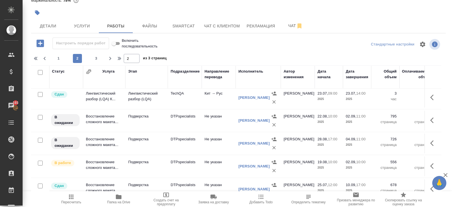
scroll to position [323, 0]
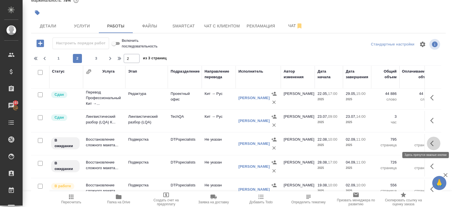
click at [432, 143] on icon "button" at bounding box center [433, 143] width 7 height 7
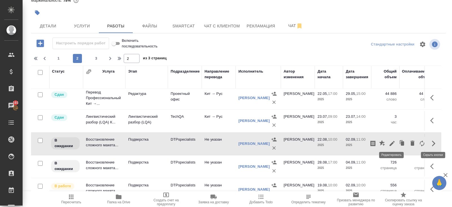
click at [393, 142] on icon "button" at bounding box center [392, 143] width 7 height 7
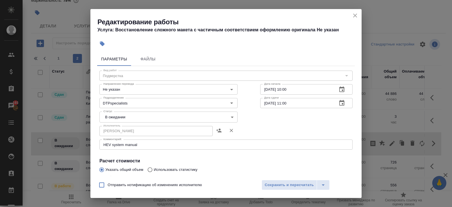
click at [343, 88] on icon "button" at bounding box center [341, 89] width 5 height 6
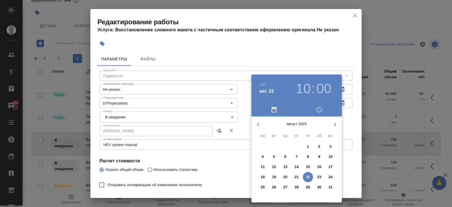
click at [350, 53] on div at bounding box center [226, 103] width 452 height 207
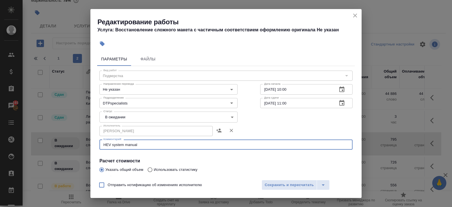
drag, startPoint x: 155, startPoint y: 146, endPoint x: 47, endPoint y: 136, distance: 108.4
click at [47, 136] on div "Редактирование работы Услуга: Восстановление сложного макета с частичным соотве…" at bounding box center [226, 103] width 452 height 207
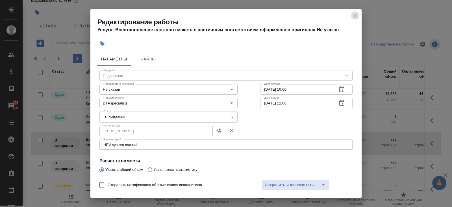
click at [356, 16] on icon "close" at bounding box center [355, 15] width 7 height 7
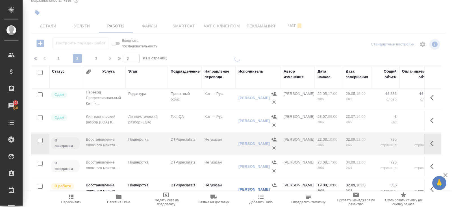
click at [296, 29] on div at bounding box center [237, 74] width 429 height 207
click at [295, 27] on span "Чат" at bounding box center [295, 25] width 27 height 7
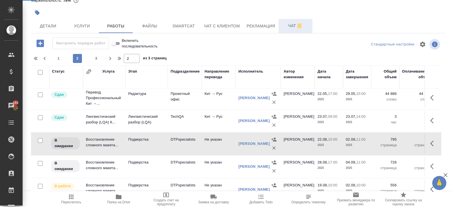
click at [295, 27] on span "Чат" at bounding box center [295, 25] width 27 height 7
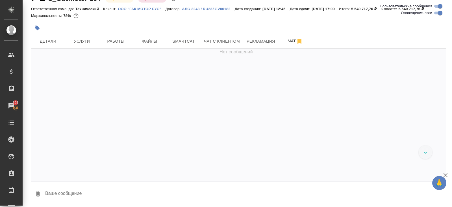
scroll to position [20, 0]
click at [105, 196] on textarea at bounding box center [245, 193] width 401 height 19
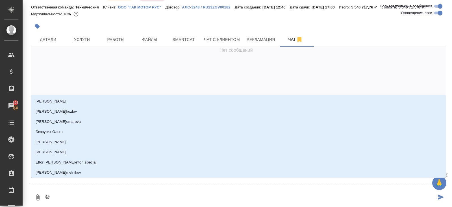
type textarea "@з"
type input "з"
type textarea "@за"
type input "за"
type textarea "@заб"
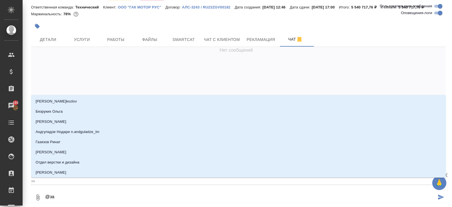
type input "заб"
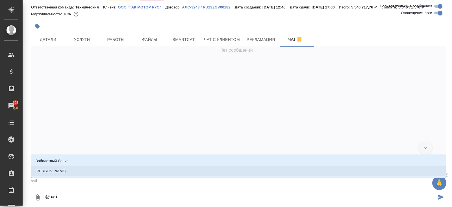
click at [62, 172] on p "[PERSON_NAME]" at bounding box center [51, 171] width 31 height 6
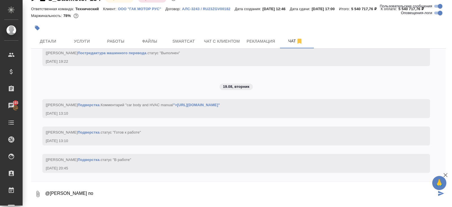
scroll to position [37480, 0]
paste textarea "HEV system manual"
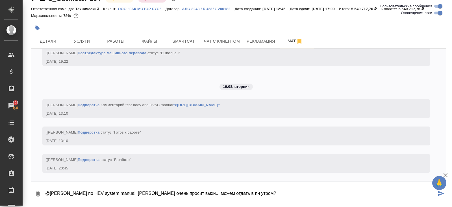
click at [98, 193] on textarea "@Заборова Александра по HEV system manual Роберт очень просит выхи....можем отд…" at bounding box center [241, 193] width 392 height 19
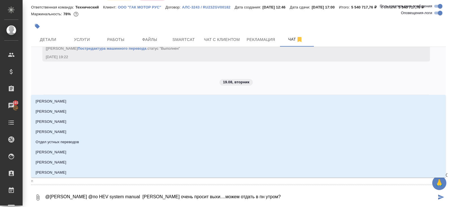
type textarea "@Заборова Александра @мпо HEV system manual Роберт очень просит выхи....можем о…"
type input "мп"
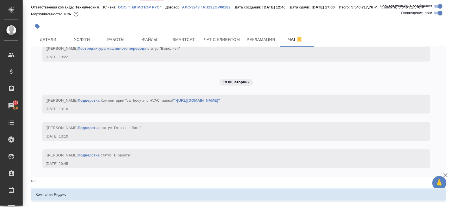
type textarea "@Заборова Александра @мтпо HEV system manual Роберт очень просит выхи....можем …"
type input "мтп"
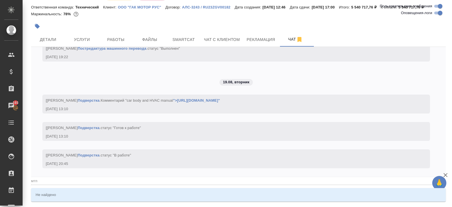
type textarea "@Заборова Александра @мтвпо HEV system manual Роберт очень просит выхи....можем…"
type input "мтвп"
type textarea "@Заборова Александра @мтпо HEV system manual Роберт очень просит выхи....можем …"
type input "мтп"
type textarea "@Заборова Александра @мпо HEV system manual Роберт очень просит выхи....можем о…"
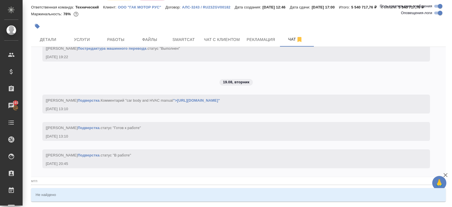
type input "мп"
type textarea "@Заборова Александра @по HEV system manual Роберт очень просит выхи....можем от…"
type input "п"
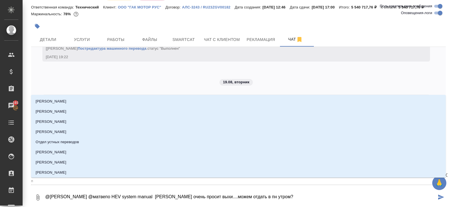
type textarea "@Заборова Александра @матвеепо HEV system manual Роберт очень просит выхи....мо…"
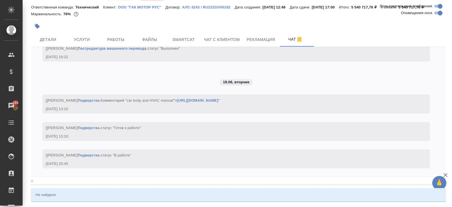
type input "матвееп"
type textarea "@Заборова Александра @матвепо HEV system manual Роберт очень просит выхи....мож…"
type input "матвеп"
type textarea "@Заборова Александра @матвпо HEV system manual Роберт очень просит выхи....може…"
type input "матвп"
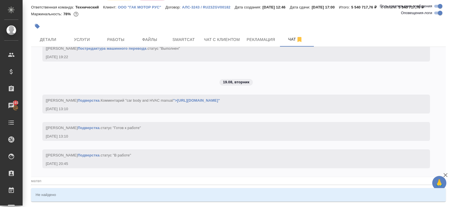
type textarea "@Заборова Александра @матпо HEV system manual Роберт очень просит выхи....можем…"
type input "матп"
type textarea "@Заборова Александра @мапо HEV system manual Роберт очень просит выхи....можем …"
type input "мап"
type textarea "@Заборова Александра @мпо HEV system manual Роберт очень просит выхи....можем о…"
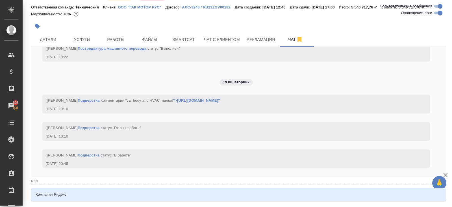
type input "мп"
type textarea "@Заборова Александра @по HEV system manual Роберт очень просит выхи....можем от…"
type input "п"
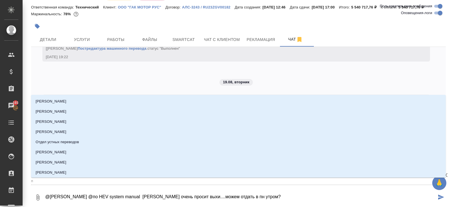
type textarea "@Заборова Александра @апо HEV system manual Роберт очень просит выхи....можем о…"
type input "ап"
type textarea "@Заборова Александра @атпо HEV system manual Роберт очень просит выхи....можем …"
type input "атп"
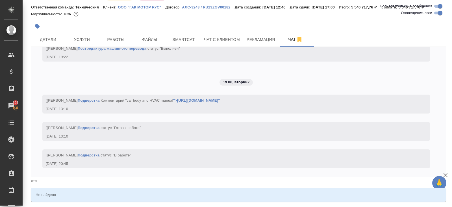
type textarea "@Заборова Александра @атвпо HEV system manual Роберт очень просит выхи....можем…"
type input "атвп"
type textarea "@Заборова Александра @атпо HEV system manual Роберт очень просит выхи....можем …"
type input "атп"
type textarea "@Заборова Александра @апо HEV system manual Роберт очень просит выхи....можем о…"
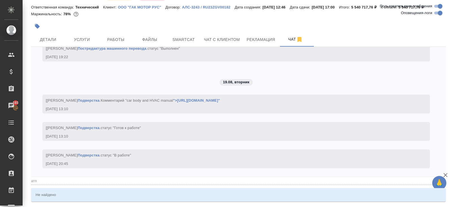
type input "ап"
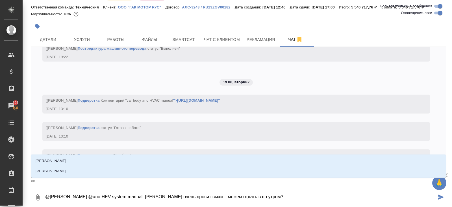
type textarea "@Заборова Александра @по HEV system manual Роберт очень просит выхи....можем от…"
type input "п"
type textarea "@Заборова Александра по HEV system manual Роберт очень просит выхи....можем отд…"
type input "Заборова Александра п"
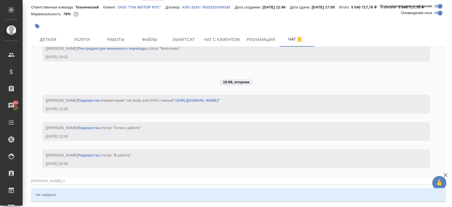
type textarea "@Заборова Александра мпо HEV system manual Роберт очень просит выхи....можем от…"
type input "Заборова Александра мп"
type textarea "@Заборова Александра мапо HEV system manual Роберт очень просит выхи....можем о…"
type input "Заборова Александра мап"
type textarea "@Заборова Александра матпо HEV system manual Роберт очень просит выхи....можем …"
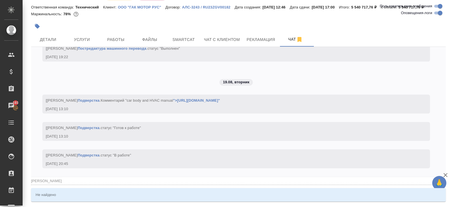
type input "Заборова Александра матп"
type textarea "@Заборова Александра мапо HEV system manual Роберт очень просит выхи....можем о…"
type input "Заборова Александра мап"
type textarea "@Заборова Александра мпо HEV system manual Роберт очень просит выхи....можем от…"
type input "Заборова Александра мп"
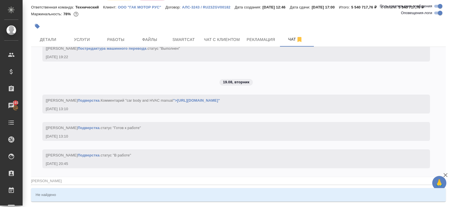
type textarea "@[PERSON_NAME] Александрпо HEV system manual [PERSON_NAME] очень просит выхи...…"
type input "Заборова Александрп"
click at [279, 205] on textarea "@Заборова Александрпо HEV system manual Роберт очень просит выхи....можем отдат…" at bounding box center [241, 197] width 392 height 19
type textarea "@Заборова Александрпо HEV system manual Роберт очень просит выхи....можем отдат…"
click at [273, 187] on div "Не найдено" at bounding box center [238, 195] width 415 height 16
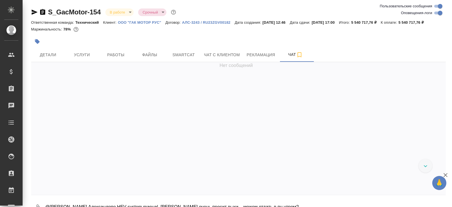
scroll to position [20, 0]
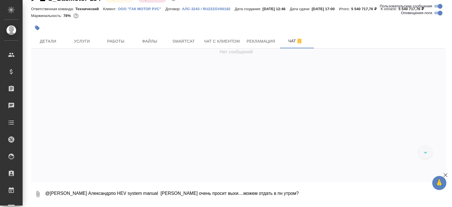
click at [100, 195] on textarea "@[PERSON_NAME] Александрпо HEV system manual [PERSON_NAME] очень просит выхи...…" at bounding box center [245, 193] width 401 height 19
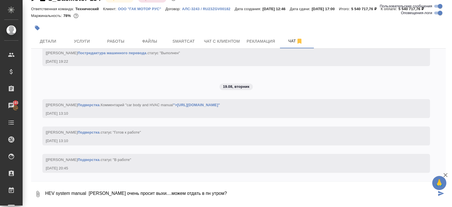
scroll to position [37480, 0]
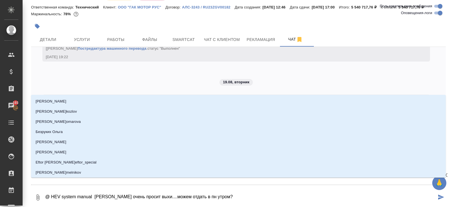
type textarea "@з HEV system manual [PERSON_NAME] очень просит выхи....можем отдать в пн утром?"
type input "з"
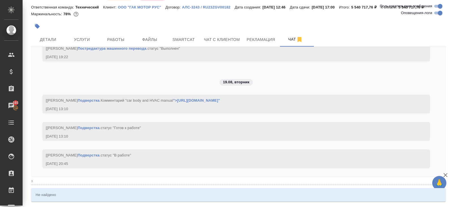
type textarea "@за HEV system manual [PERSON_NAME] очень просит выхи....можем отдать в пн утро…"
type input "за"
type textarea "@заб HEV system manual [PERSON_NAME] очень просит выхи....можем отдать в пн утр…"
type input "заб"
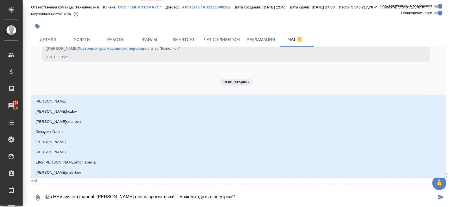
type textarea "@ HEV system manual [PERSON_NAME] очень просит выхи....можем отдать в пн утром?"
type textarea "@заб HEV system manual [PERSON_NAME] очень просит выхи....можем отдать в пн утр…"
type input "заб"
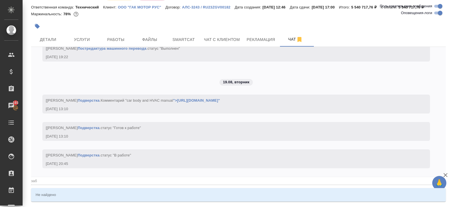
type textarea "@за HEV system manual [PERSON_NAME] очень просит выхи....можем отдать в пн утро…"
type input "за"
type textarea "@з HEV system manual [PERSON_NAME] очень просит выхи....можем отдать в пн утром?"
type input "з"
type textarea "@ HEV system manual [PERSON_NAME] очень просит выхи....можем отдать в пн утром?"
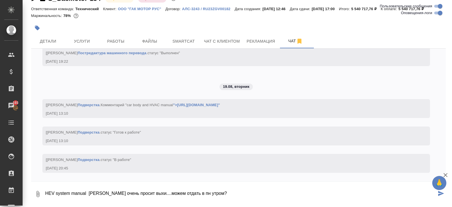
click at [223, 197] on textarea "HEV system manual [PERSON_NAME] очень просит выхи....можем отдать в пн утром?" at bounding box center [241, 193] width 392 height 19
click at [47, 192] on textarea "HEV system manual [PERSON_NAME] очень просит выхи....можем отдать в пн утром?" at bounding box center [241, 193] width 392 height 19
type textarea "по HEV system manual [PERSON_NAME] очень просит выхи....можем отдать в пн утром?"
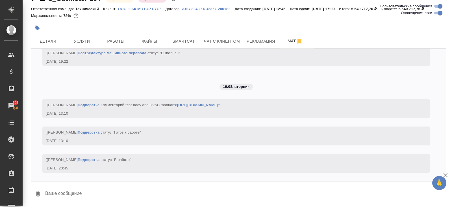
type textarea """
click at [434, 14] on input "Оповещения-логи" at bounding box center [440, 13] width 20 height 7
checkbox input "false"
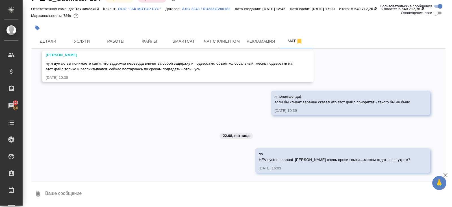
scroll to position [6981, 0]
click at [101, 188] on textarea at bounding box center [245, 193] width 401 height 19
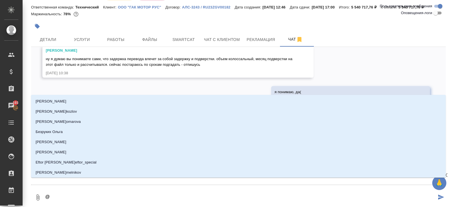
type textarea "@з"
type input "з"
type textarea "@за"
type input "за"
type textarea "@заб"
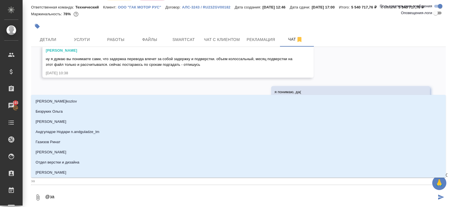
type input "заб"
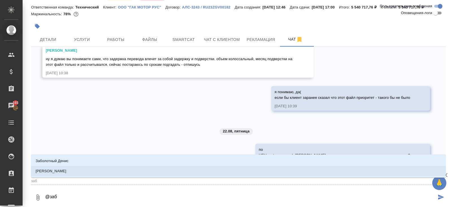
click at [91, 174] on li "[PERSON_NAME]" at bounding box center [238, 171] width 415 height 10
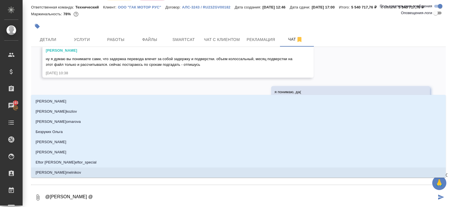
type textarea "@[PERSON_NAME] @м"
type input "м"
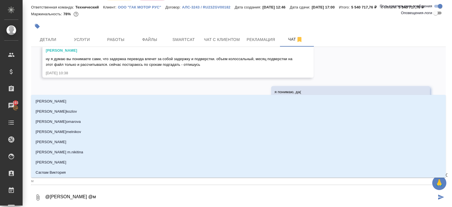
type textarea "@[PERSON_NAME] @ма"
type input "ма"
type textarea "@[PERSON_NAME] @мат"
type input "мат"
type textarea "@[PERSON_NAME] @матв"
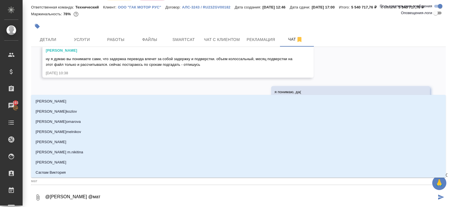
type input "матв"
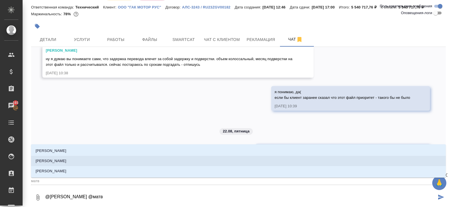
click at [67, 162] on li "[PERSON_NAME]" at bounding box center [238, 161] width 415 height 10
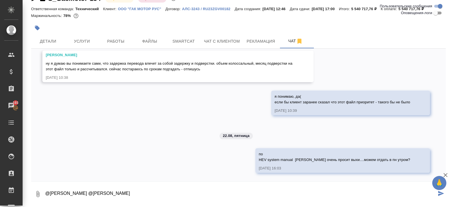
type textarea "@[PERSON_NAME] @[PERSON_NAME]"
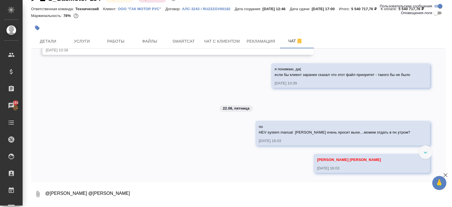
scroll to position [7009, 0]
click at [116, 41] on span "Работы" at bounding box center [115, 41] width 27 height 7
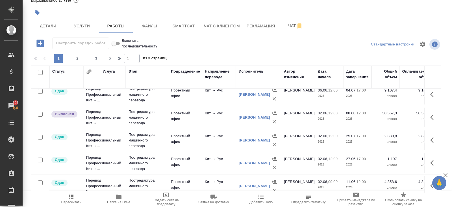
scroll to position [350, 0]
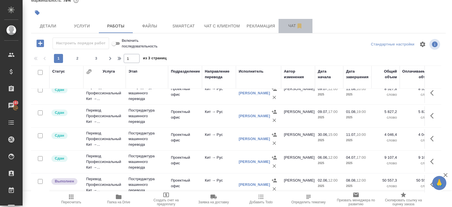
click at [287, 23] on span "Чат" at bounding box center [295, 25] width 27 height 7
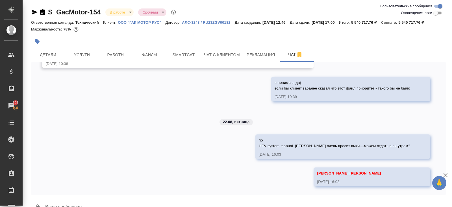
click at [33, 12] on icon "button" at bounding box center [34, 12] width 7 height 7
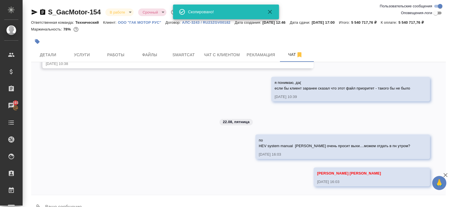
scroll to position [20, 0]
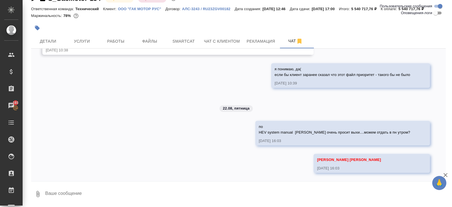
click at [78, 190] on textarea at bounding box center [245, 193] width 401 height 19
type textarea "с [PERSON_NAME] в лс обсудили, отдам утром в пн, спасибо!"
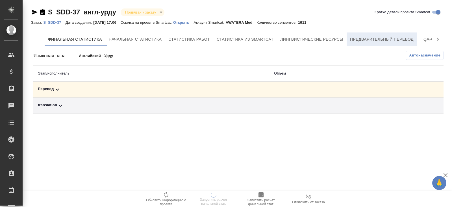
click at [363, 40] on span "Предварительный перевод" at bounding box center [382, 39] width 64 height 7
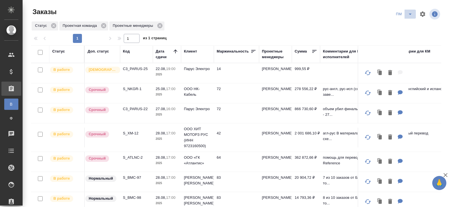
click at [410, 13] on icon "split button" at bounding box center [410, 14] width 7 height 7
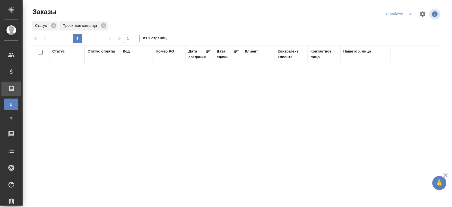
click at [405, 16] on button "split button" at bounding box center [410, 14] width 11 height 9
click at [405, 23] on li "ПМ" at bounding box center [399, 25] width 31 height 9
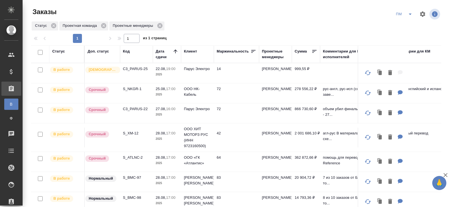
click at [132, 70] on p "C3_PARUS-25" at bounding box center [136, 69] width 27 height 6
click at [133, 108] on p "C3_PARUS-22" at bounding box center [136, 109] width 27 height 6
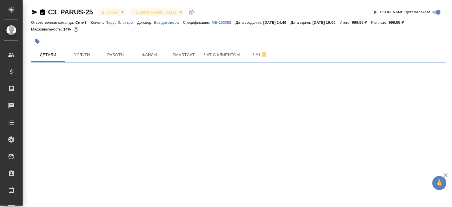
click at [180, 57] on span "Smartcat" at bounding box center [183, 54] width 27 height 7
select select "RU"
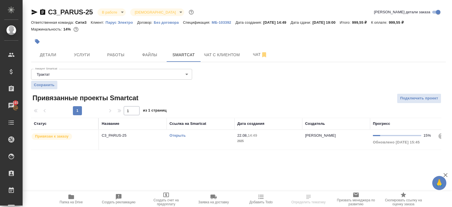
click at [179, 136] on link "Открыть" at bounding box center [177, 135] width 16 height 4
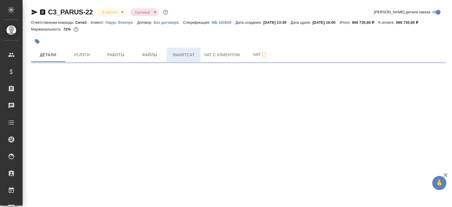
click at [181, 56] on span "Smartcat" at bounding box center [183, 54] width 27 height 7
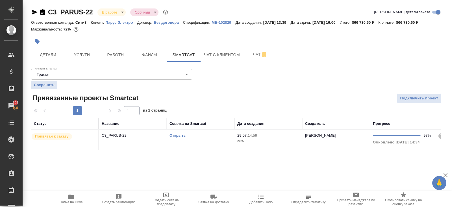
click at [176, 136] on link "Открыть" at bounding box center [177, 135] width 16 height 4
click at [72, 196] on icon "button" at bounding box center [71, 197] width 6 height 5
click at [257, 56] on span "Чат" at bounding box center [260, 54] width 27 height 7
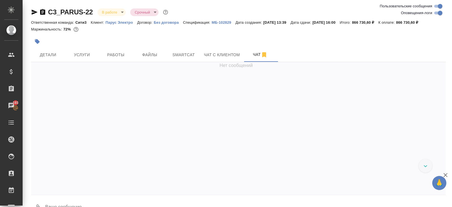
click at [438, 14] on input "Оповещения-логи" at bounding box center [440, 13] width 20 height 7
checkbox input "false"
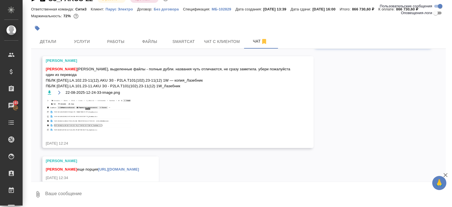
scroll to position [6459, 0]
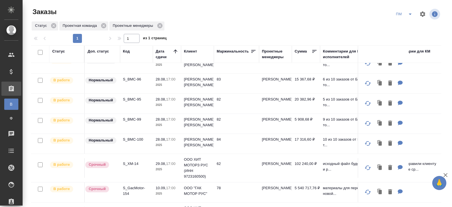
scroll to position [45, 0]
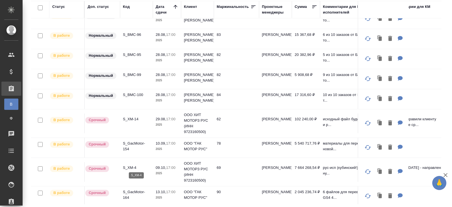
click at [127, 165] on p "S_XM-4" at bounding box center [136, 168] width 27 height 6
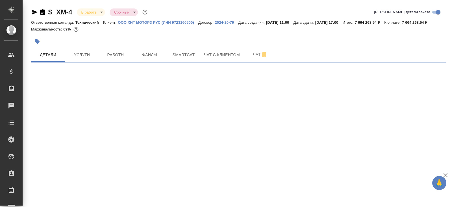
select select "RU"
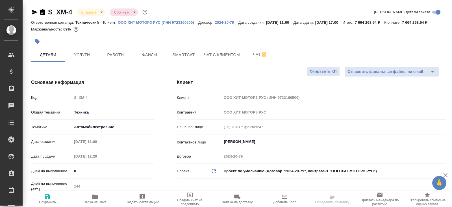
type textarea "x"
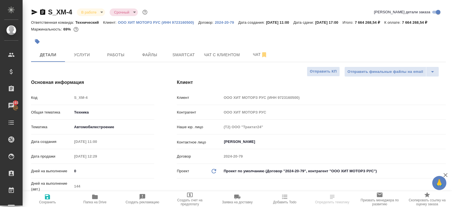
type textarea "x"
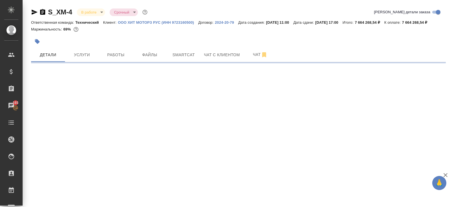
select select "RU"
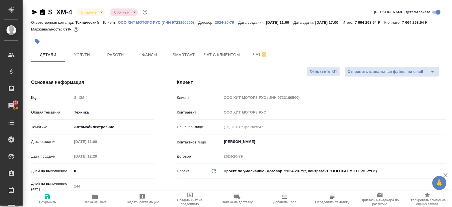
type textarea "x"
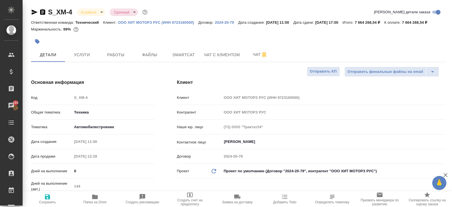
type textarea "x"
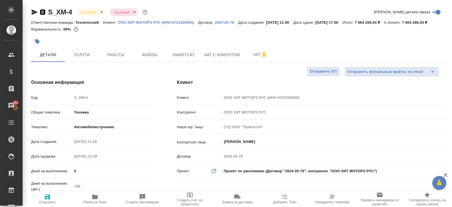
type textarea "x"
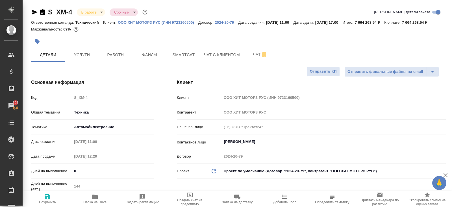
type textarea "x"
click at [257, 58] on span "Чат" at bounding box center [260, 54] width 27 height 7
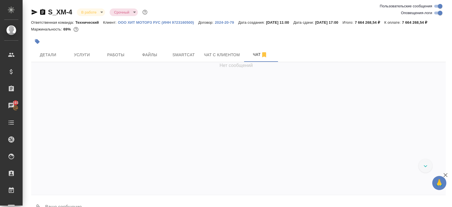
click at [440, 11] on input "Оповещения-логи" at bounding box center [440, 13] width 20 height 7
checkbox input "false"
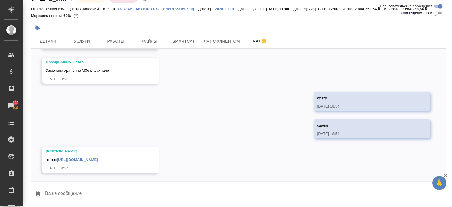
scroll to position [7065, 0]
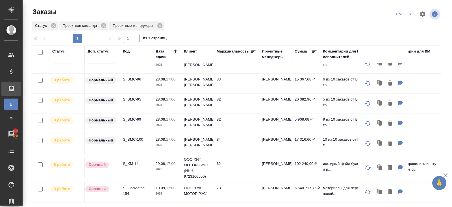
scroll to position [45, 0]
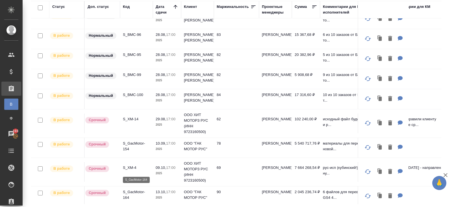
click at [129, 197] on p "S_GacMotor-164" at bounding box center [136, 194] width 27 height 11
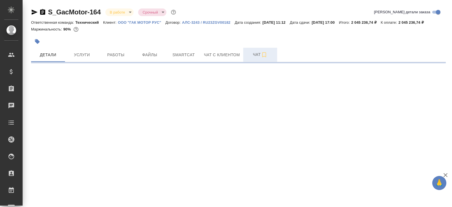
select select "RU"
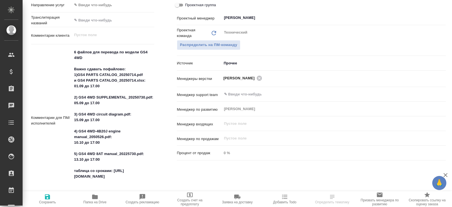
type textarea "x"
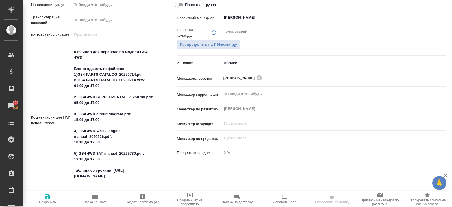
type textarea "x"
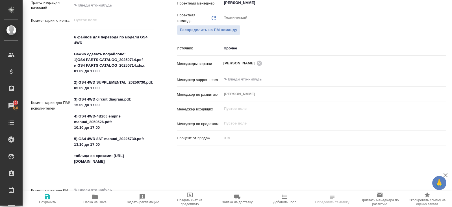
scroll to position [309, 0]
type textarea "x"
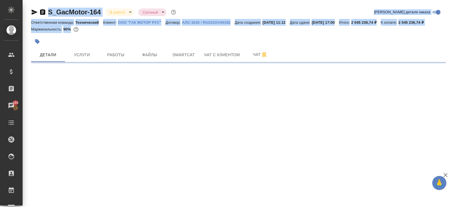
scroll to position [0, 0]
drag, startPoint x: 85, startPoint y: 175, endPoint x: 69, endPoint y: 169, distance: 16.3
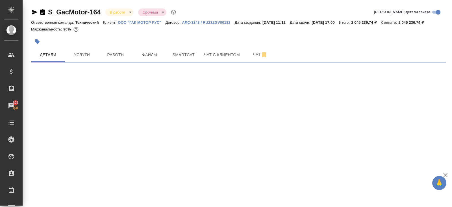
click at [92, 159] on div ".cls-1 fill:#fff; AWATERA Belyakova Yulia Клиенты Спецификации Заказы 193 Чаты …" at bounding box center [226, 103] width 452 height 207
select select "RU"
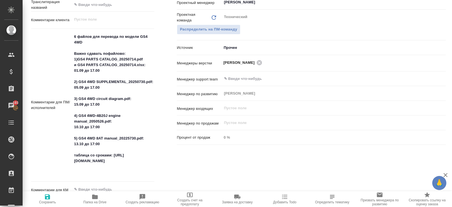
scroll to position [315, 0]
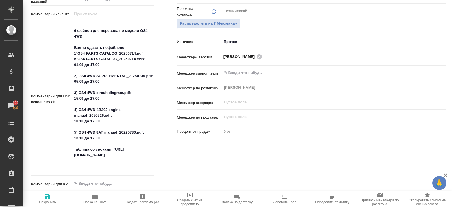
type textarea "x"
drag, startPoint x: 79, startPoint y: 169, endPoint x: 75, endPoint y: 164, distance: 6.7
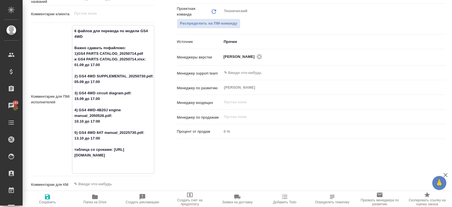
click at [75, 164] on textarea "6 файлов для перевода по модели GS4 4WD Важно сдавать пофайлово: 1)GS4 PARTS CA…" at bounding box center [113, 98] width 82 height 145
drag, startPoint x: 83, startPoint y: 168, endPoint x: 71, endPoint y: 163, distance: 12.7
click at [71, 163] on div "Комментарии для ПМ/исполнителей 6 файлов для перевода по модели GS4 4WD Важно с…" at bounding box center [92, 99] width 123 height 149
type textarea "x"
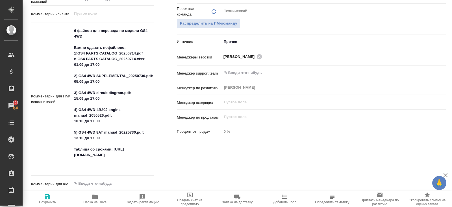
type textarea "x"
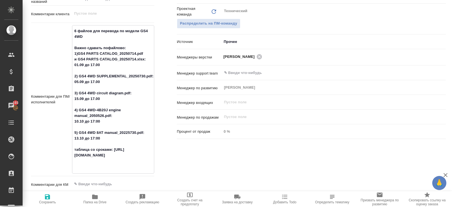
scroll to position [0, 0]
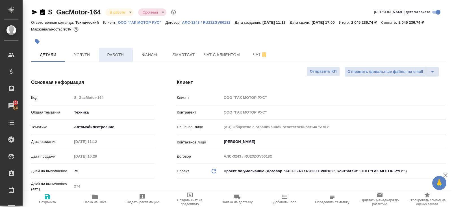
type textarea "x"
click at [119, 58] on span "Работы" at bounding box center [115, 54] width 27 height 7
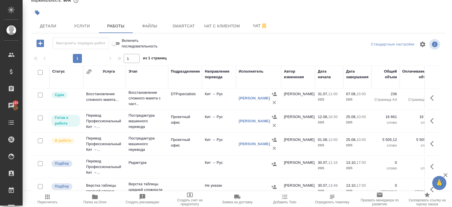
scroll to position [93, 0]
click at [432, 120] on icon "button" at bounding box center [433, 121] width 7 height 7
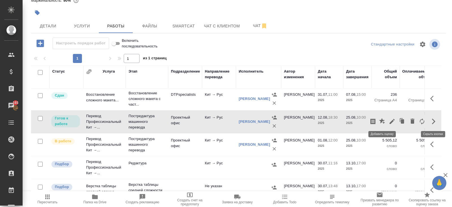
click at [390, 121] on icon "button" at bounding box center [392, 121] width 5 height 5
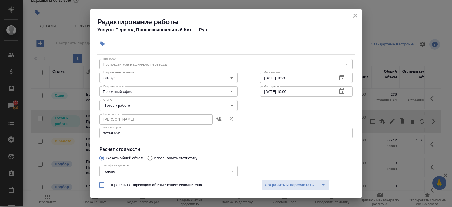
scroll to position [0, 0]
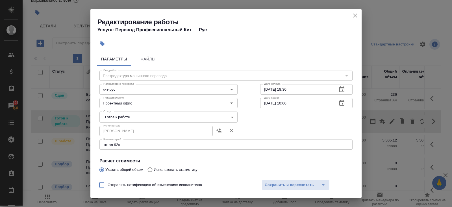
click at [341, 100] on icon "button" at bounding box center [341, 103] width 7 height 7
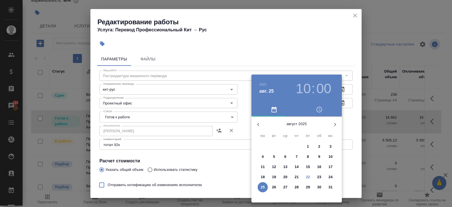
click at [239, 49] on div at bounding box center [226, 103] width 452 height 207
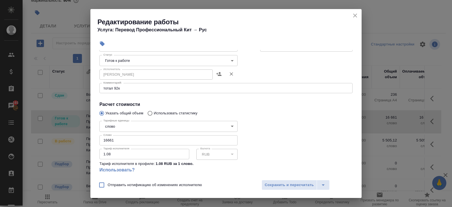
scroll to position [94, 0]
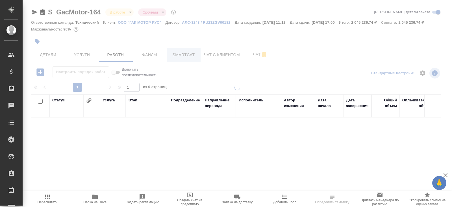
click at [191, 58] on span "Smartcat" at bounding box center [183, 54] width 27 height 7
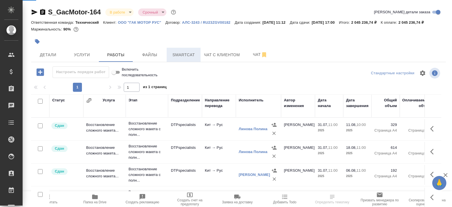
click at [184, 58] on span "Smartcat" at bounding box center [183, 54] width 27 height 7
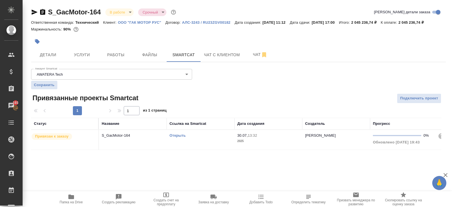
click at [172, 138] on link "Открыть" at bounding box center [177, 135] width 16 height 4
click at [195, 160] on div "S_GacMotor-164 В работе inProgress Срочный urgent Кратко детали заказа Ответств…" at bounding box center [238, 82] width 421 height 164
click at [201, 145] on td "Открыть" at bounding box center [201, 140] width 68 height 20
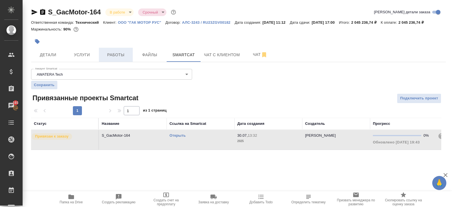
click at [117, 58] on span "Работы" at bounding box center [115, 54] width 27 height 7
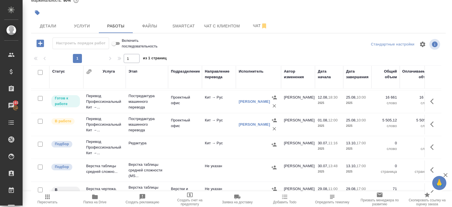
scroll to position [109, 0]
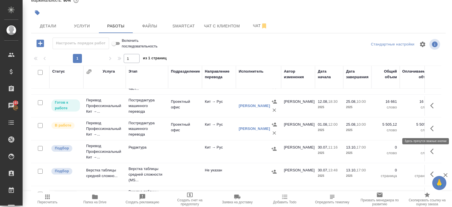
click at [432, 128] on icon "button" at bounding box center [433, 128] width 7 height 7
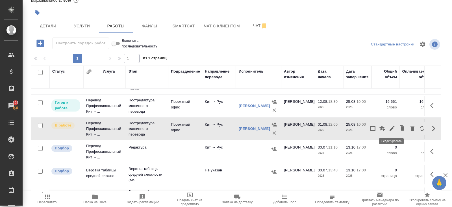
click at [391, 127] on icon "button" at bounding box center [392, 128] width 7 height 7
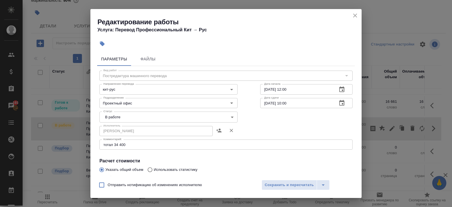
click at [355, 15] on icon "close" at bounding box center [355, 16] width 4 height 4
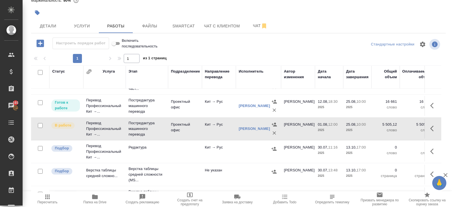
click at [432, 106] on icon "button" at bounding box center [431, 106] width 3 height 6
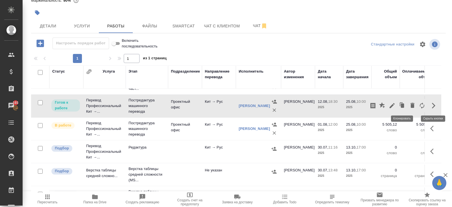
click at [393, 106] on icon "button" at bounding box center [392, 105] width 7 height 7
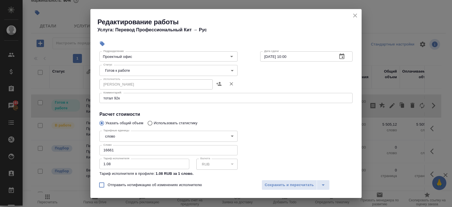
scroll to position [38, 0]
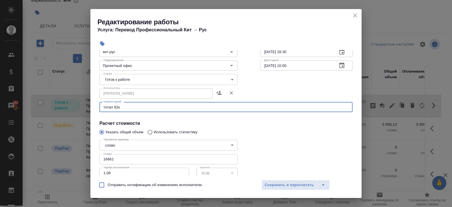
click at [136, 107] on textarea "тотал 92к" at bounding box center [225, 107] width 245 height 4
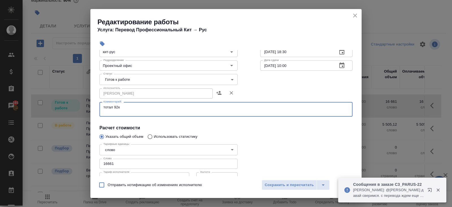
paste textarea "GS4 4WD SUPPLEMENTAL_20250730.pdf:"
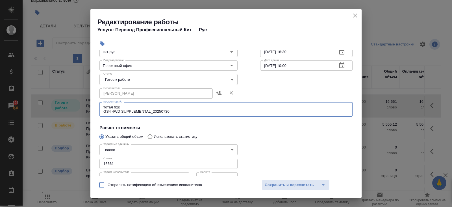
type textarea "тотал 92к GS4 4WD SUPPLEMENTAL_20250730"
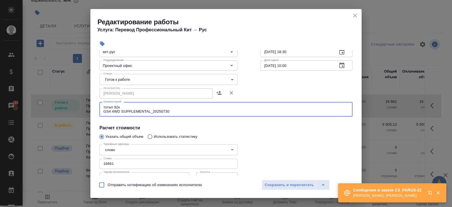
scroll to position [0, 0]
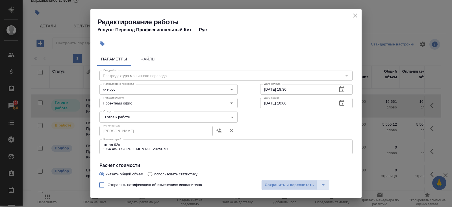
click at [276, 183] on span "Сохранить и пересчитать" at bounding box center [289, 185] width 49 height 6
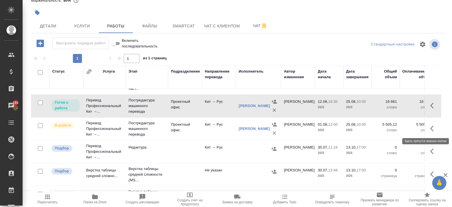
click at [432, 127] on icon "button" at bounding box center [433, 128] width 7 height 7
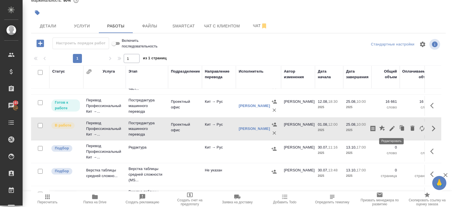
click at [393, 128] on icon "button" at bounding box center [392, 128] width 7 height 7
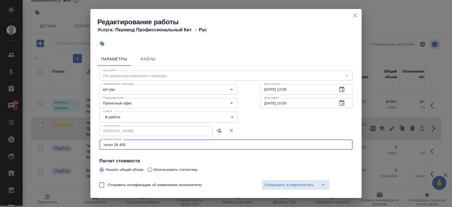
click at [147, 146] on textarea "тотал 34 400" at bounding box center [225, 145] width 245 height 4
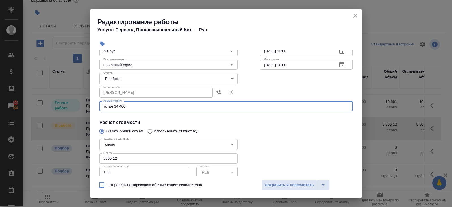
scroll to position [38, 0]
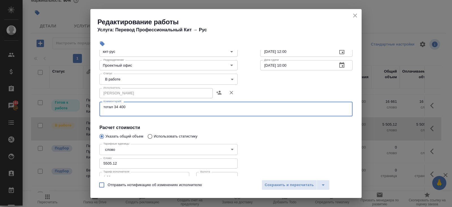
paste textarea "GS4 PARTS CATALOG_20250714.pdf"
type textarea "тотал 34 400 GS4 PARTS CATALOG_20250714.pdf"
click at [284, 183] on span "Сохранить и пересчитать" at bounding box center [289, 185] width 49 height 6
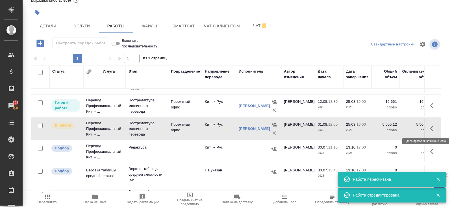
click at [432, 129] on icon "button" at bounding box center [433, 128] width 7 height 7
click at [393, 128] on icon "button" at bounding box center [392, 128] width 7 height 7
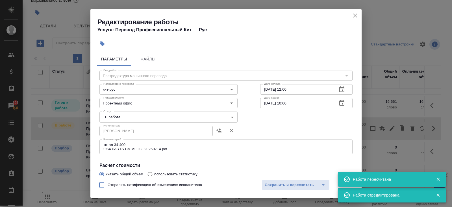
click at [343, 105] on icon "button" at bounding box center [341, 103] width 7 height 7
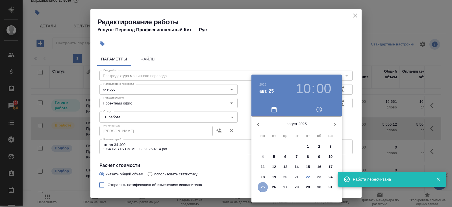
click at [263, 186] on p "25" at bounding box center [263, 187] width 4 height 6
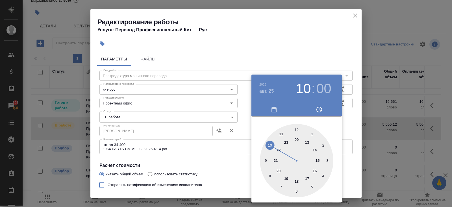
type input "25.08.2025 18:00"
click at [296, 179] on div at bounding box center [296, 160] width 73 height 73
click at [215, 172] on div at bounding box center [226, 103] width 452 height 207
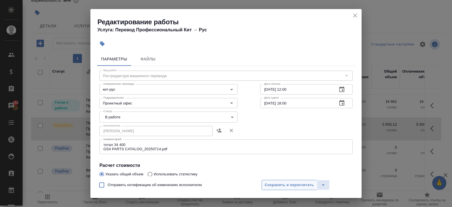
click at [266, 185] on span "Сохранить и пересчитать" at bounding box center [289, 185] width 49 height 6
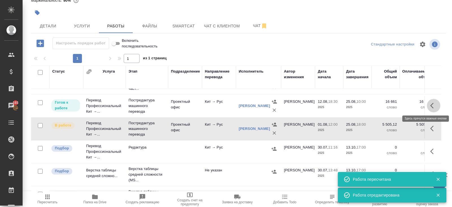
click at [432, 105] on icon "button" at bounding box center [433, 105] width 7 height 7
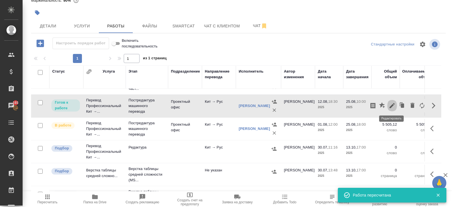
click at [392, 103] on icon "button" at bounding box center [392, 105] width 5 height 5
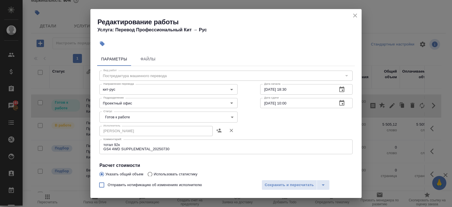
click at [346, 101] on button "button" at bounding box center [342, 103] width 14 height 14
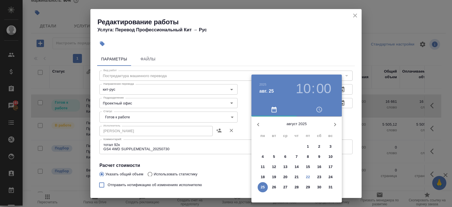
click at [264, 188] on p "25" at bounding box center [263, 187] width 4 height 6
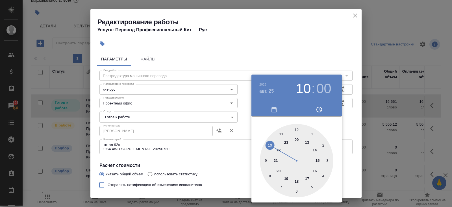
click at [225, 150] on div at bounding box center [226, 103] width 452 height 207
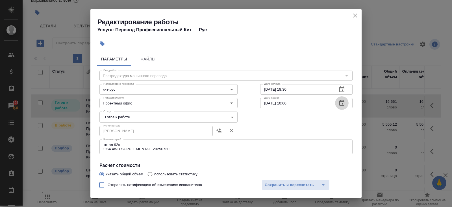
click at [343, 103] on icon "button" at bounding box center [341, 103] width 7 height 7
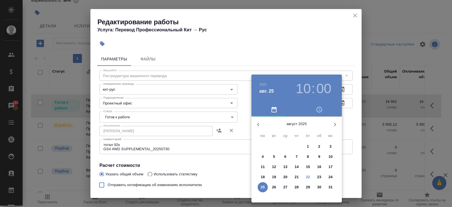
click at [310, 186] on p "29" at bounding box center [308, 187] width 4 height 6
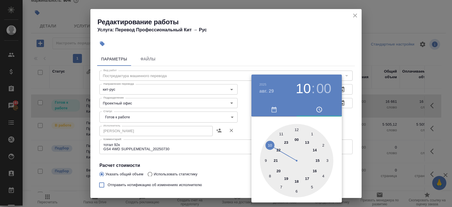
click at [297, 130] on div at bounding box center [296, 160] width 73 height 73
type input "29.08.2025 12:00"
click at [209, 152] on div at bounding box center [226, 103] width 452 height 207
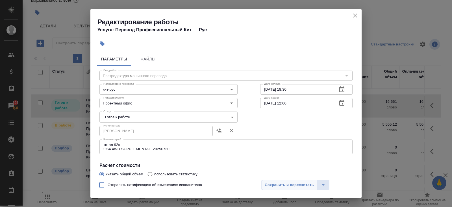
click at [273, 187] on span "Сохранить и пересчитать" at bounding box center [289, 185] width 49 height 6
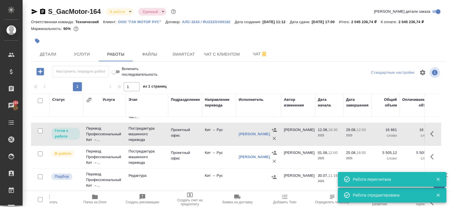
scroll to position [0, 0]
click at [260, 58] on span "Чат" at bounding box center [260, 54] width 27 height 7
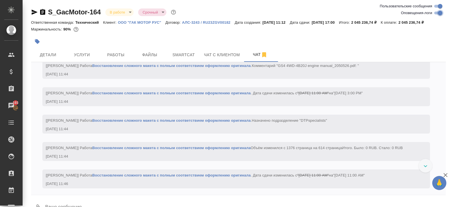
click at [437, 14] on input "Оповещения-логи" at bounding box center [440, 13] width 20 height 7
checkbox input "false"
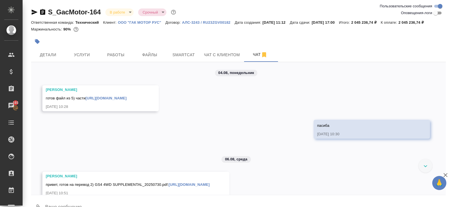
scroll to position [686, 0]
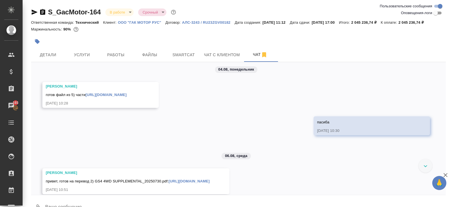
click at [127, 97] on link "https://drive.awatera.com/apps/files/files/10010391?dir=/Shares/GacMotor/Orders…" at bounding box center [106, 95] width 41 height 4
click at [121, 58] on span "Работы" at bounding box center [115, 54] width 27 height 7
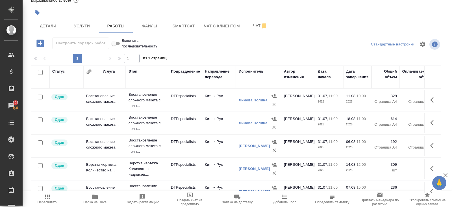
scroll to position [123, 0]
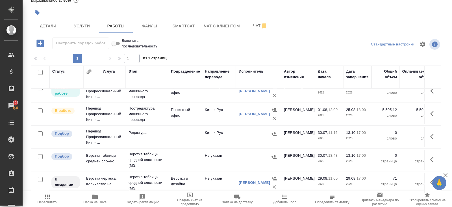
click at [431, 182] on icon "button" at bounding box center [433, 182] width 7 height 7
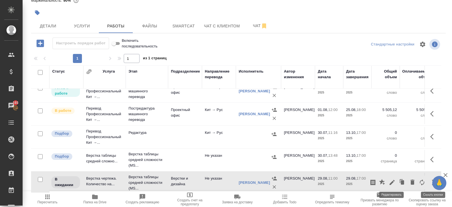
click at [390, 182] on icon "button" at bounding box center [392, 182] width 7 height 7
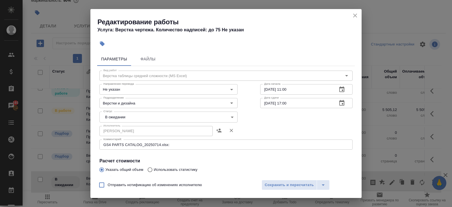
click at [355, 15] on icon "close" at bounding box center [355, 16] width 4 height 4
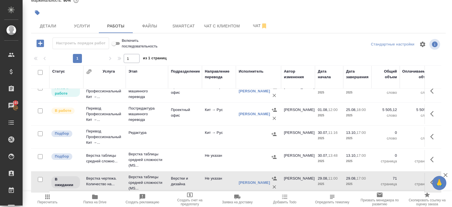
click at [432, 159] on icon "button" at bounding box center [431, 160] width 3 height 6
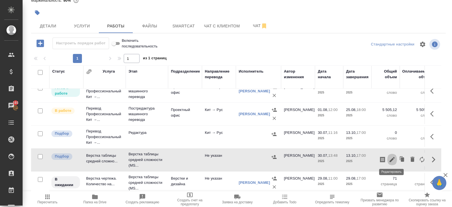
click at [394, 158] on icon "button" at bounding box center [392, 159] width 7 height 7
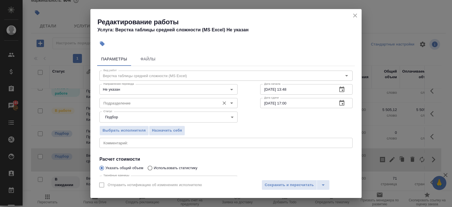
click at [143, 101] on input "Подразделение" at bounding box center [159, 103] width 116 height 7
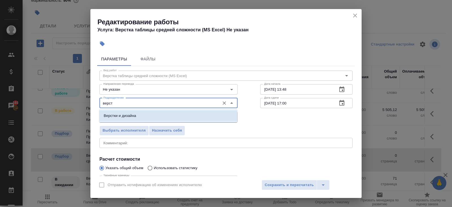
click at [120, 113] on p "Верстки и дизайна" at bounding box center [120, 116] width 32 height 6
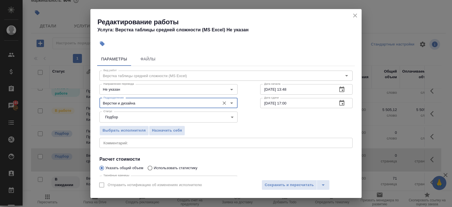
scroll to position [58, 0]
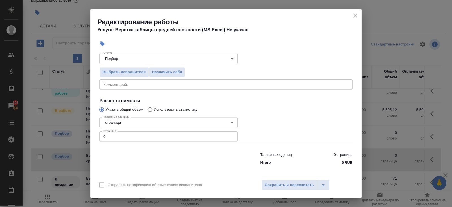
type input "Верстки и дизайна"
click at [117, 138] on input "0" at bounding box center [168, 136] width 138 height 10
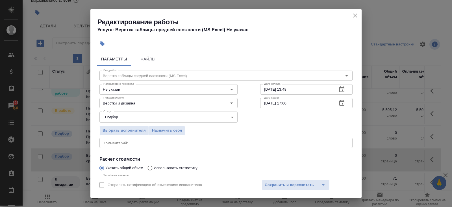
type input "192"
click at [348, 101] on div "13.10.2025 17:00 Дата сдачи" at bounding box center [306, 103] width 92 height 10
click at [343, 102] on icon "button" at bounding box center [341, 103] width 5 height 6
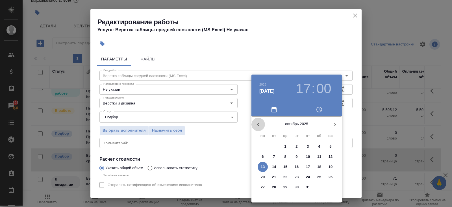
click at [256, 125] on icon "button" at bounding box center [258, 124] width 7 height 7
click at [310, 147] on span "5" at bounding box center [308, 147] width 10 height 6
type input "05.09.2025 17:00"
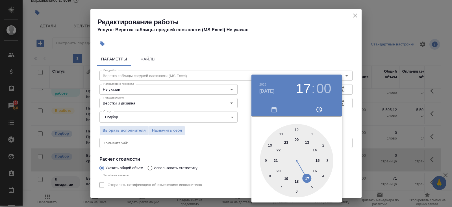
click at [303, 72] on div at bounding box center [226, 103] width 452 height 207
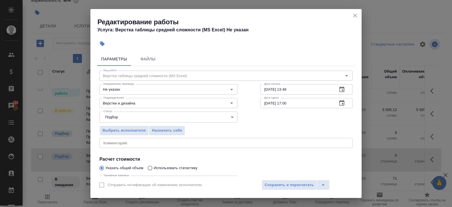
click at [342, 91] on icon "button" at bounding box center [341, 89] width 7 height 7
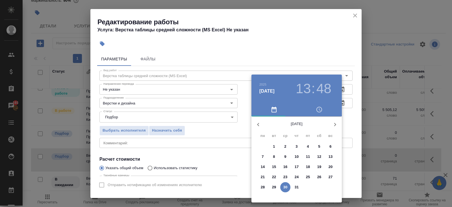
click at [334, 126] on icon "button" at bounding box center [335, 124] width 7 height 7
click at [337, 126] on icon "button" at bounding box center [335, 124] width 7 height 7
click at [255, 124] on icon "button" at bounding box center [258, 124] width 7 height 7
click at [310, 189] on span "29" at bounding box center [308, 187] width 10 height 6
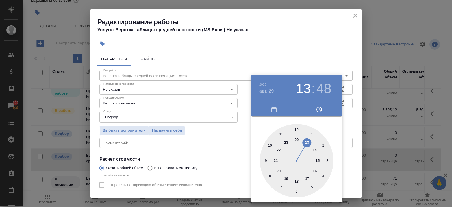
click at [308, 179] on div at bounding box center [296, 160] width 73 height 73
click at [297, 131] on div at bounding box center [296, 160] width 73 height 73
type input "29.08.2025 17:00"
click at [297, 131] on div at bounding box center [296, 160] width 73 height 73
click at [211, 142] on div at bounding box center [226, 103] width 452 height 207
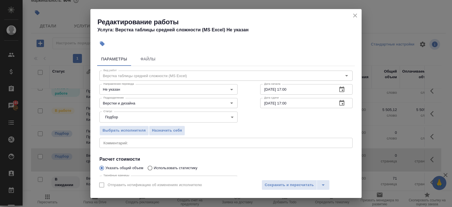
click at [211, 142] on div "2025 авг. 29 17 : 00 00 05 10 15 20 25 30 35 40 45 50 55" at bounding box center [226, 103] width 452 height 207
click at [211, 142] on textarea at bounding box center [225, 143] width 245 height 4
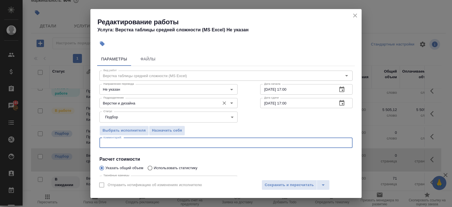
paste textarea "GS4 4WD SUPPLEMENTAL_20250730.pdf:"
type textarea "GS4 4WD SUPPLEMENTAL_20250730"
click at [283, 186] on span "Сохранить и пересчитать" at bounding box center [289, 185] width 49 height 6
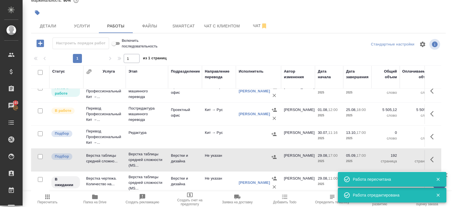
click at [432, 159] on icon "button" at bounding box center [431, 160] width 3 height 6
click at [403, 158] on icon "button" at bounding box center [402, 159] width 3 height 4
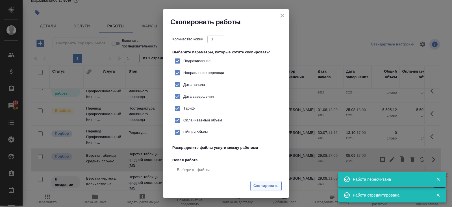
click at [275, 187] on span "Скопировать" at bounding box center [265, 186] width 25 height 6
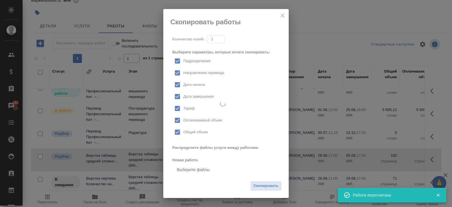
checkbox input "true"
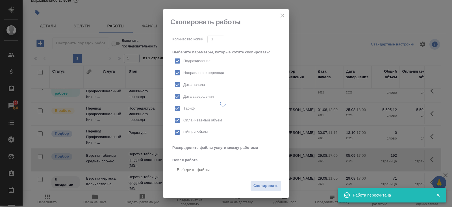
checkbox input "true"
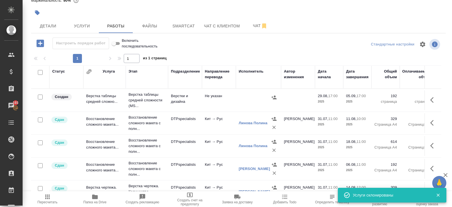
click at [431, 101] on icon "button" at bounding box center [433, 100] width 7 height 7
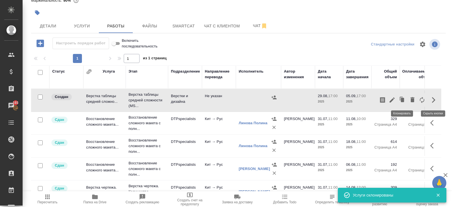
click at [392, 100] on icon "button" at bounding box center [392, 100] width 7 height 7
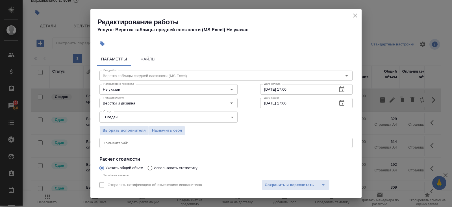
click at [150, 120] on body "🙏 .cls-1 fill:#fff; AWATERA Belyakova Yulia Клиенты Спецификации Заказы 193 Чат…" at bounding box center [226, 103] width 452 height 207
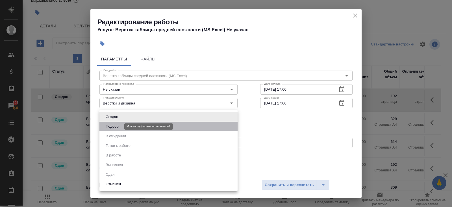
click at [116, 129] on button "Подбор" at bounding box center [112, 126] width 16 height 6
type input "recruiting"
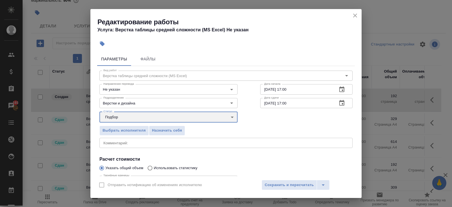
scroll to position [58, 0]
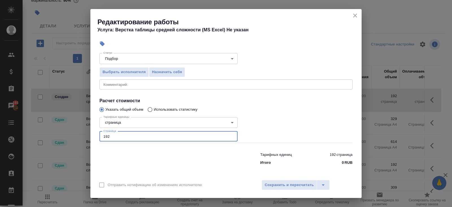
drag, startPoint x: 116, startPoint y: 138, endPoint x: 62, endPoint y: 137, distance: 54.0
click at [62, 137] on div "Редактирование работы Услуга: Верстка таблицы средней сложности (MS Excel) Не у…" at bounding box center [226, 103] width 452 height 207
type input "309"
click at [136, 85] on textarea at bounding box center [225, 84] width 245 height 4
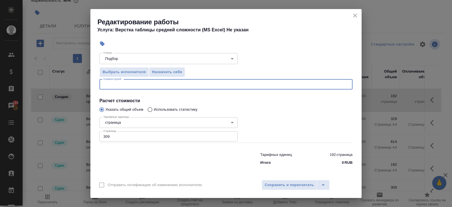
scroll to position [0, 0]
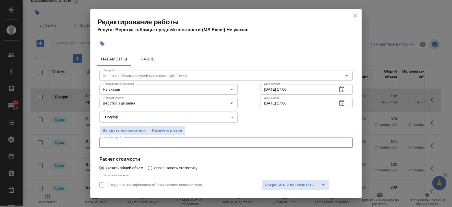
paste textarea "GS4 4WD circuit diagram.pdf:"
type textarea "GS4 4WD circuit diagram.pdf:"
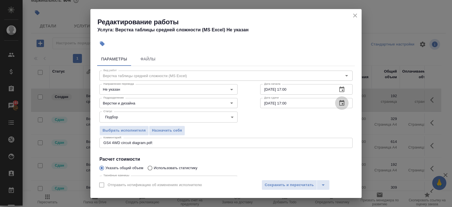
click at [344, 103] on icon "button" at bounding box center [341, 103] width 7 height 7
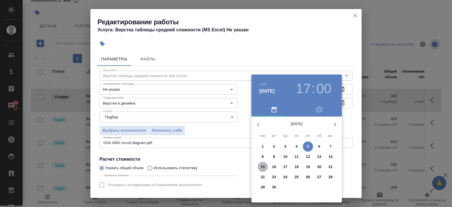
click at [266, 167] on span "15" at bounding box center [263, 167] width 10 height 6
type input "15.09.2025 17:00"
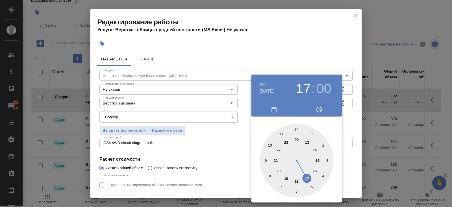
click at [303, 63] on div at bounding box center [226, 103] width 452 height 207
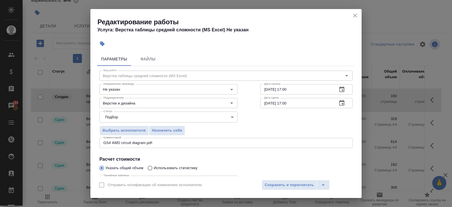
click at [342, 88] on icon "button" at bounding box center [341, 89] width 7 height 7
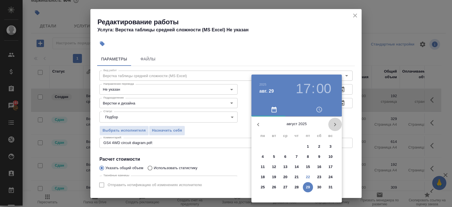
click at [331, 127] on button "button" at bounding box center [335, 125] width 14 height 14
click at [263, 146] on p "1" at bounding box center [263, 147] width 2 height 6
type input "01.09.2025 17:00"
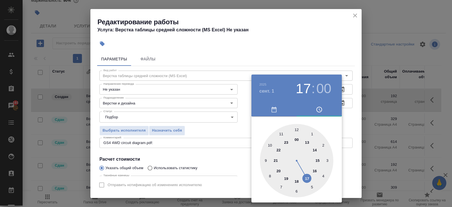
click at [234, 151] on div at bounding box center [226, 103] width 452 height 207
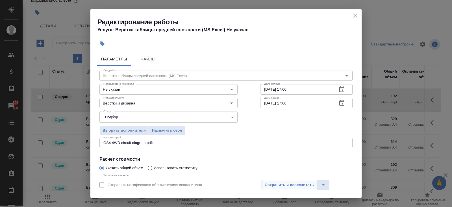
click at [268, 186] on span "Сохранить и пересчитать" at bounding box center [289, 185] width 49 height 6
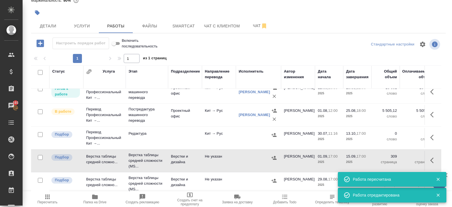
scroll to position [121, 0]
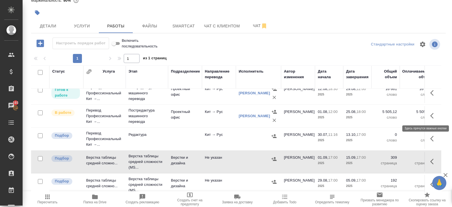
click at [432, 114] on icon "button" at bounding box center [433, 115] width 7 height 7
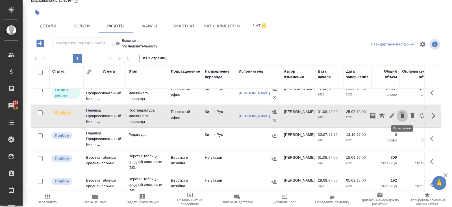
click at [399, 115] on icon "button" at bounding box center [402, 116] width 8 height 8
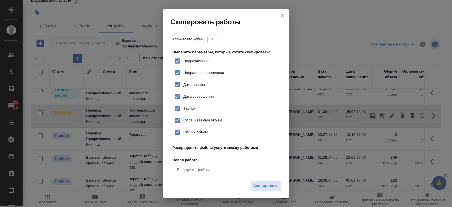
checkbox input "true"
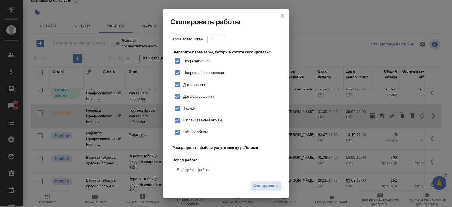
checkbox input "true"
click at [264, 184] on span "Скопировать" at bounding box center [265, 186] width 25 height 6
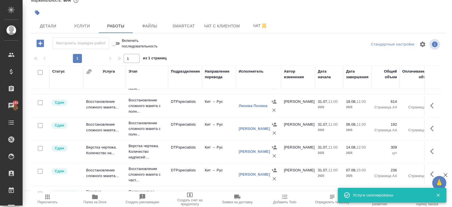
scroll to position [0, 0]
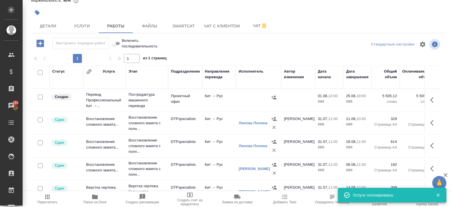
click at [432, 101] on icon "button" at bounding box center [433, 100] width 7 height 7
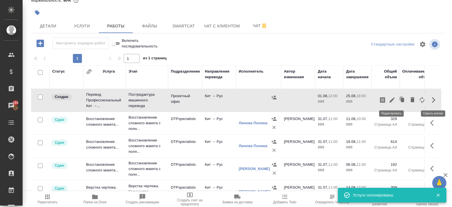
click at [393, 101] on icon "button" at bounding box center [392, 100] width 7 height 7
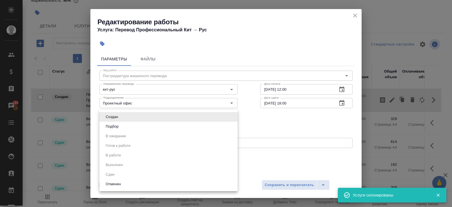
click at [152, 113] on body "🙏 .cls-1 fill:#fff; AWATERA Belyakova Yulia Клиенты Спецификации Заказы 193 Чат…" at bounding box center [226, 103] width 452 height 207
click at [117, 127] on button "Подбор" at bounding box center [112, 126] width 16 height 6
type input "recruiting"
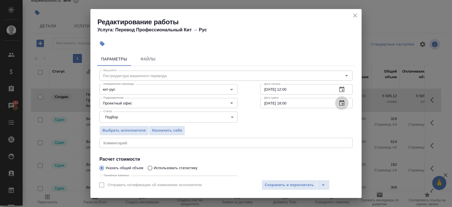
click at [340, 105] on icon "button" at bounding box center [341, 103] width 5 height 6
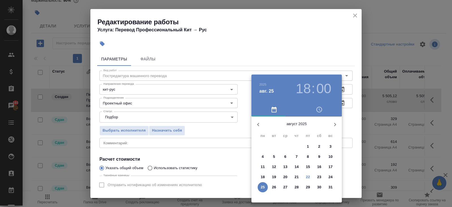
click at [334, 126] on icon "button" at bounding box center [335, 124] width 7 height 7
click at [265, 145] on span "1" at bounding box center [263, 147] width 10 height 6
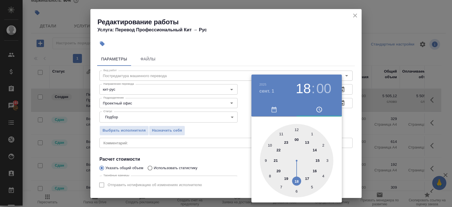
type input "01.09.2025 12:00"
click at [297, 130] on div at bounding box center [296, 160] width 73 height 73
click at [313, 57] on div at bounding box center [226, 103] width 452 height 207
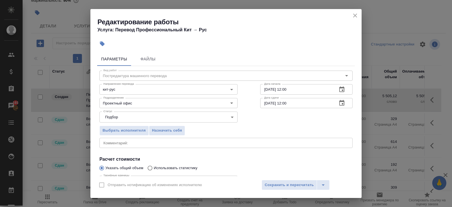
click at [341, 88] on icon "button" at bounding box center [341, 89] width 7 height 7
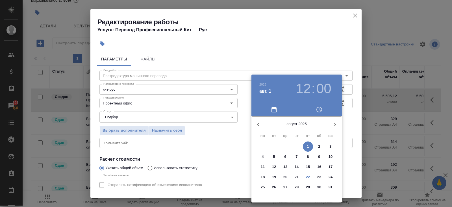
click at [306, 177] on p "22" at bounding box center [308, 177] width 4 height 6
type input "22.08.2025 12:00"
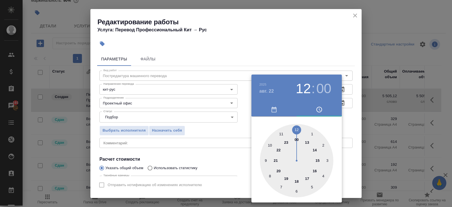
click at [221, 166] on div at bounding box center [226, 103] width 452 height 207
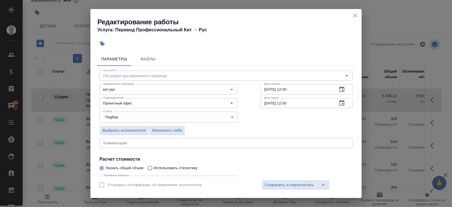
scroll to position [58, 0]
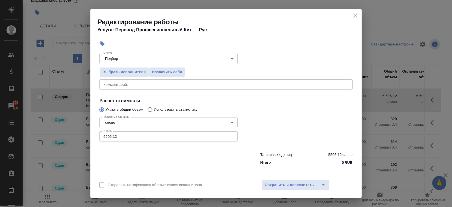
click at [119, 84] on textarea at bounding box center [225, 84] width 245 height 4
paste textarea "GS4 4WD circuit diagram.pdf:"
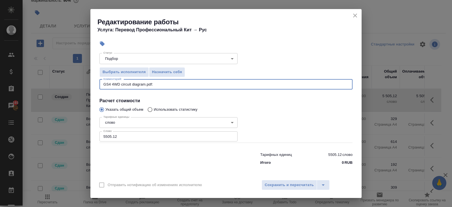
type textarea "GS4 4WD circuit diagram.pdf:"
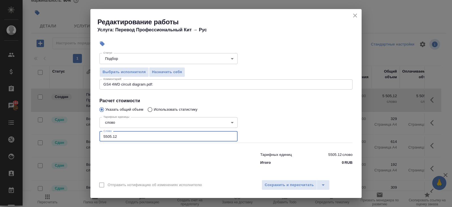
drag, startPoint x: 126, startPoint y: 133, endPoint x: 30, endPoint y: 127, distance: 95.7
click at [30, 127] on div "Редактирование работы Услуга: Перевод Профессиональный Кит → Рус Параметры Файл…" at bounding box center [226, 103] width 452 height 207
drag, startPoint x: 118, startPoint y: 137, endPoint x: 48, endPoint y: 123, distance: 71.5
click at [48, 123] on div "Редактирование работы Услуга: Перевод Профессиональный Кит → Рус Параметры Файл…" at bounding box center [226, 103] width 452 height 207
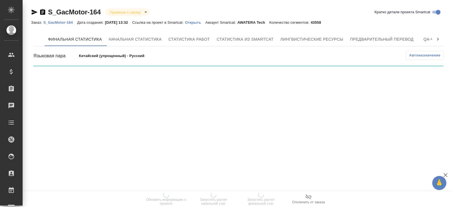
click at [377, 45] on button "Предварительный перевод" at bounding box center [382, 39] width 70 height 14
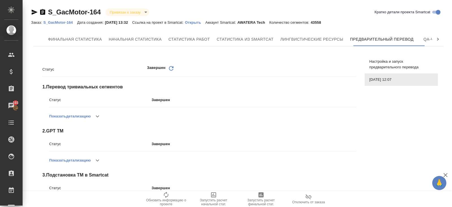
scroll to position [116, 0]
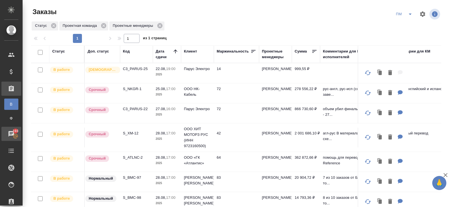
click at [11, 134] on div "Чаты" at bounding box center [4, 134] width 14 height 8
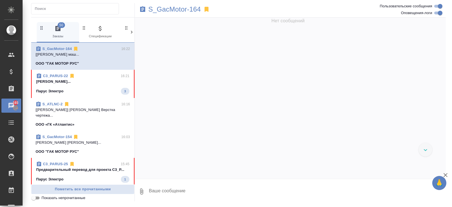
click at [84, 88] on div "Парус Электро 3" at bounding box center [82, 91] width 93 height 7
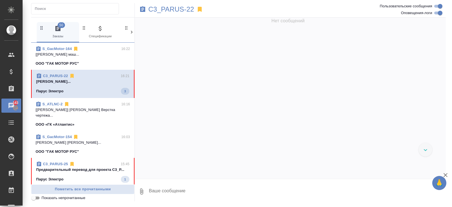
click at [60, 74] on link "C3_PARUS-22" at bounding box center [55, 76] width 25 height 4
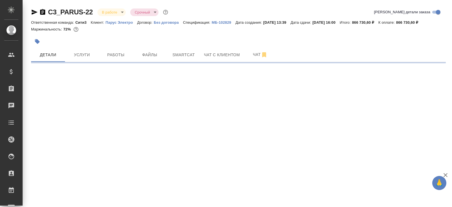
select select "RU"
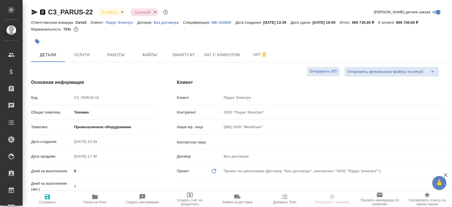
type textarea "x"
click at [262, 53] on icon "button" at bounding box center [264, 54] width 7 height 7
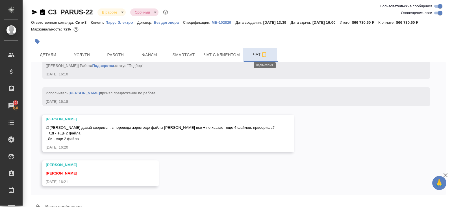
scroll to position [17216, 0]
click at [439, 14] on input "Оповещения-логи" at bounding box center [440, 13] width 20 height 7
checkbox input "false"
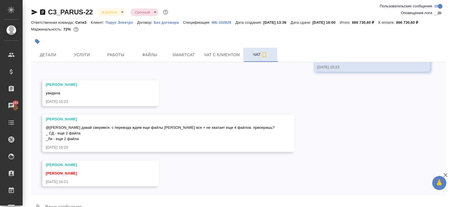
scroll to position [13, 0]
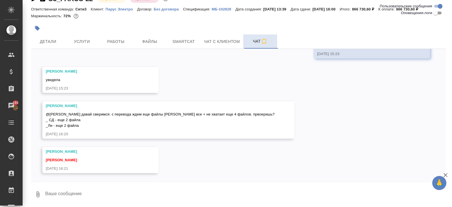
click at [93, 190] on textarea at bounding box center [245, 194] width 401 height 19
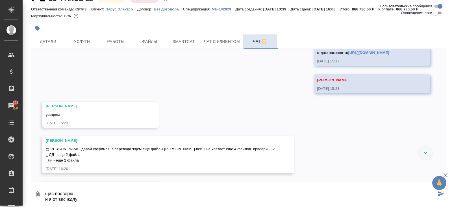
scroll to position [6599, 0]
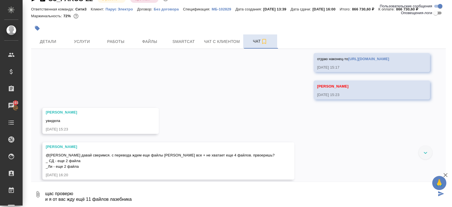
type textarea "щас проверю и я от вас жду ещё 11 файлов лазебника"
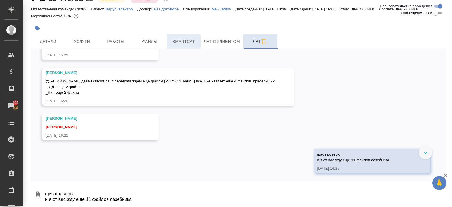
scroll to position [6731, 0]
click at [177, 41] on span "Smartcat" at bounding box center [183, 41] width 27 height 7
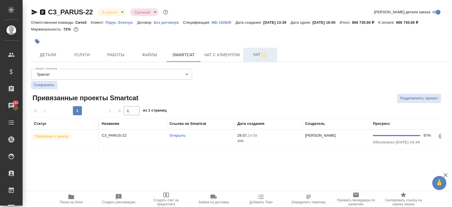
click at [177, 135] on link "Открыть" at bounding box center [177, 135] width 16 height 4
click at [75, 195] on span "Папка на Drive" at bounding box center [71, 198] width 41 height 11
click at [254, 53] on span "Чат" at bounding box center [260, 54] width 27 height 7
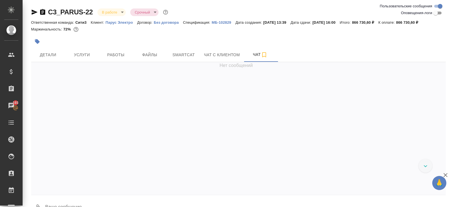
scroll to position [13, 0]
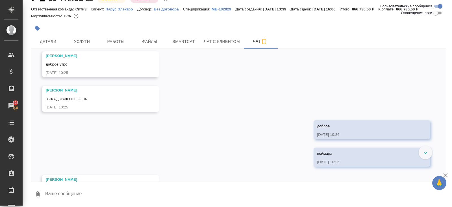
click at [91, 195] on textarea at bounding box center [245, 194] width 401 height 19
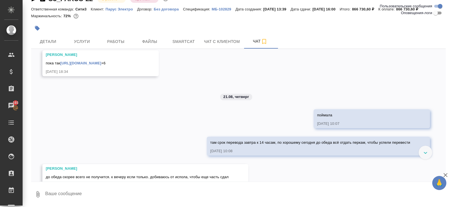
scroll to position [6731, 0]
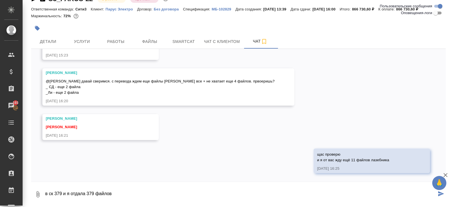
type textarea "в ск 379 и я отдала 379 файлов"
type textarea "в"
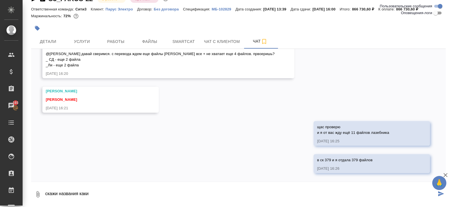
scroll to position [6759, 0]
type textarea "скажи названия каких не хватает"
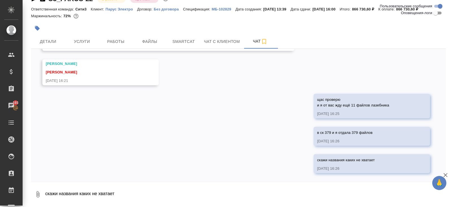
scroll to position [6786, 0]
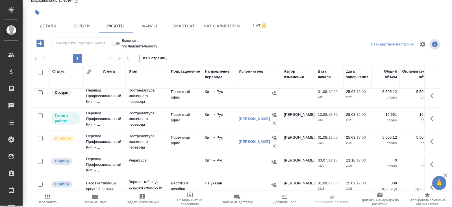
scroll to position [114, 0]
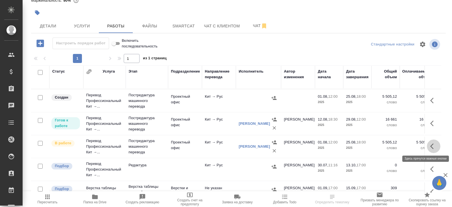
click at [430, 145] on icon "button" at bounding box center [433, 146] width 7 height 7
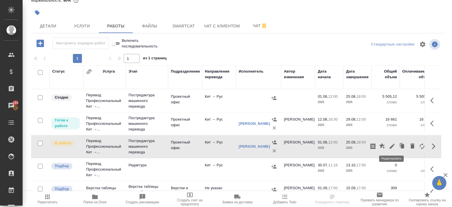
click at [390, 145] on icon "button" at bounding box center [392, 146] width 7 height 7
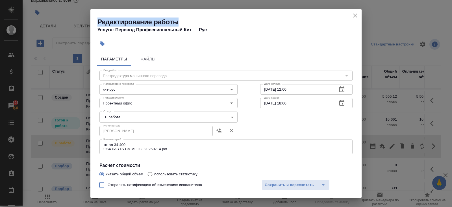
click at [351, 18] on h2 "Редактирование работы Услуга: Перевод Профессиональный Кит → Рус" at bounding box center [229, 26] width 264 height 16
click at [354, 15] on icon "close" at bounding box center [355, 15] width 7 height 7
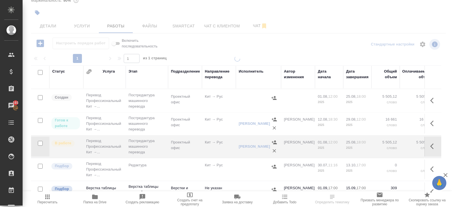
click at [430, 121] on icon "button" at bounding box center [433, 123] width 7 height 7
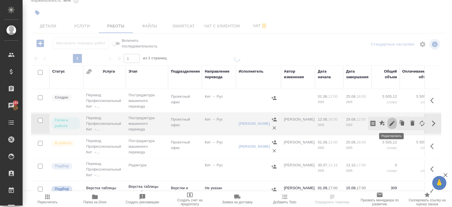
click at [392, 123] on icon "button" at bounding box center [392, 123] width 5 height 5
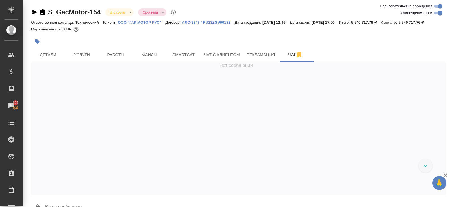
click at [434, 12] on input "Оповещения-логи" at bounding box center [440, 13] width 20 height 7
checkbox input "false"
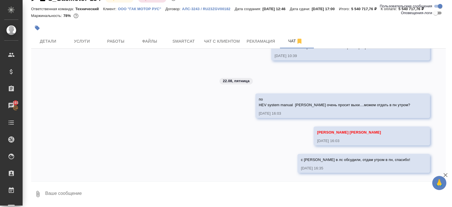
scroll to position [6959, 0]
